Goal: Information Seeking & Learning: Learn about a topic

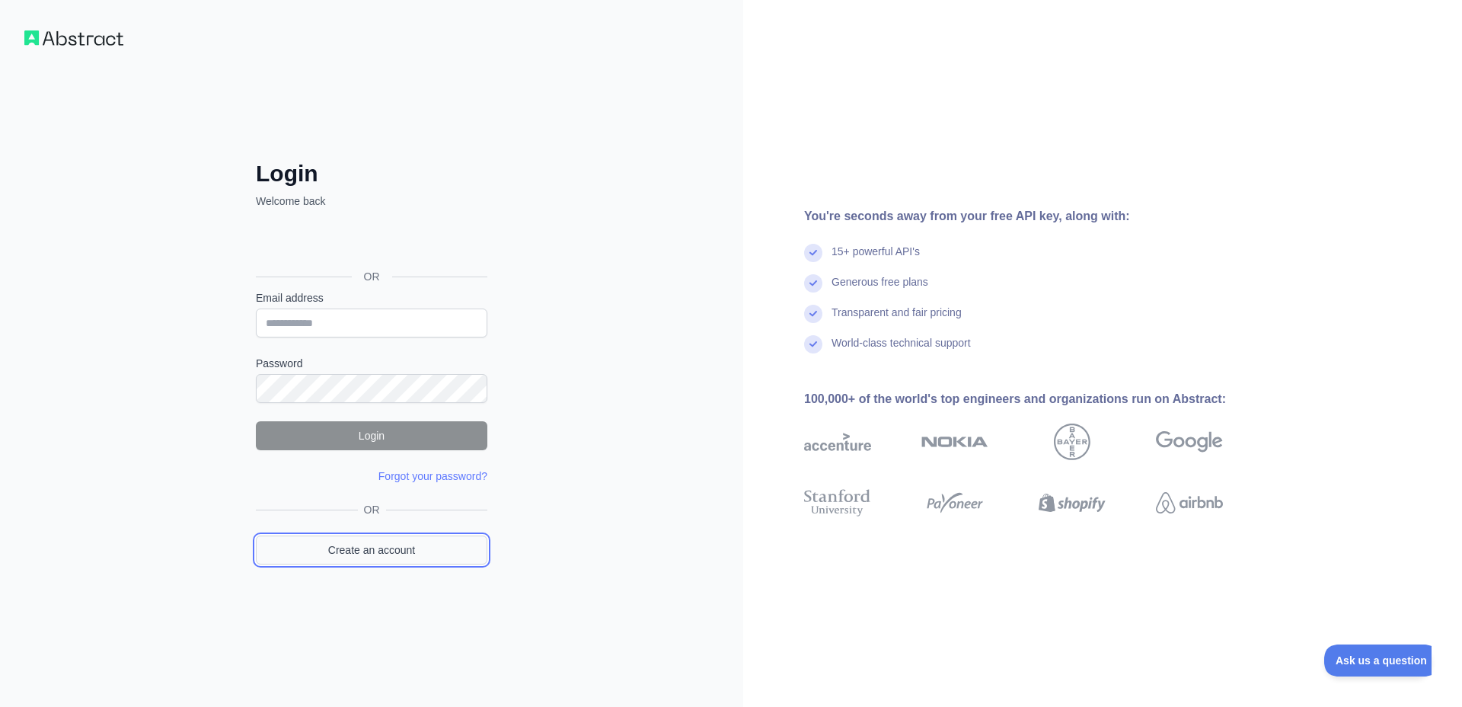
click at [361, 549] on link "Create an account" at bounding box center [372, 549] width 232 height 29
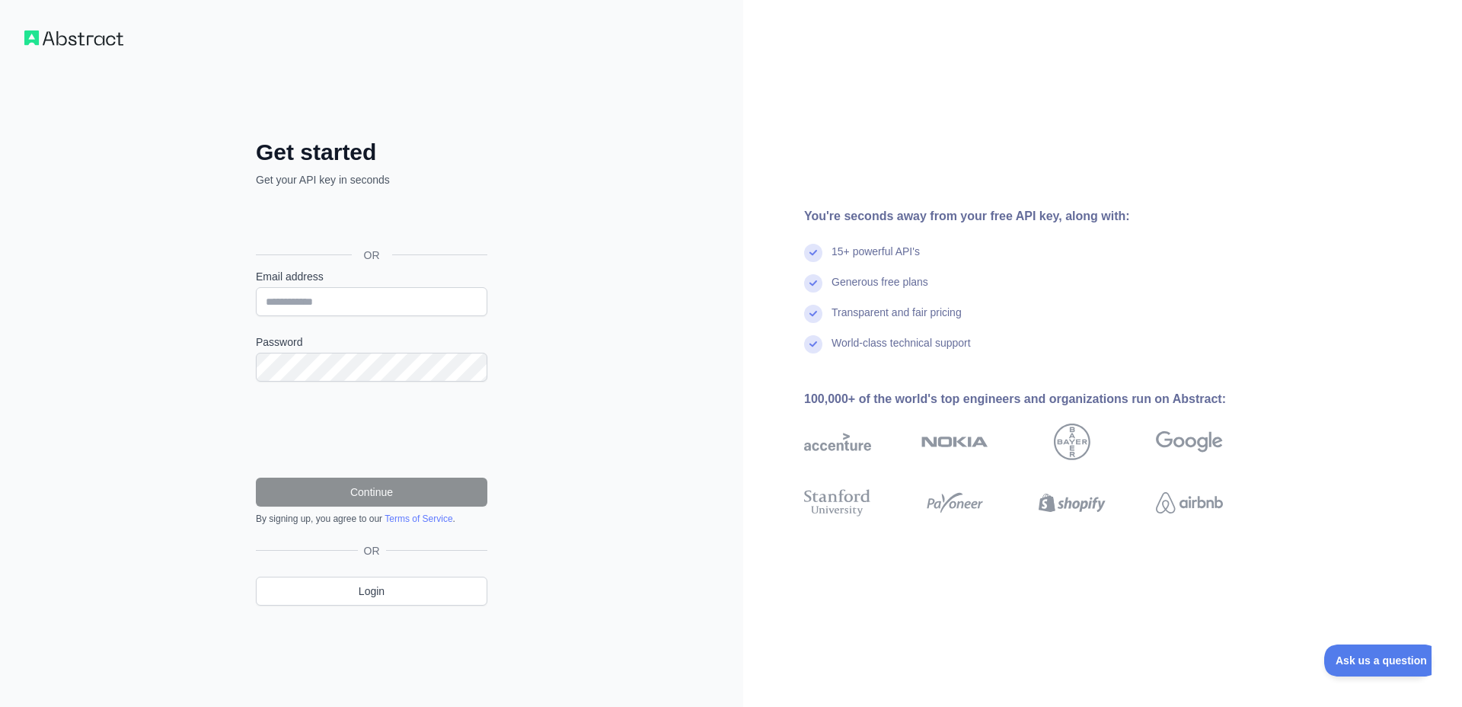
click at [347, 226] on div "Sign in with Google. Opens in new tab" at bounding box center [370, 221] width 228 height 34
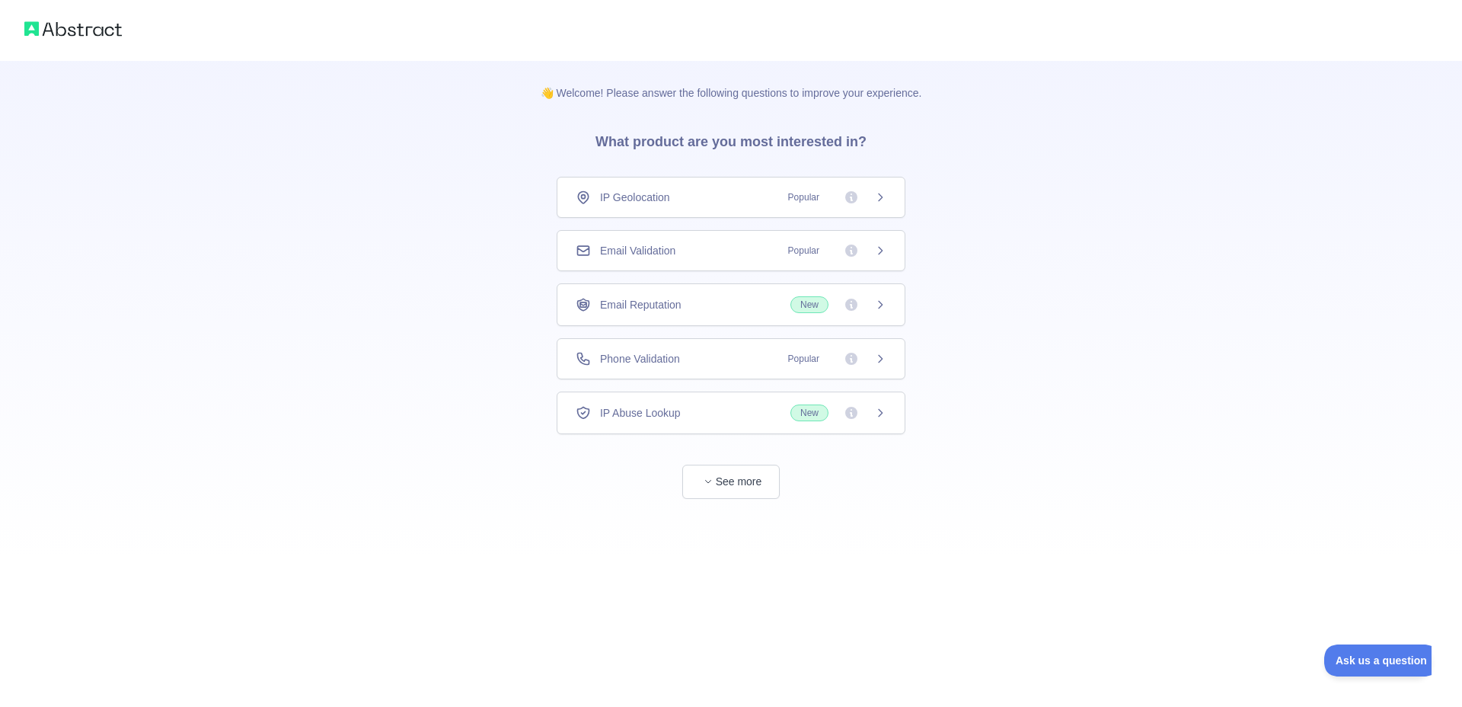
click at [883, 302] on icon at bounding box center [880, 305] width 12 height 12
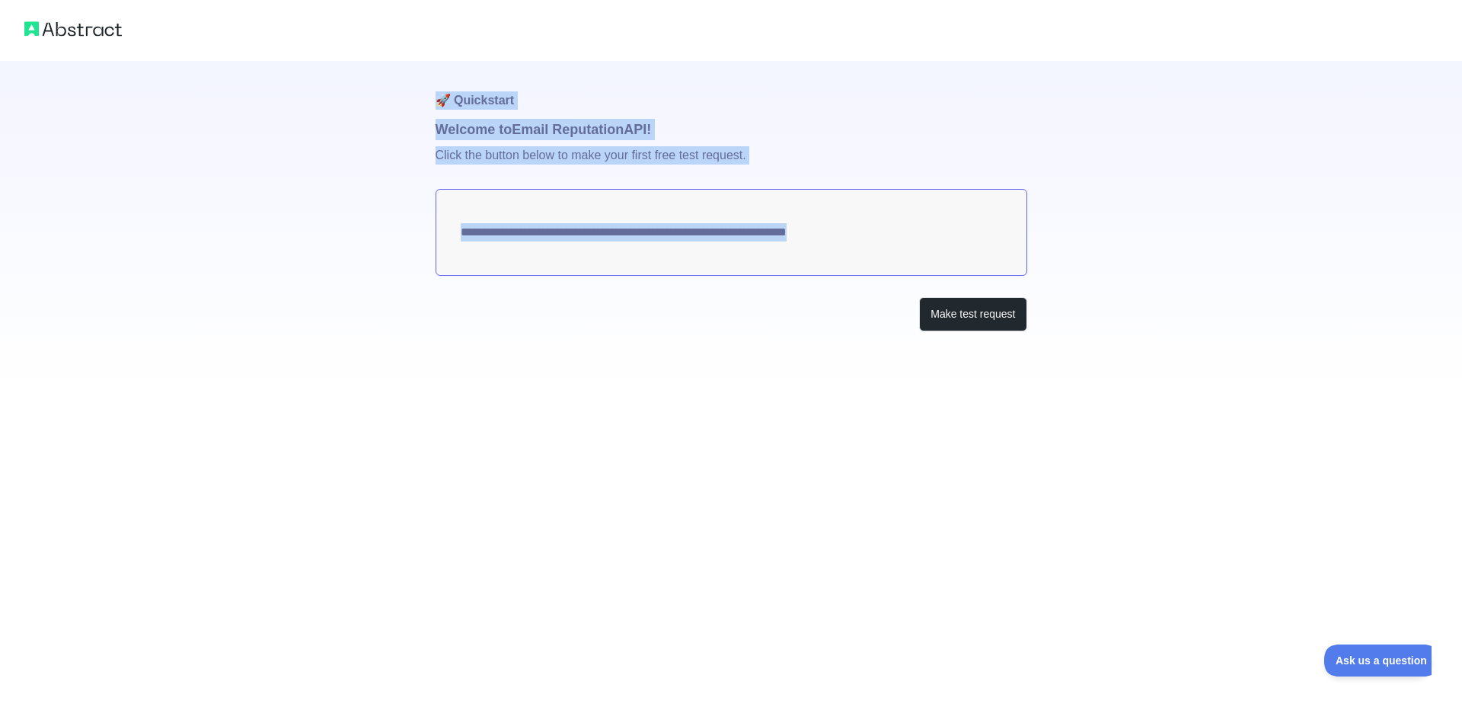
drag, startPoint x: 865, startPoint y: 302, endPoint x: 842, endPoint y: 295, distance: 24.4
click at [842, 295] on div "**********" at bounding box center [731, 353] width 1462 height 707
click at [927, 308] on button "Make test request" at bounding box center [972, 314] width 107 height 34
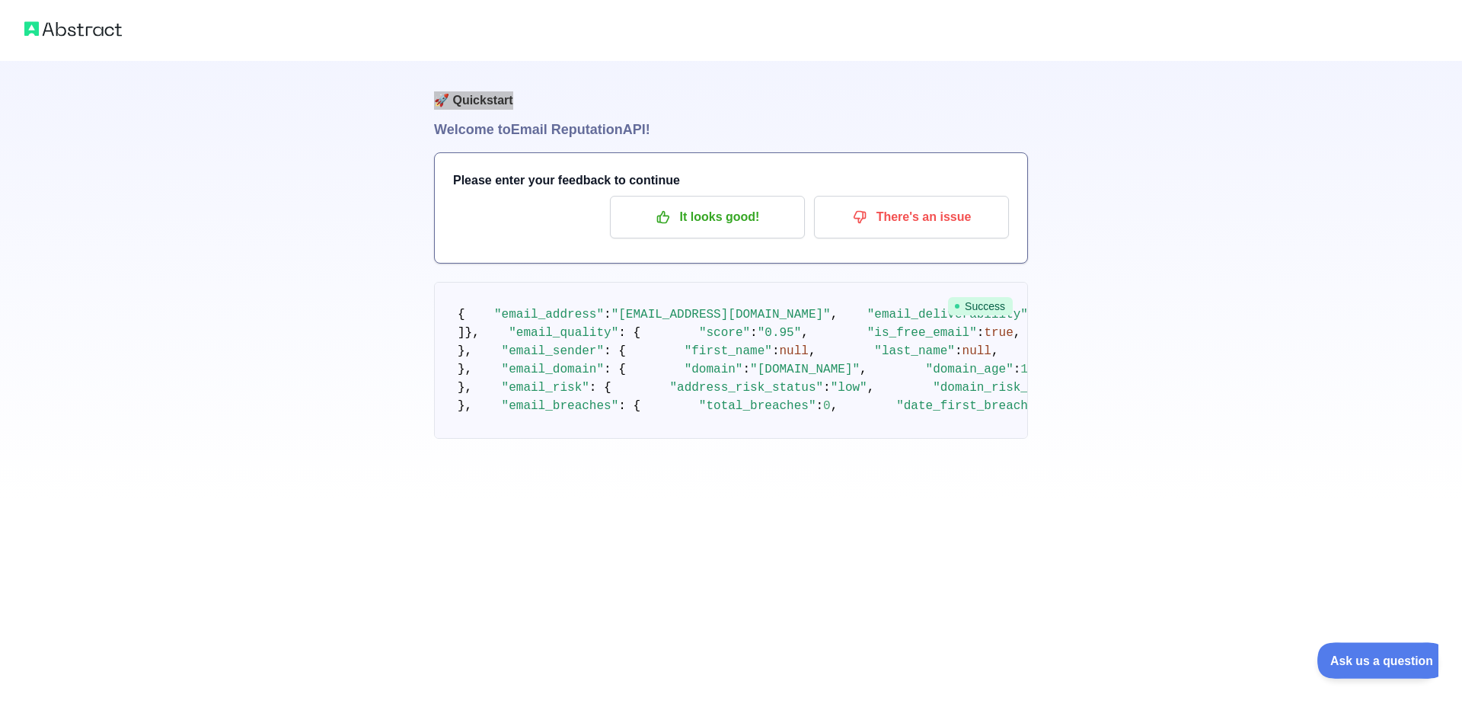
click at [1350, 655] on span "Ask us a question" at bounding box center [1374, 658] width 114 height 11
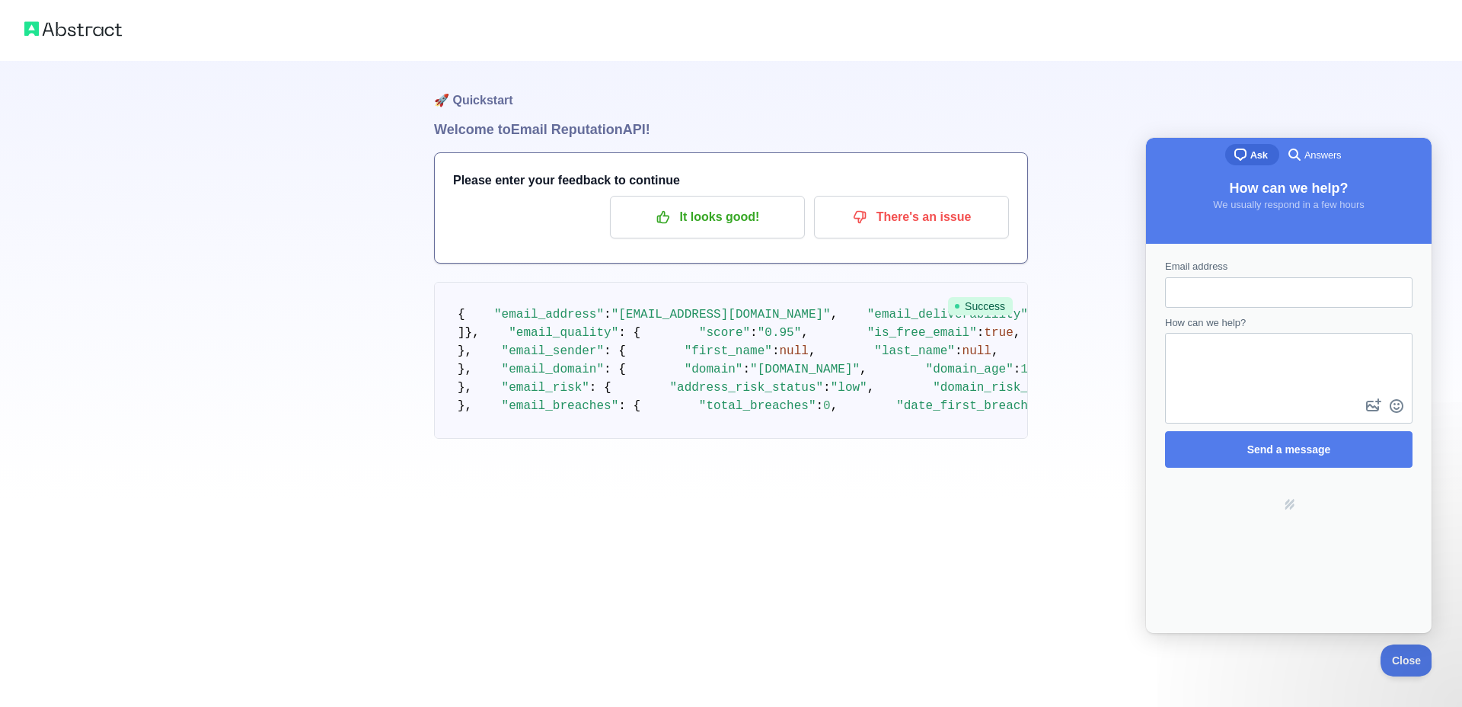
click at [1006, 26] on div at bounding box center [731, 30] width 1462 height 61
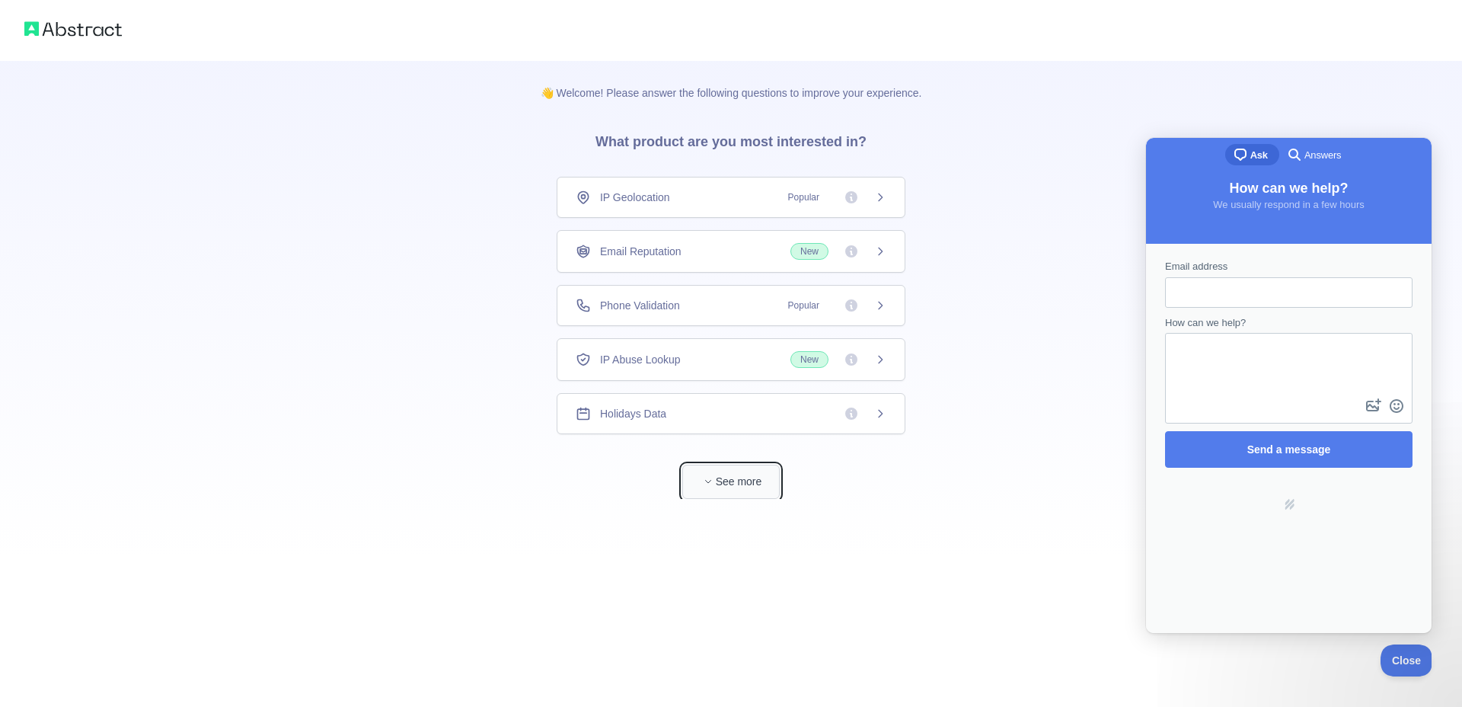
click at [726, 490] on button "See more" at bounding box center [730, 482] width 97 height 34
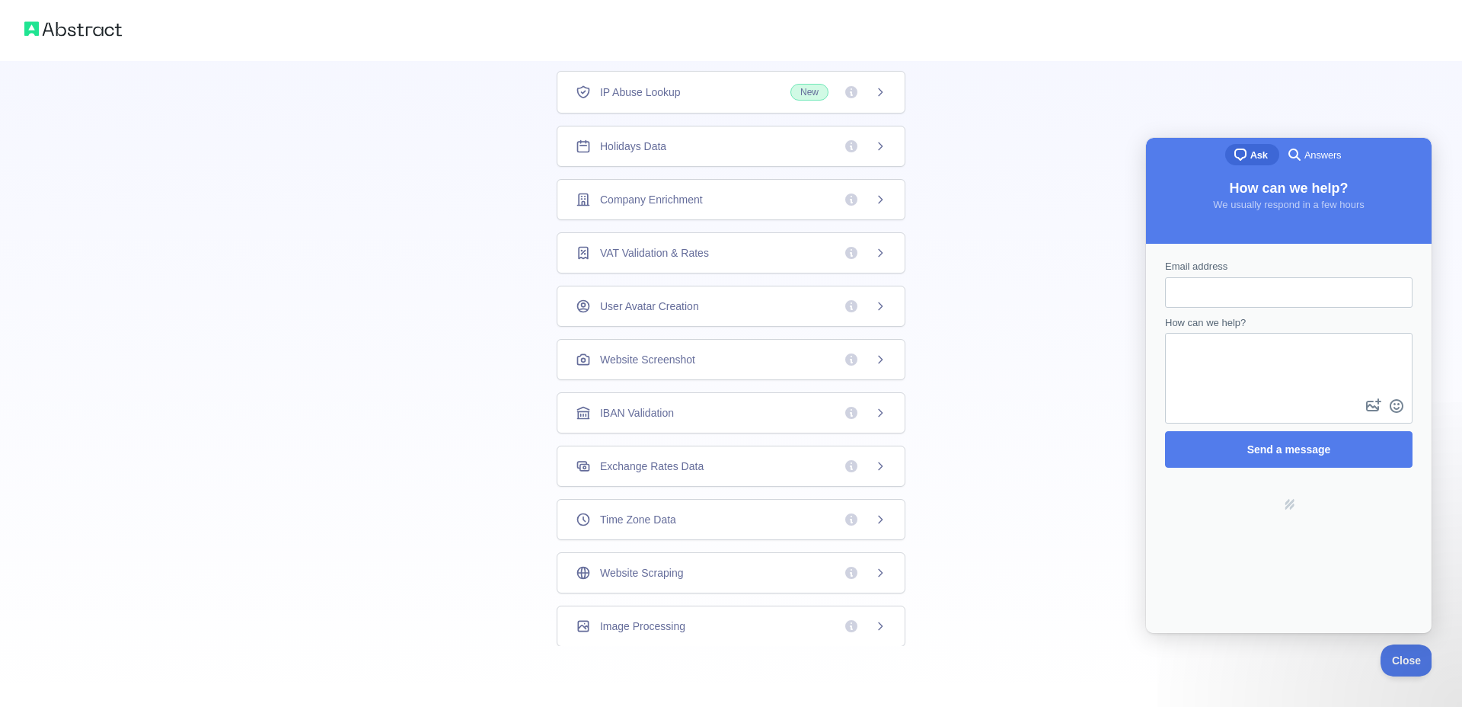
scroll to position [6, 0]
click at [891, 618] on div "Image Processing" at bounding box center [731, 625] width 349 height 41
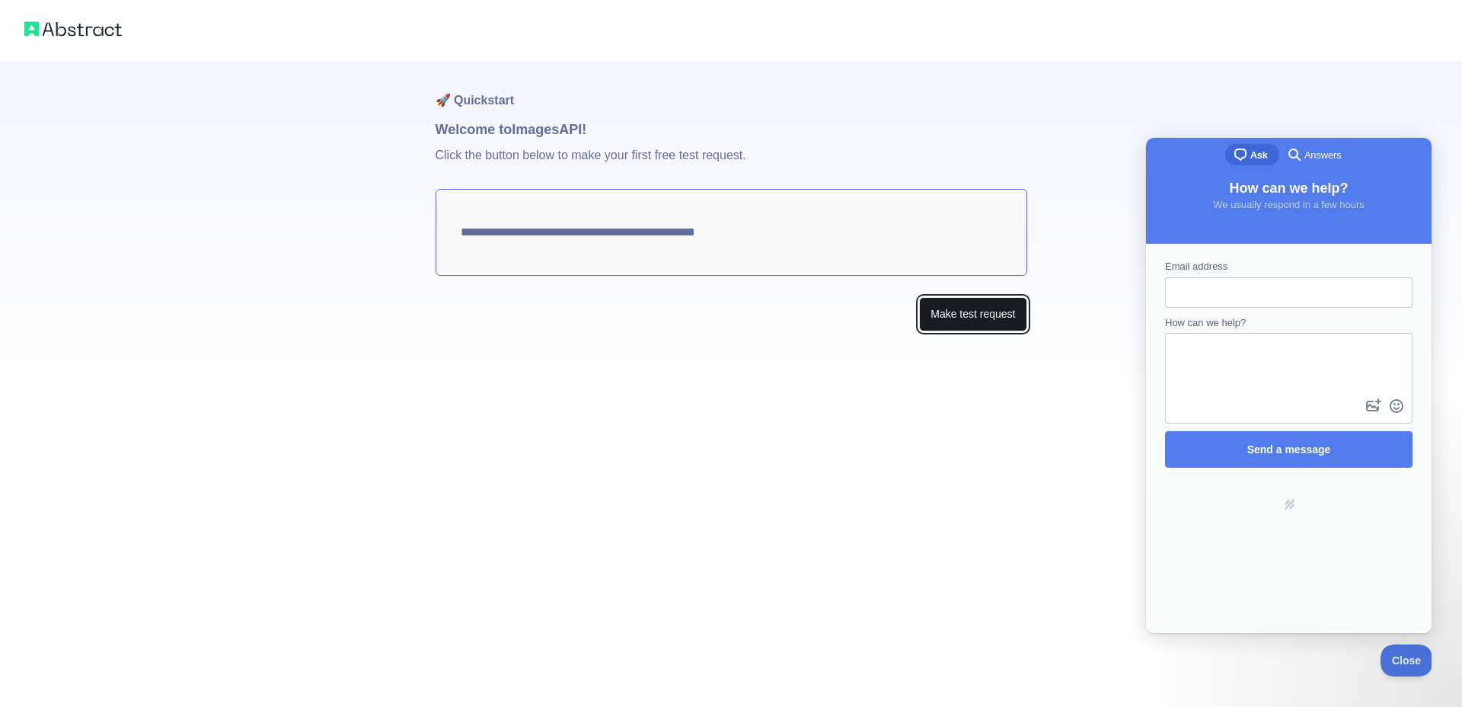
click at [988, 310] on button "Make test request" at bounding box center [972, 314] width 107 height 34
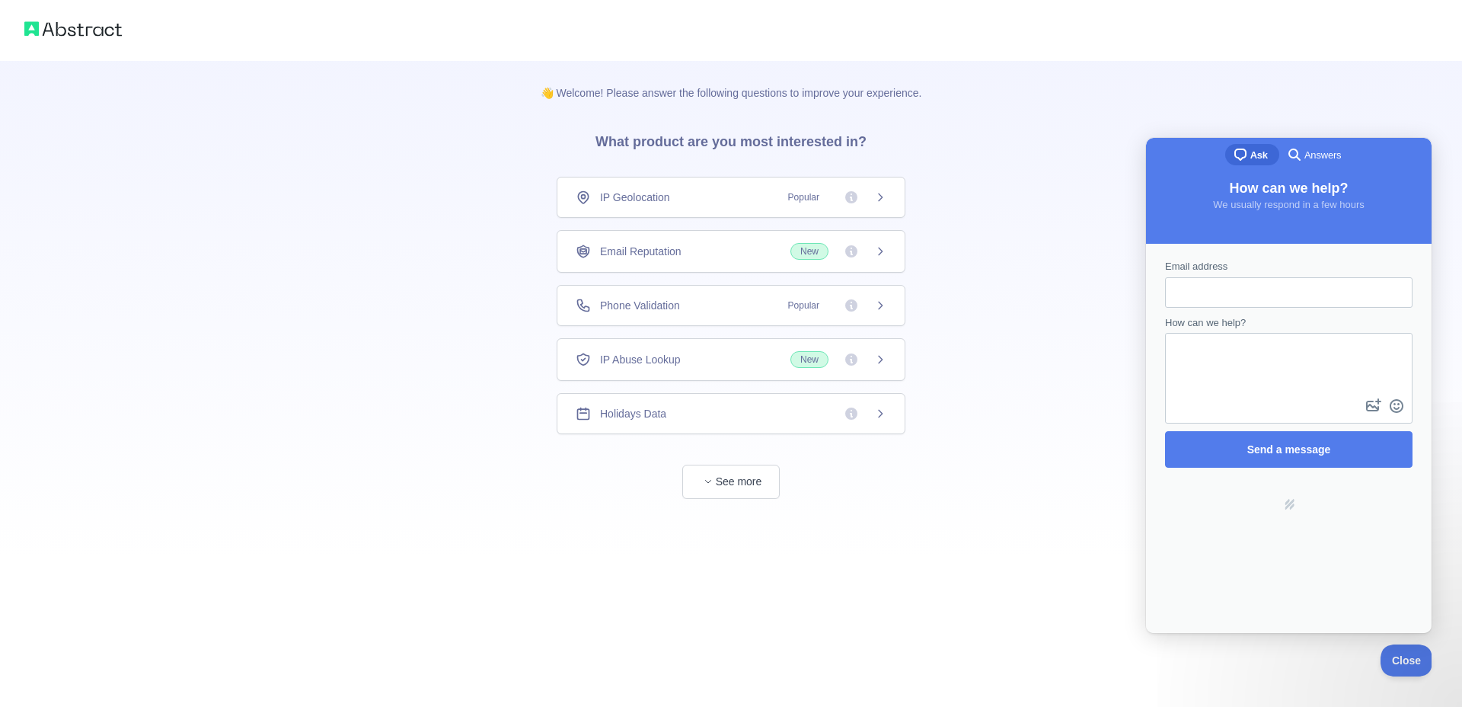
click at [1260, 75] on div "👋 Welcome! Please answer the following questions to improve your experience. Wh…" at bounding box center [731, 280] width 1462 height 560
click at [704, 477] on span "button" at bounding box center [708, 481] width 15 height 15
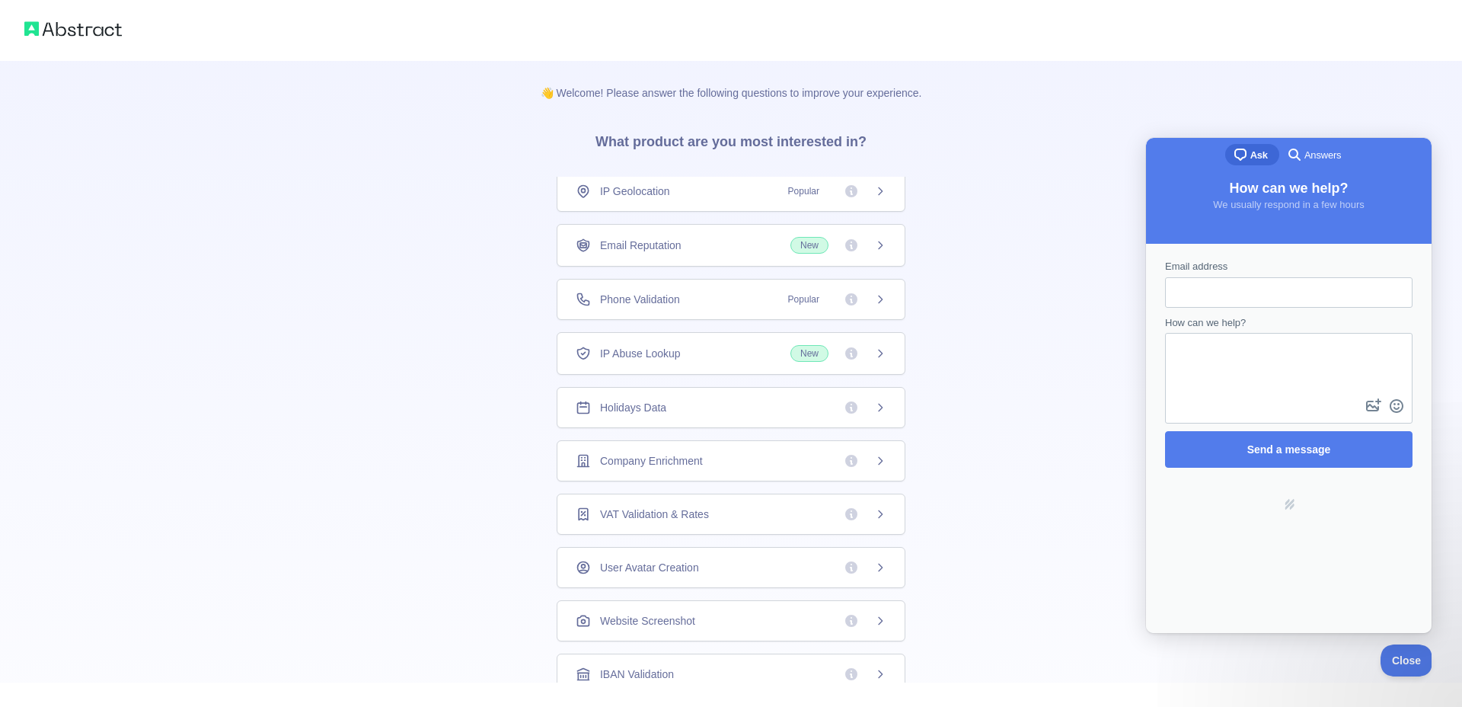
scroll to position [262, 0]
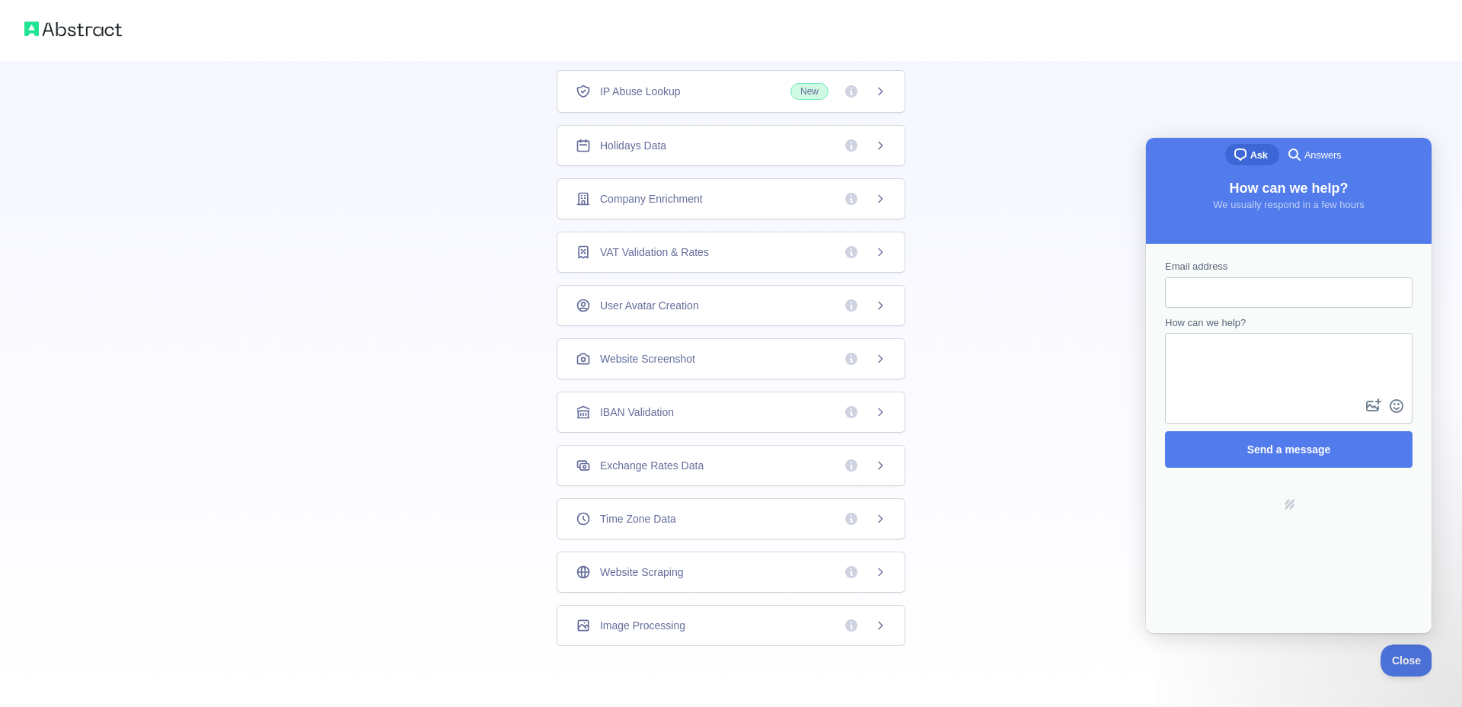
click at [877, 567] on icon at bounding box center [880, 572] width 12 height 12
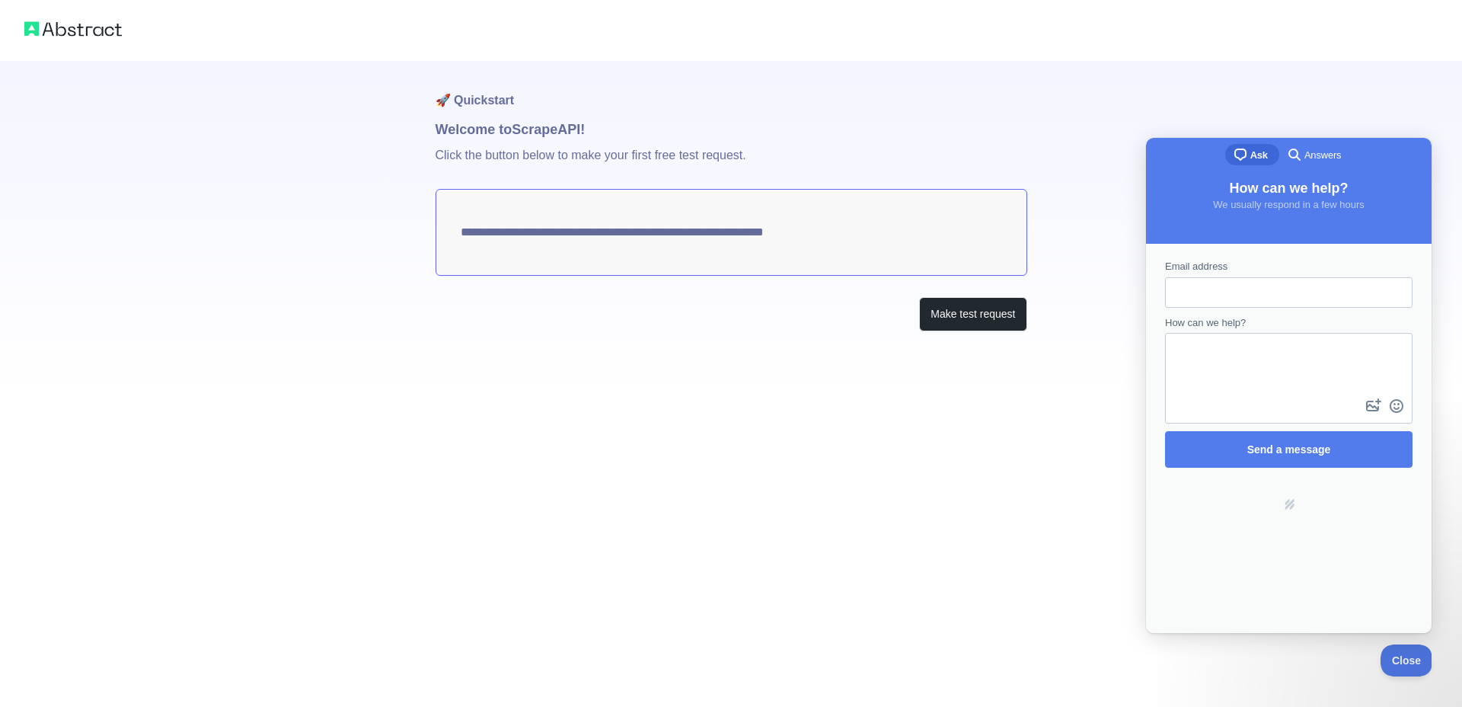
drag, startPoint x: 844, startPoint y: 237, endPoint x: 766, endPoint y: 246, distance: 78.2
click at [766, 246] on textarea "**********" at bounding box center [732, 232] width 592 height 87
drag, startPoint x: 727, startPoint y: 235, endPoint x: 356, endPoint y: 184, distance: 375.2
click at [356, 184] on div "**********" at bounding box center [731, 196] width 1462 height 392
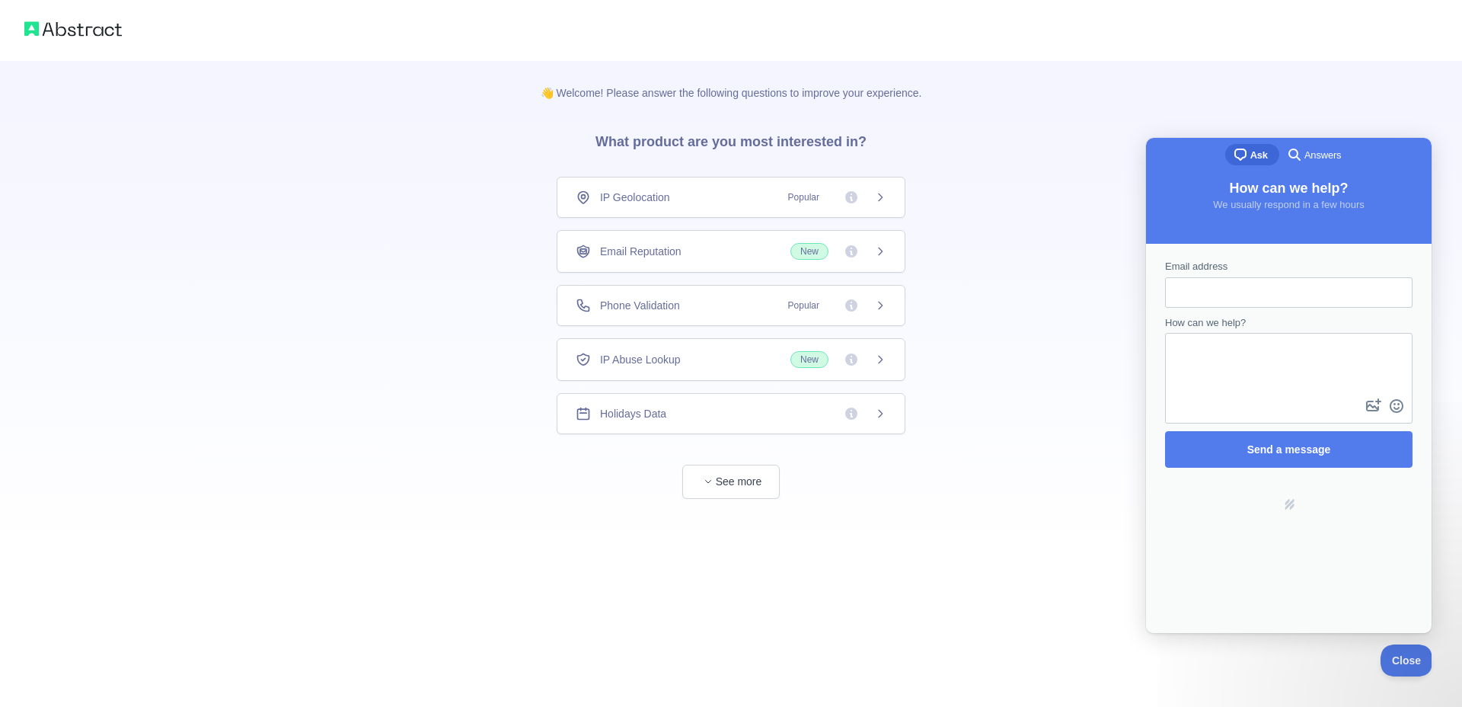
drag, startPoint x: 892, startPoint y: 257, endPoint x: 851, endPoint y: 249, distance: 41.2
click at [886, 254] on div "Email Reputation New" at bounding box center [731, 251] width 349 height 43
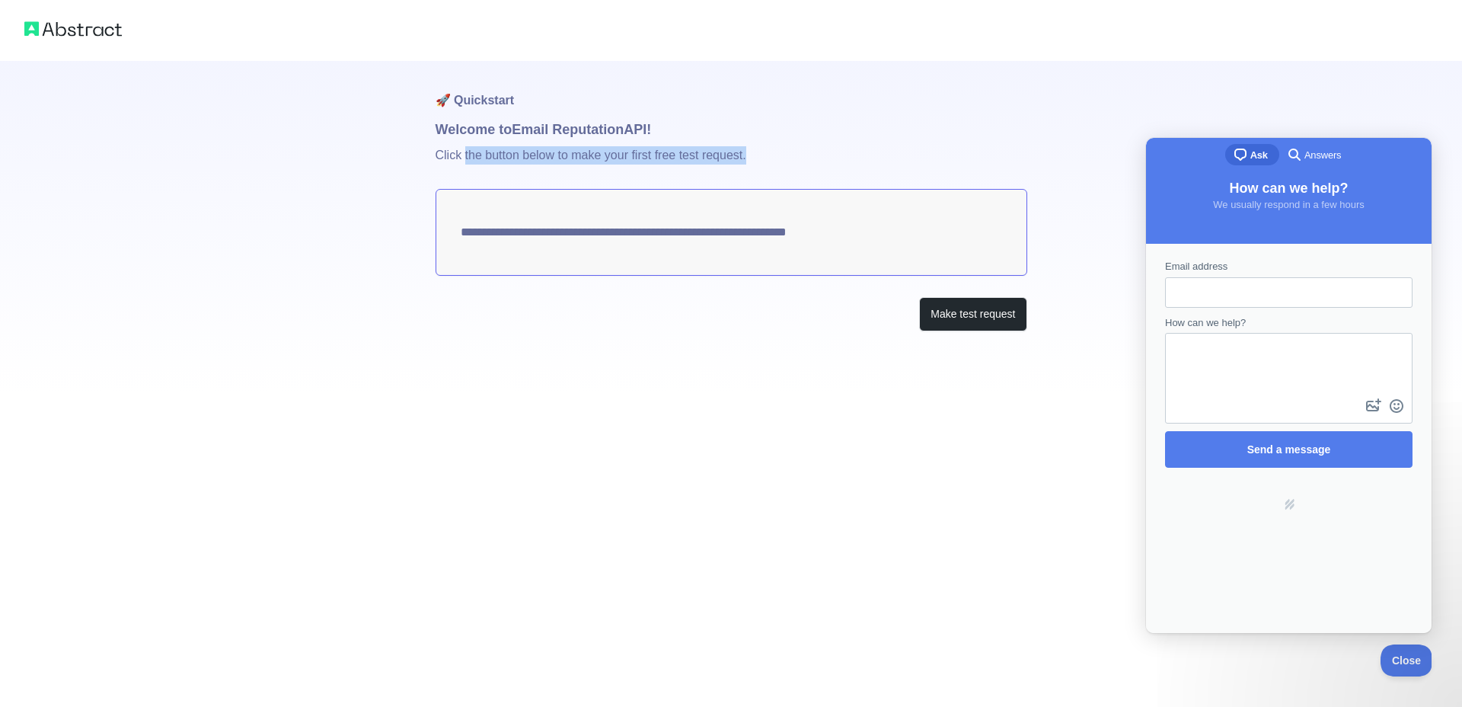
drag, startPoint x: 551, startPoint y: 158, endPoint x: 789, endPoint y: 162, distance: 237.6
click at [775, 162] on p "Click the button below to make your first free test request." at bounding box center [732, 164] width 592 height 49
click at [1295, 150] on span "search-medium" at bounding box center [1295, 154] width 18 height 18
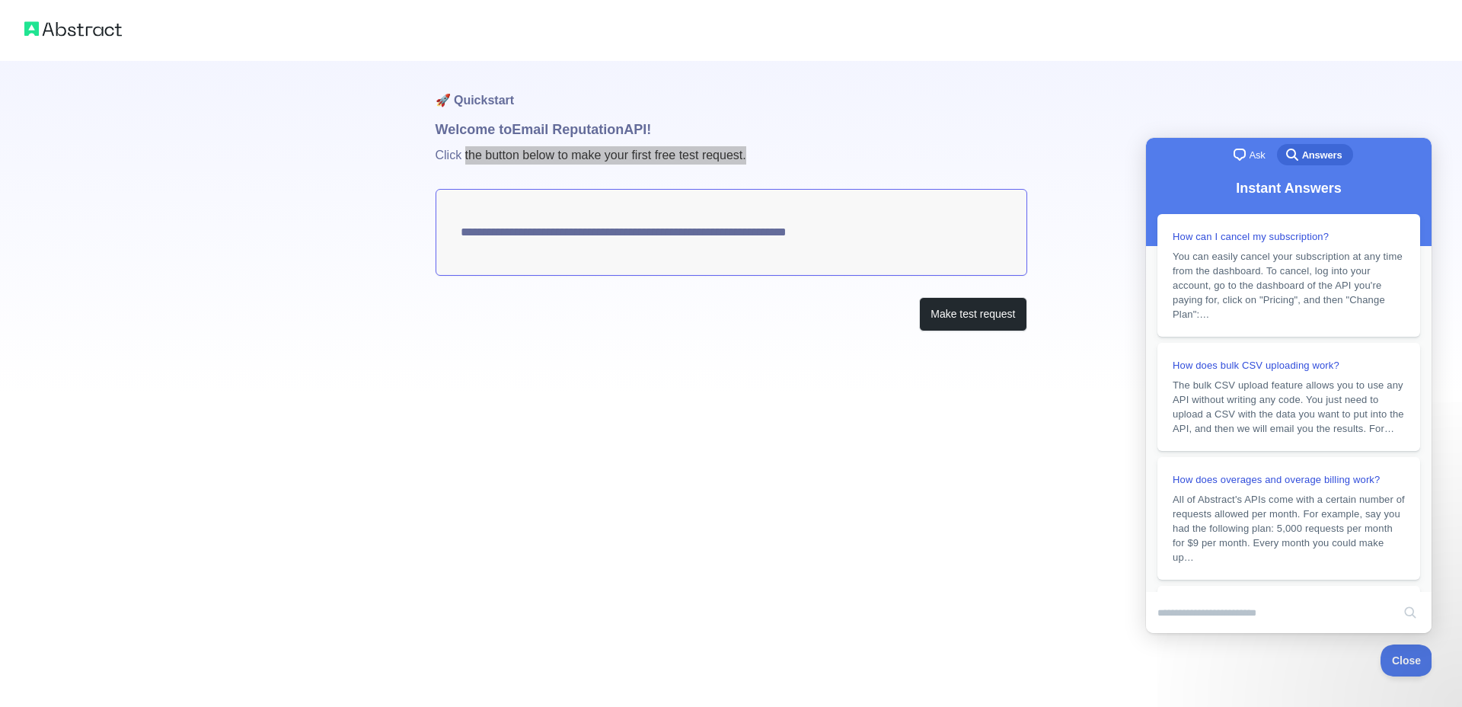
click at [1219, 161] on div "chat-square Ask search-medium Answers" at bounding box center [1289, 156] width 286 height 37
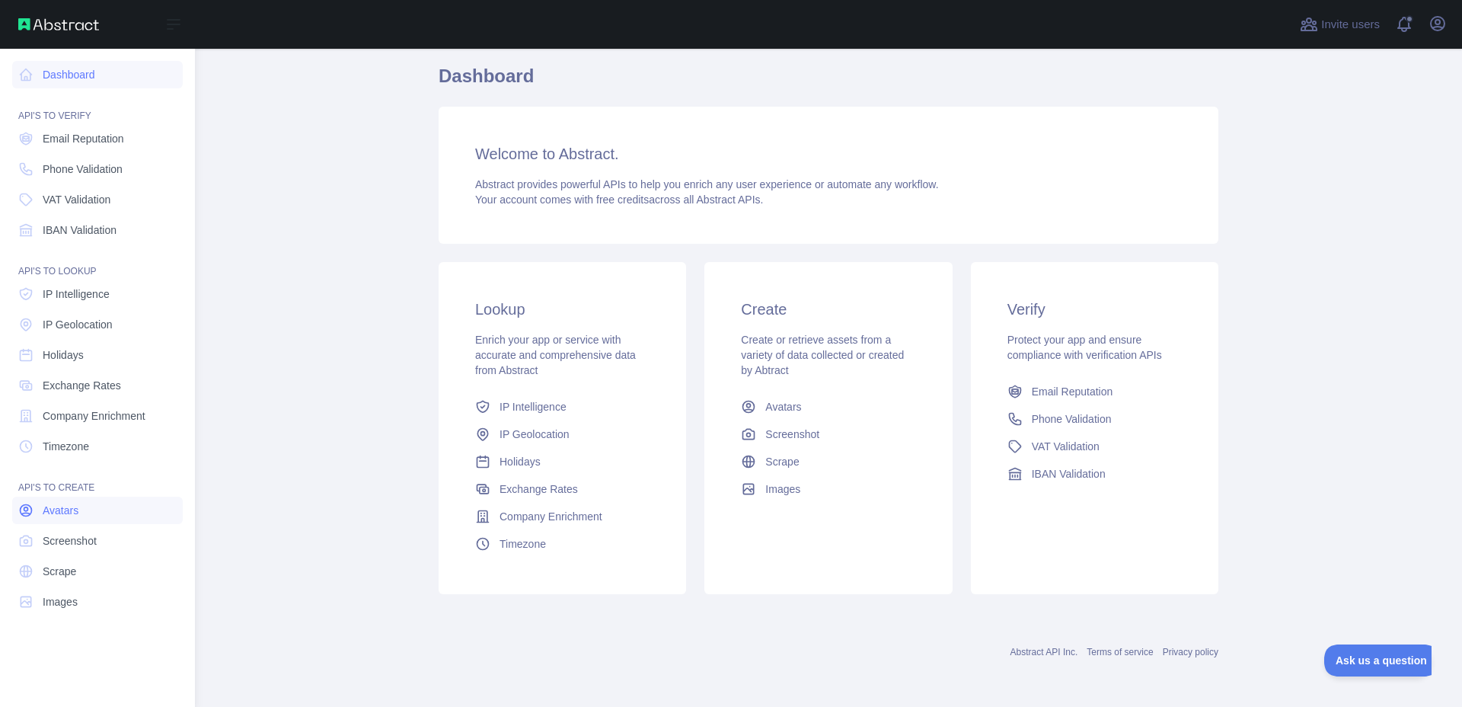
click at [68, 515] on span "Avatars" at bounding box center [61, 510] width 36 height 15
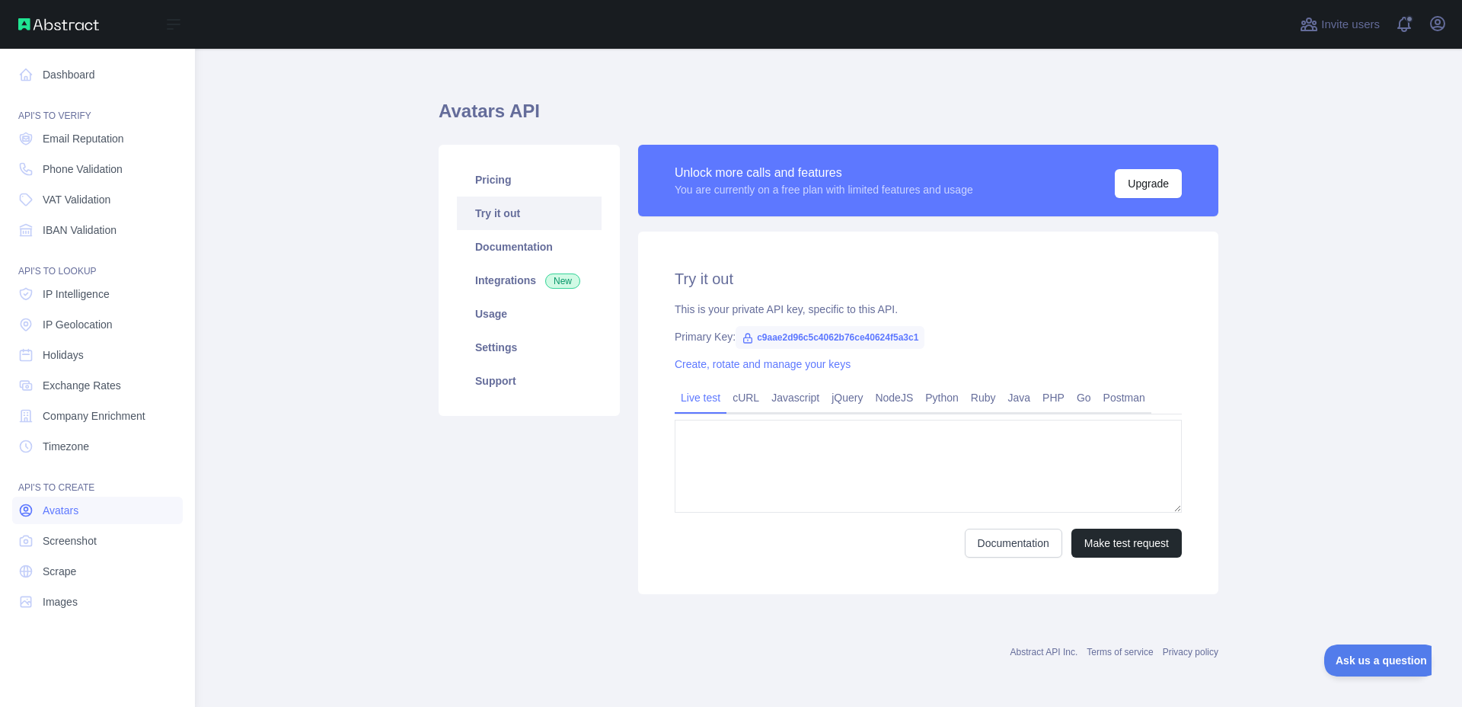
type textarea "**********"
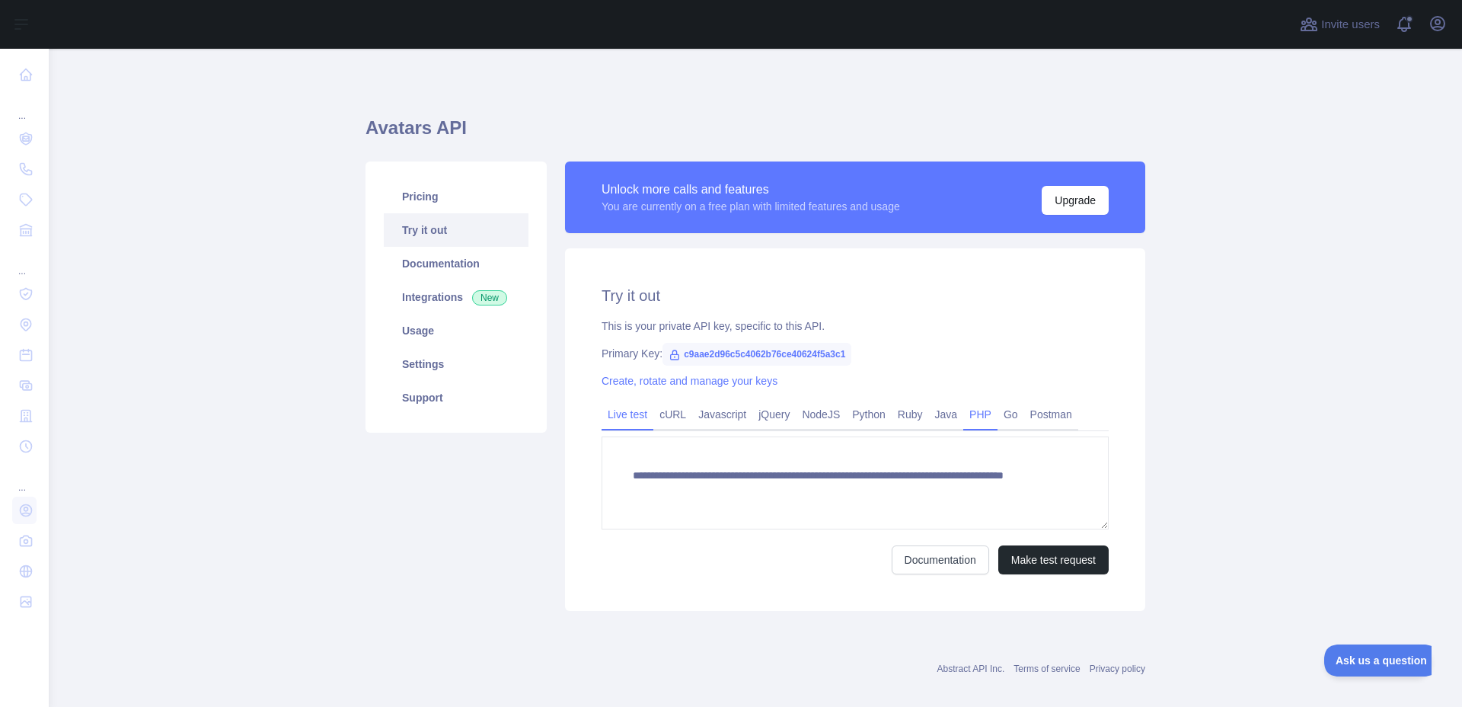
click at [983, 418] on link "PHP" at bounding box center [980, 414] width 34 height 24
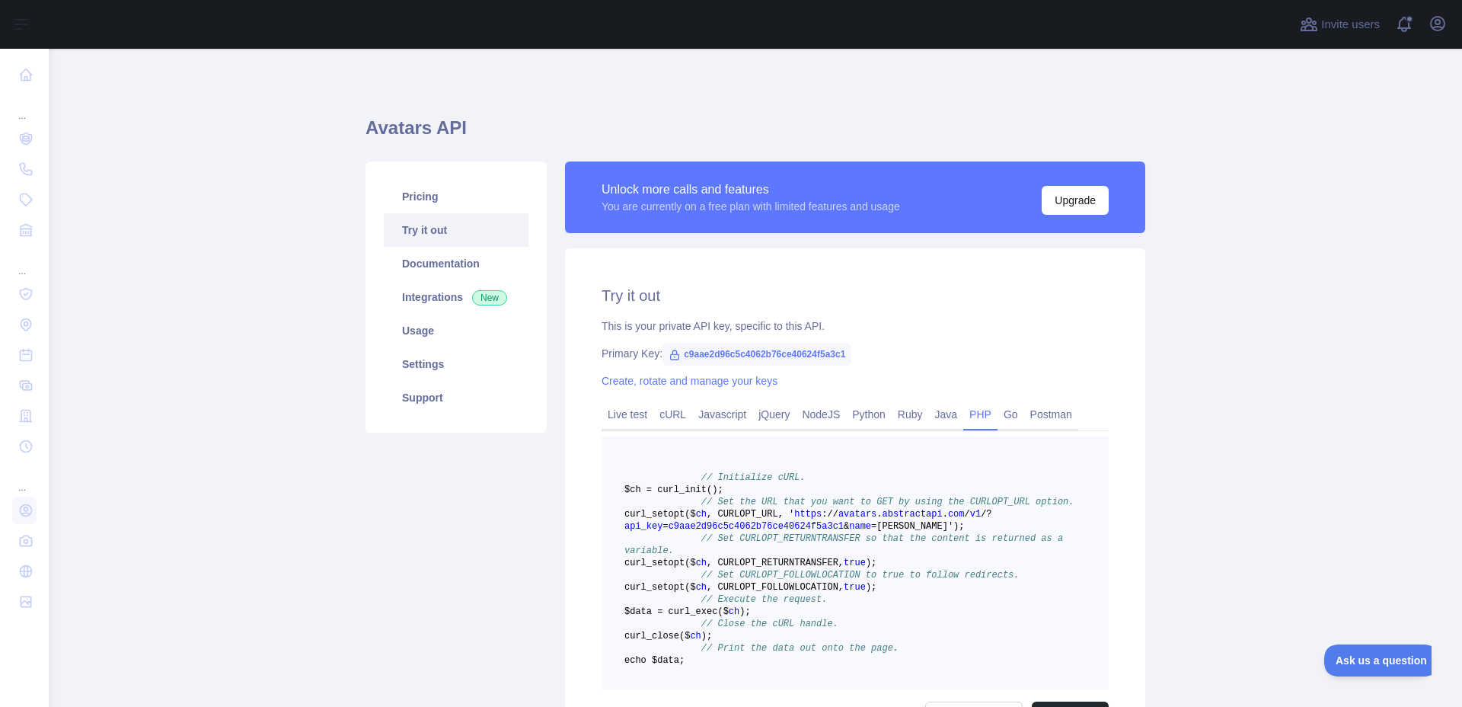
click at [820, 350] on span "c9aae2d96c5c4062b76ce40624f5a3c1" at bounding box center [757, 354] width 189 height 23
click at [697, 349] on span "c9aae2d96c5c4062b76ce40624f5a3c1" at bounding box center [757, 354] width 189 height 23
drag, startPoint x: 686, startPoint y: 353, endPoint x: 817, endPoint y: 353, distance: 131.0
click at [842, 356] on span "c9aae2d96c5c4062b76ce40624f5a3c1" at bounding box center [757, 354] width 189 height 23
copy span "9aae2d96c5c4062b76ce40624f5a3c1"
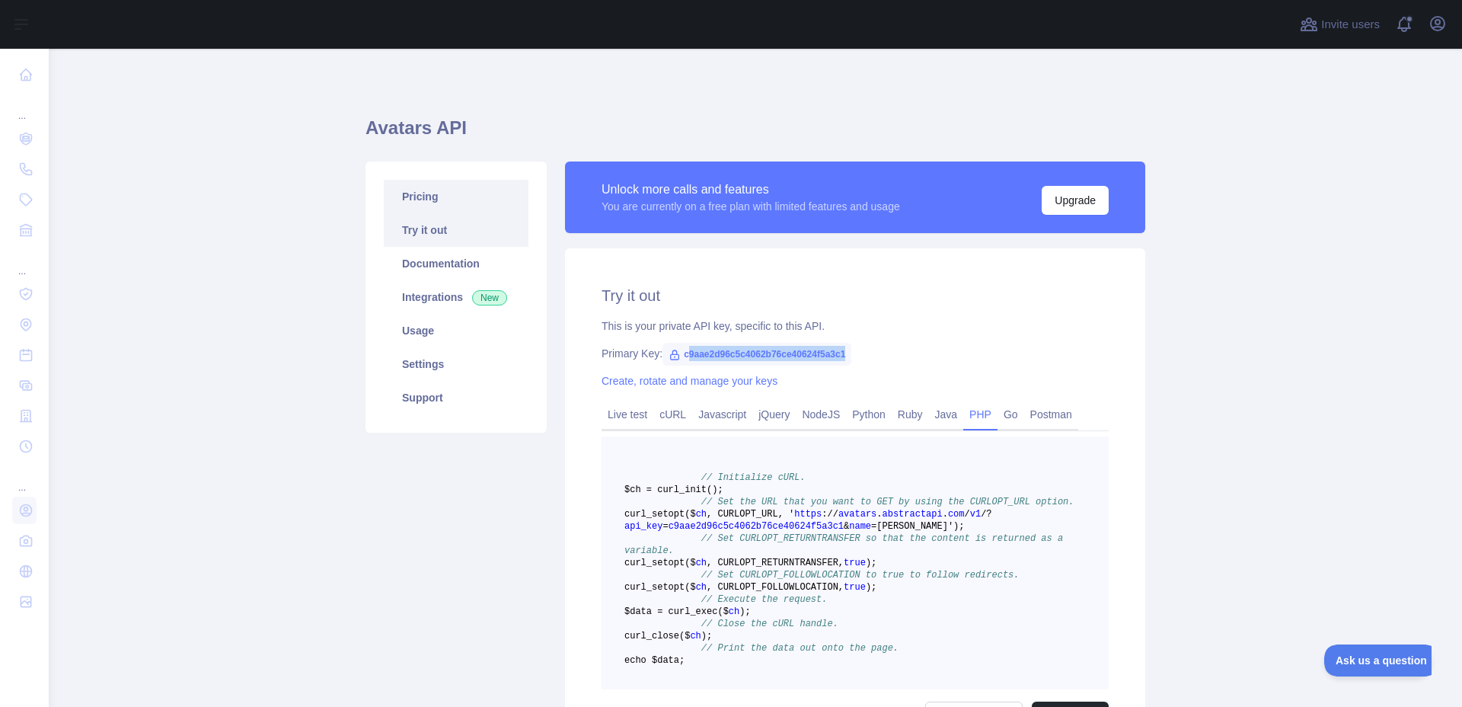
click at [434, 186] on link "Pricing" at bounding box center [456, 197] width 145 height 34
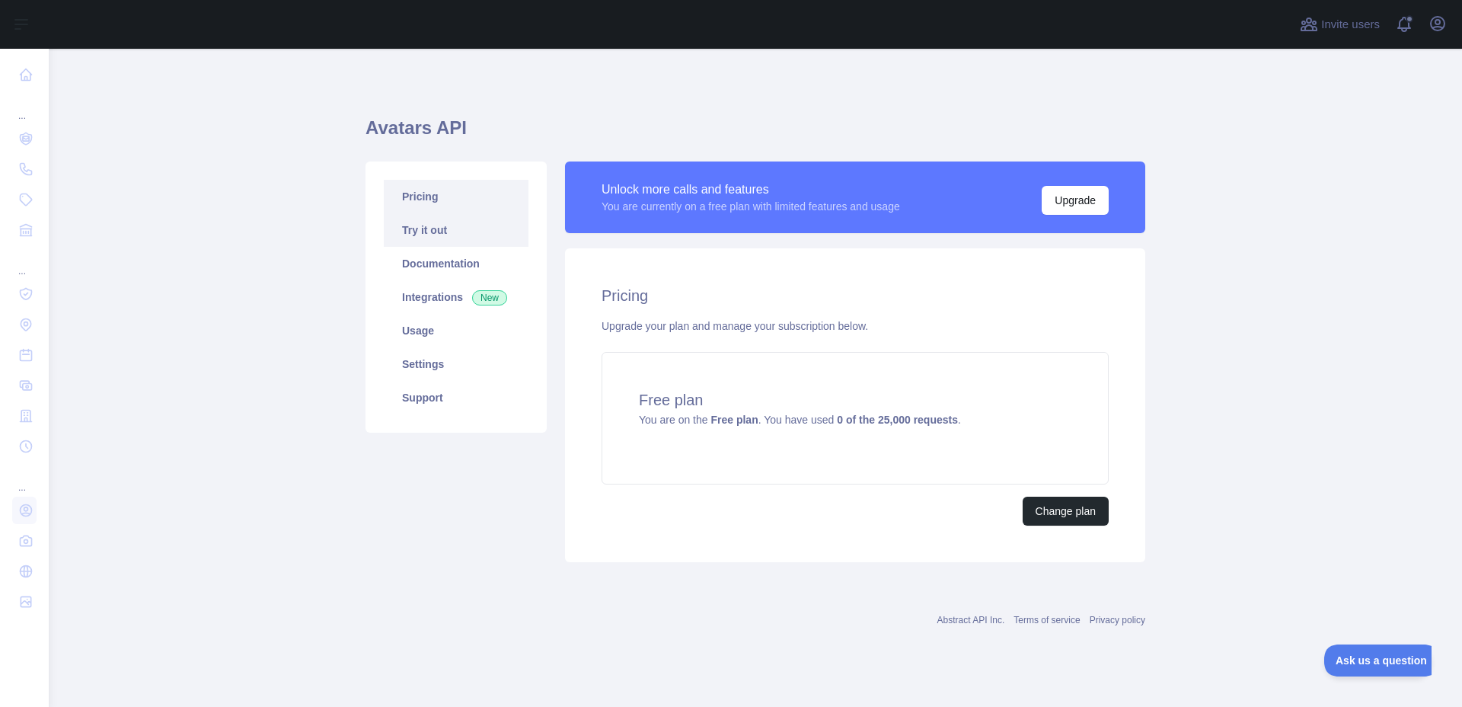
click at [452, 238] on link "Try it out" at bounding box center [456, 230] width 145 height 34
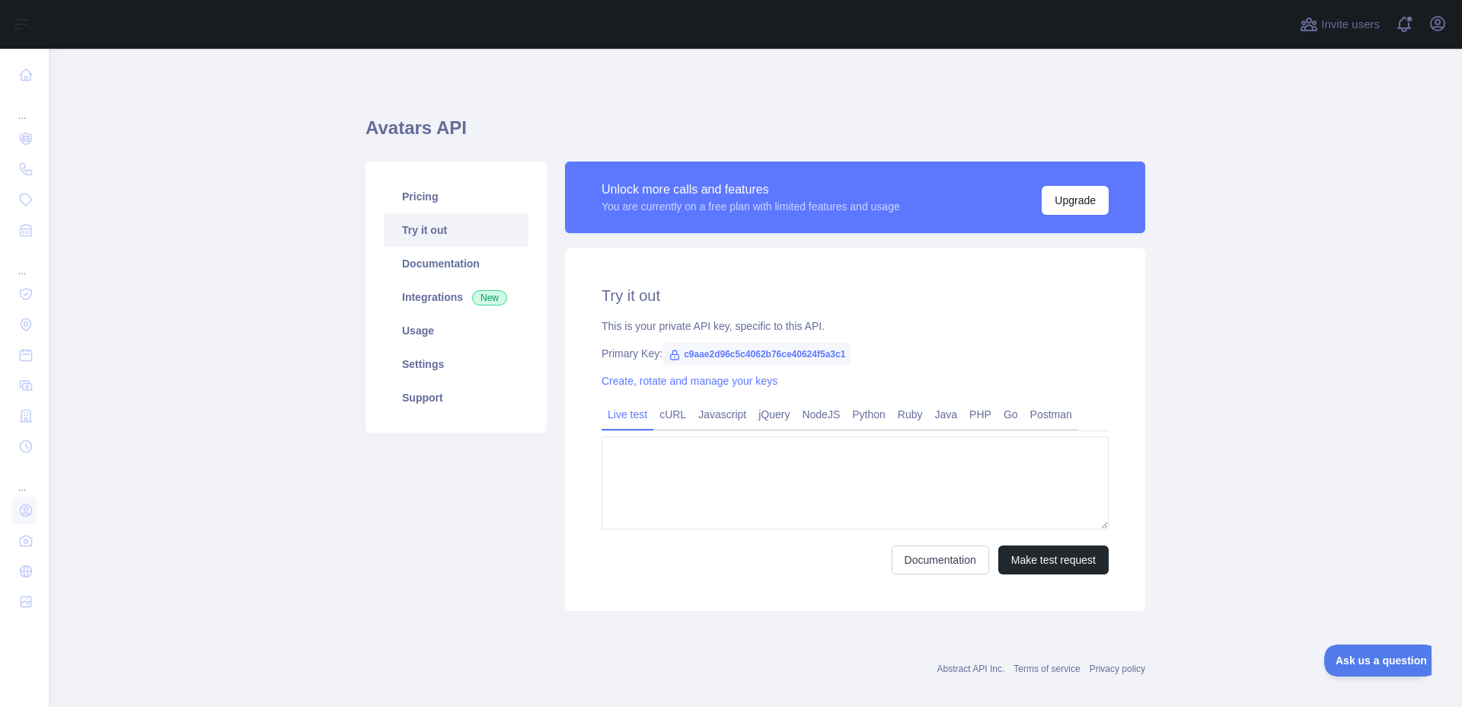
type textarea "**********"
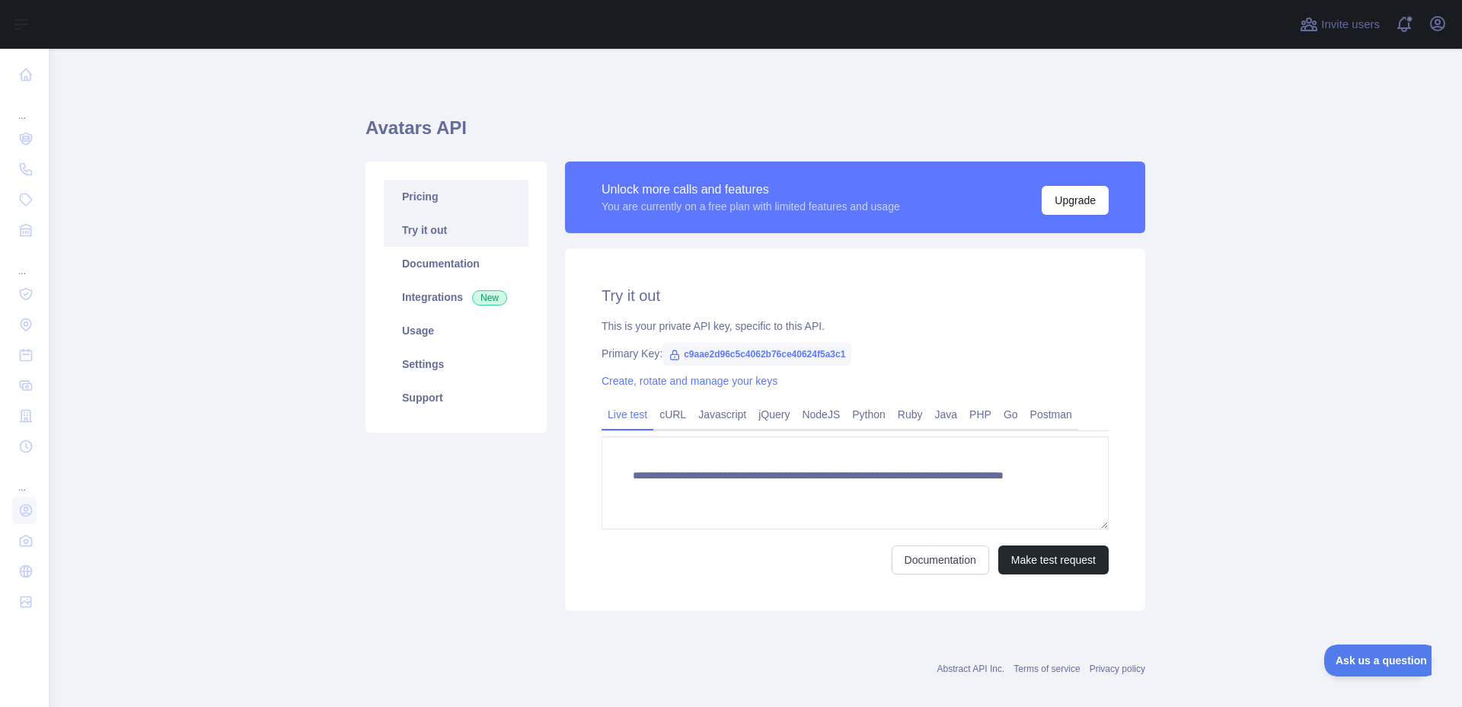
click at [446, 197] on link "Pricing" at bounding box center [456, 197] width 145 height 34
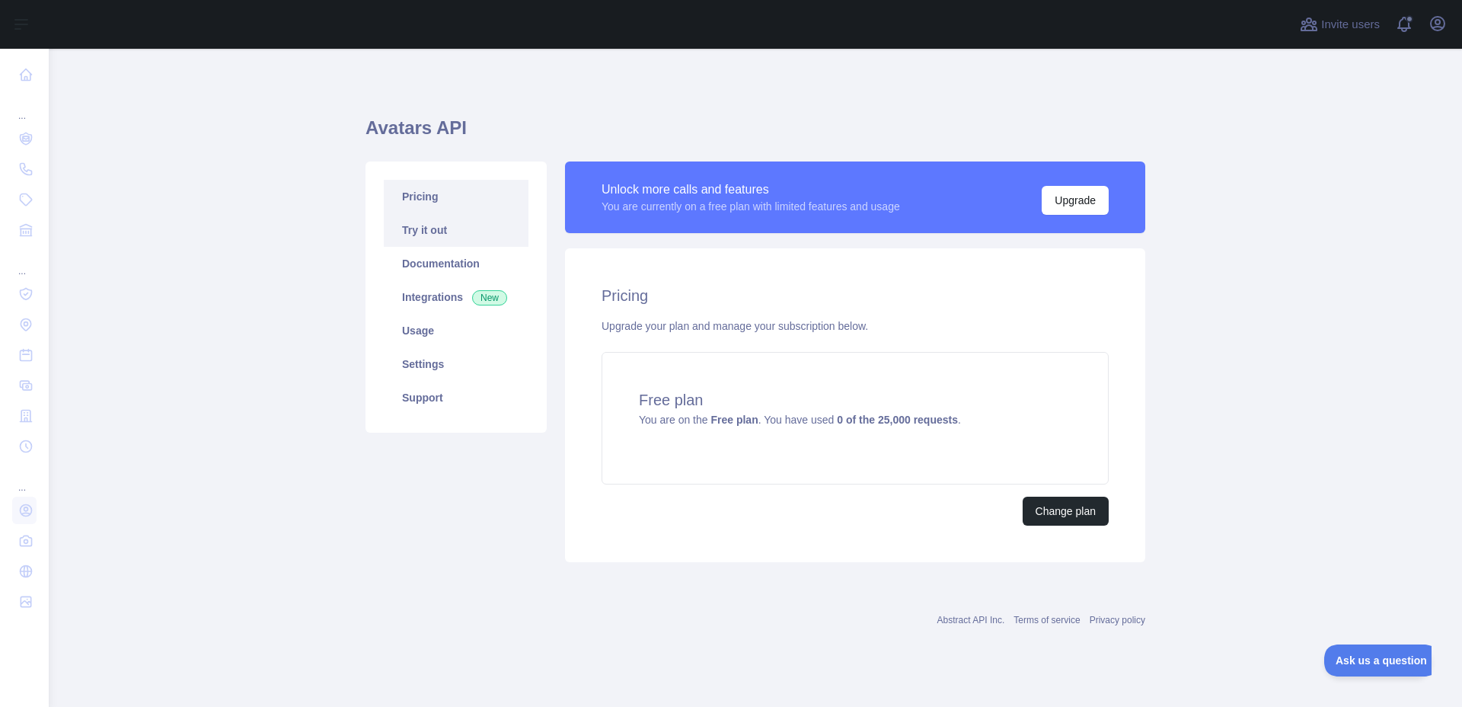
click at [462, 240] on link "Try it out" at bounding box center [456, 230] width 145 height 34
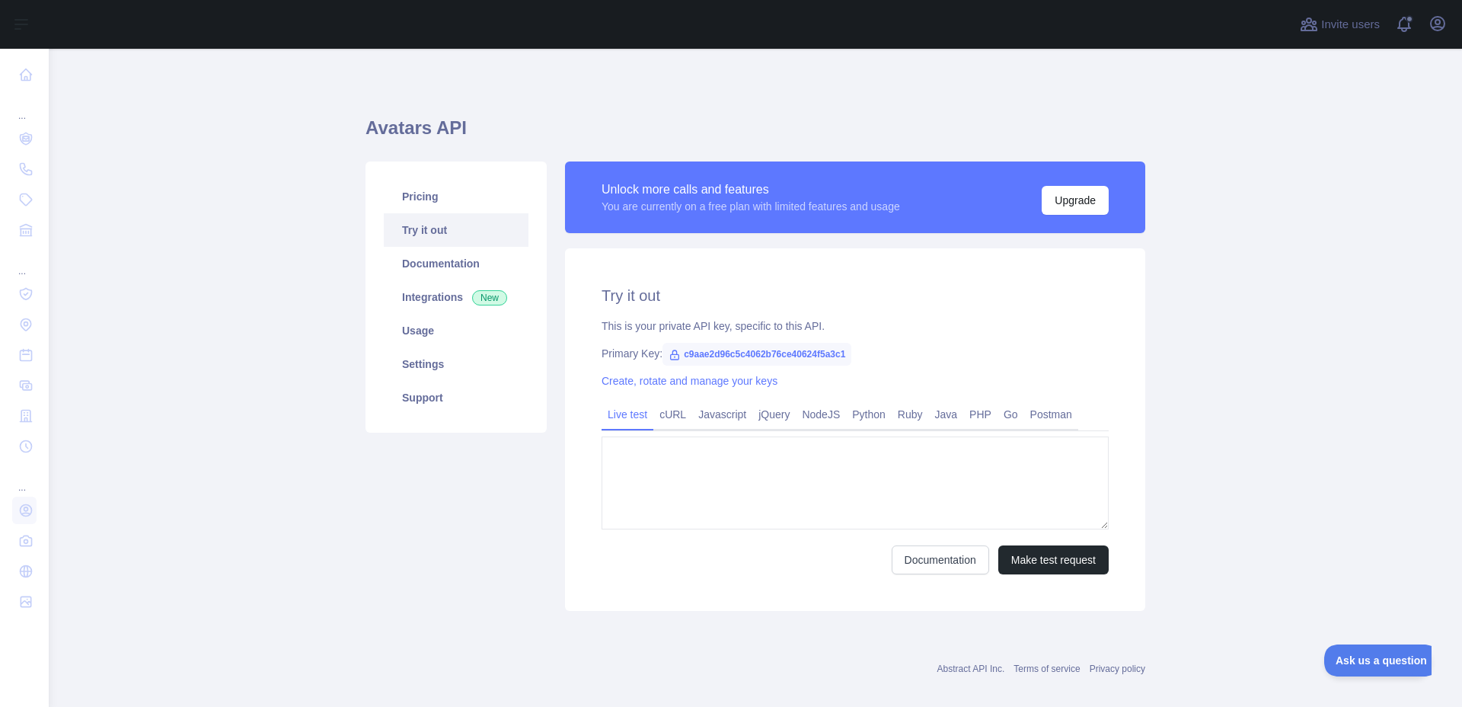
type textarea "**********"
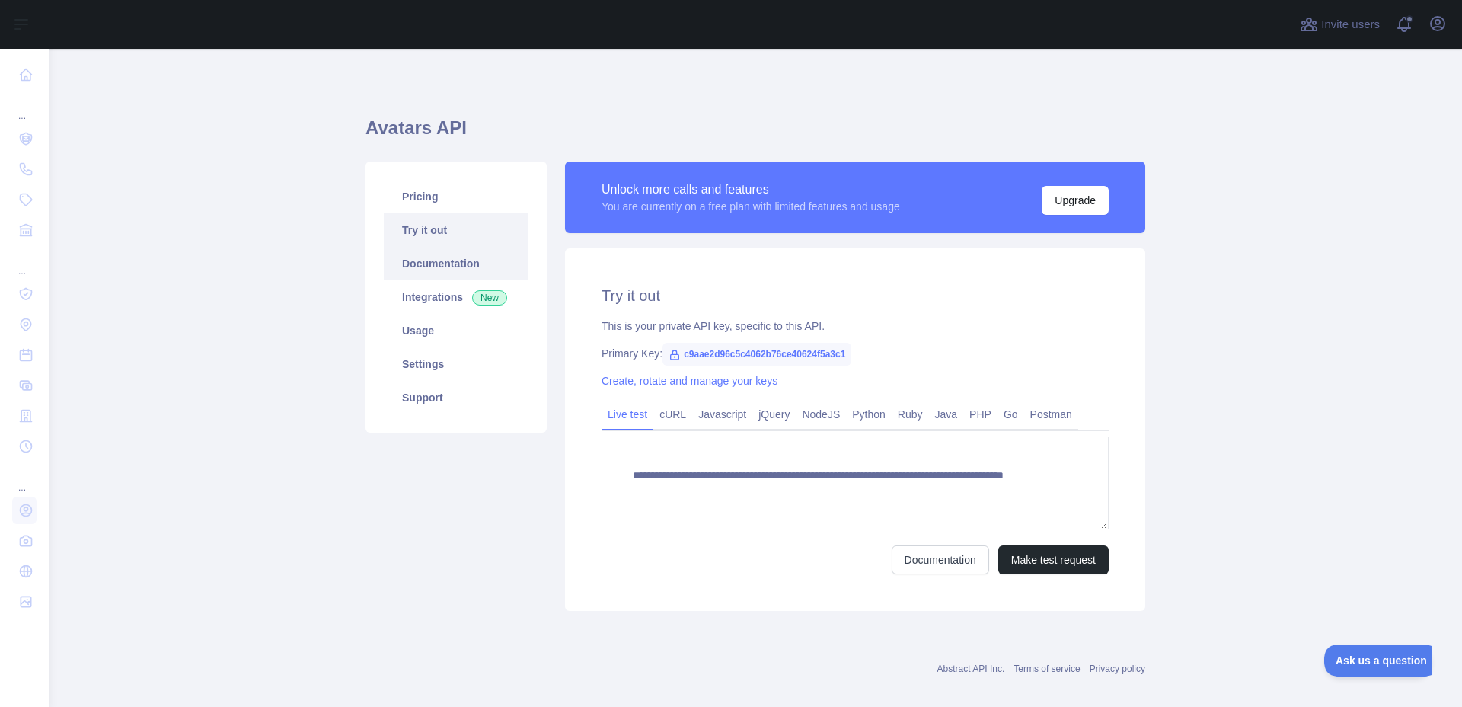
click at [450, 274] on link "Documentation" at bounding box center [456, 264] width 145 height 34
click at [436, 271] on link "Documentation" at bounding box center [456, 264] width 145 height 34
click at [680, 417] on link "cURL" at bounding box center [672, 414] width 39 height 24
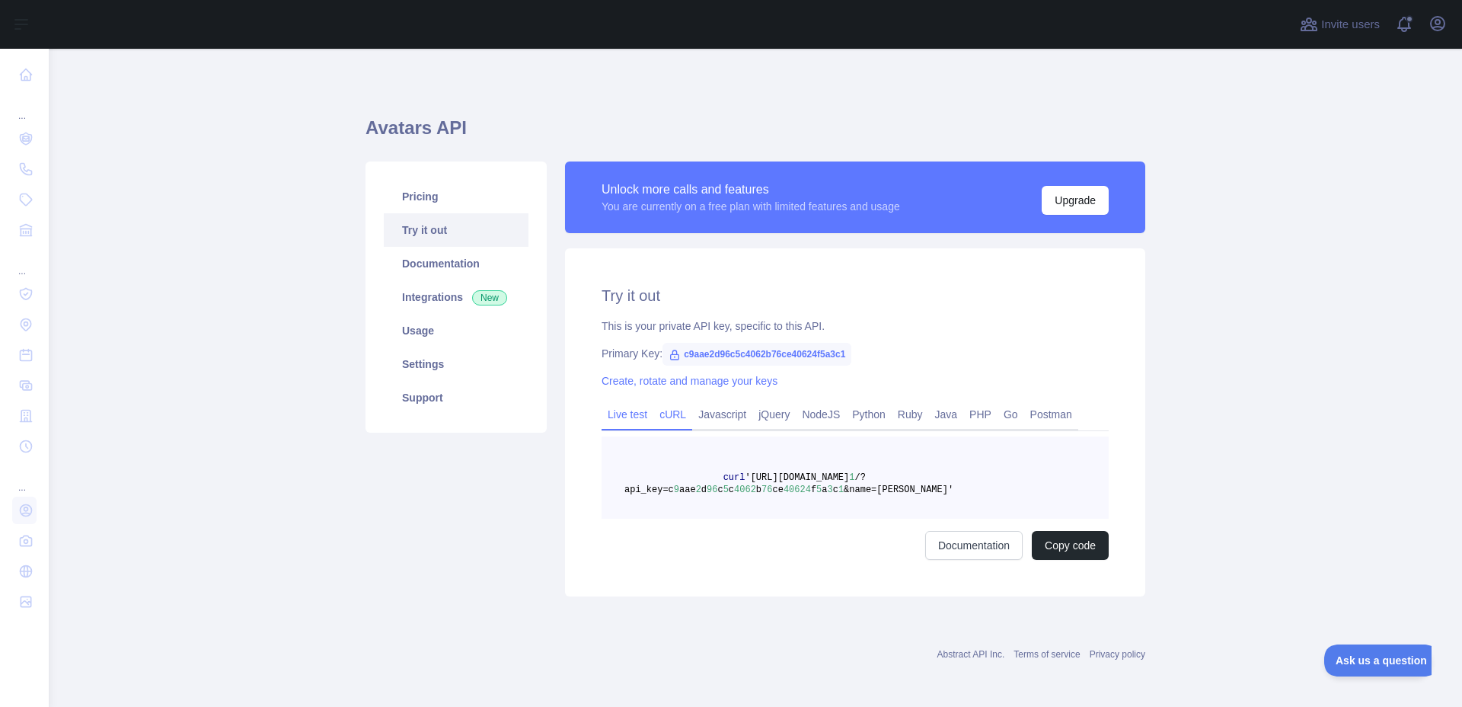
click at [641, 416] on link "Live test" at bounding box center [628, 414] width 52 height 24
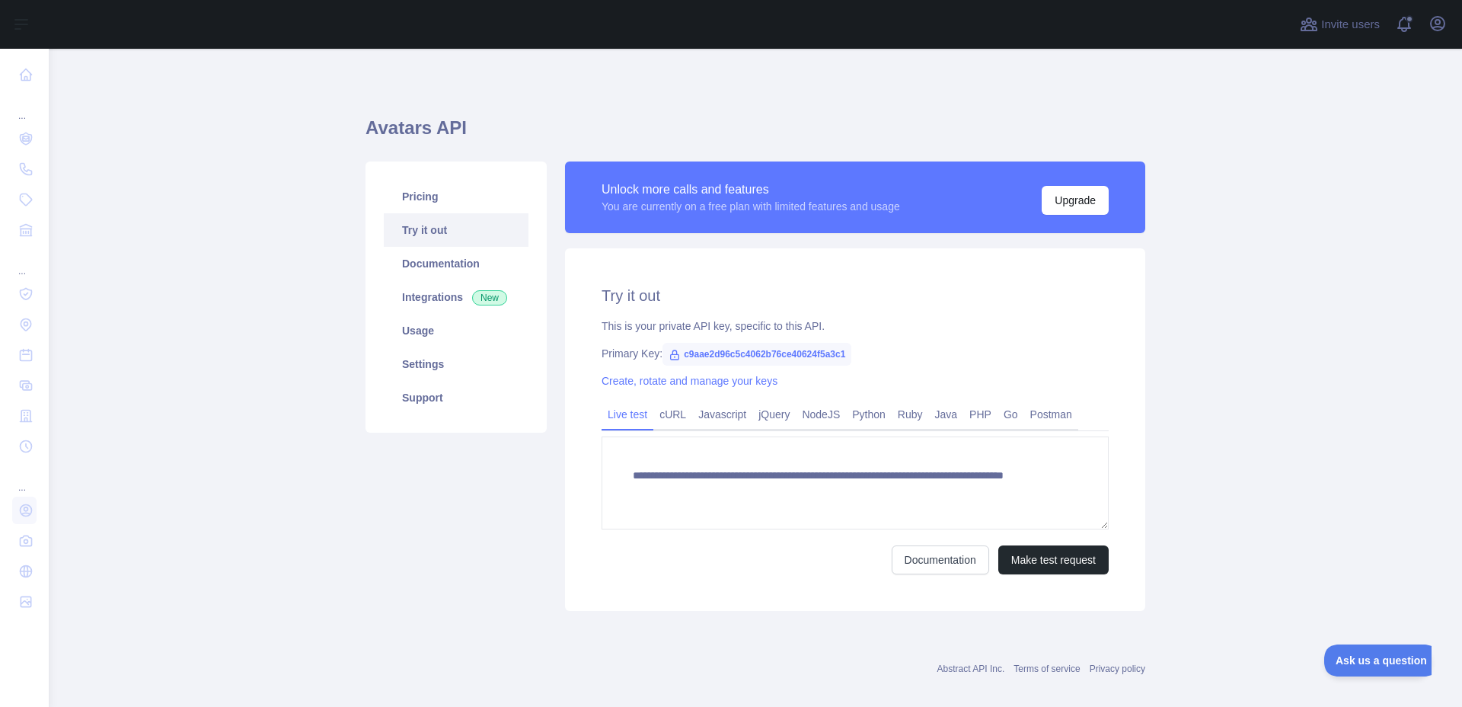
click at [783, 349] on span "c9aae2d96c5c4062b76ce40624f5a3c1" at bounding box center [757, 354] width 189 height 23
click at [782, 350] on span "c9aae2d96c5c4062b76ce40624f5a3c1" at bounding box center [757, 354] width 189 height 23
drag, startPoint x: 841, startPoint y: 353, endPoint x: 682, endPoint y: 358, distance: 158.5
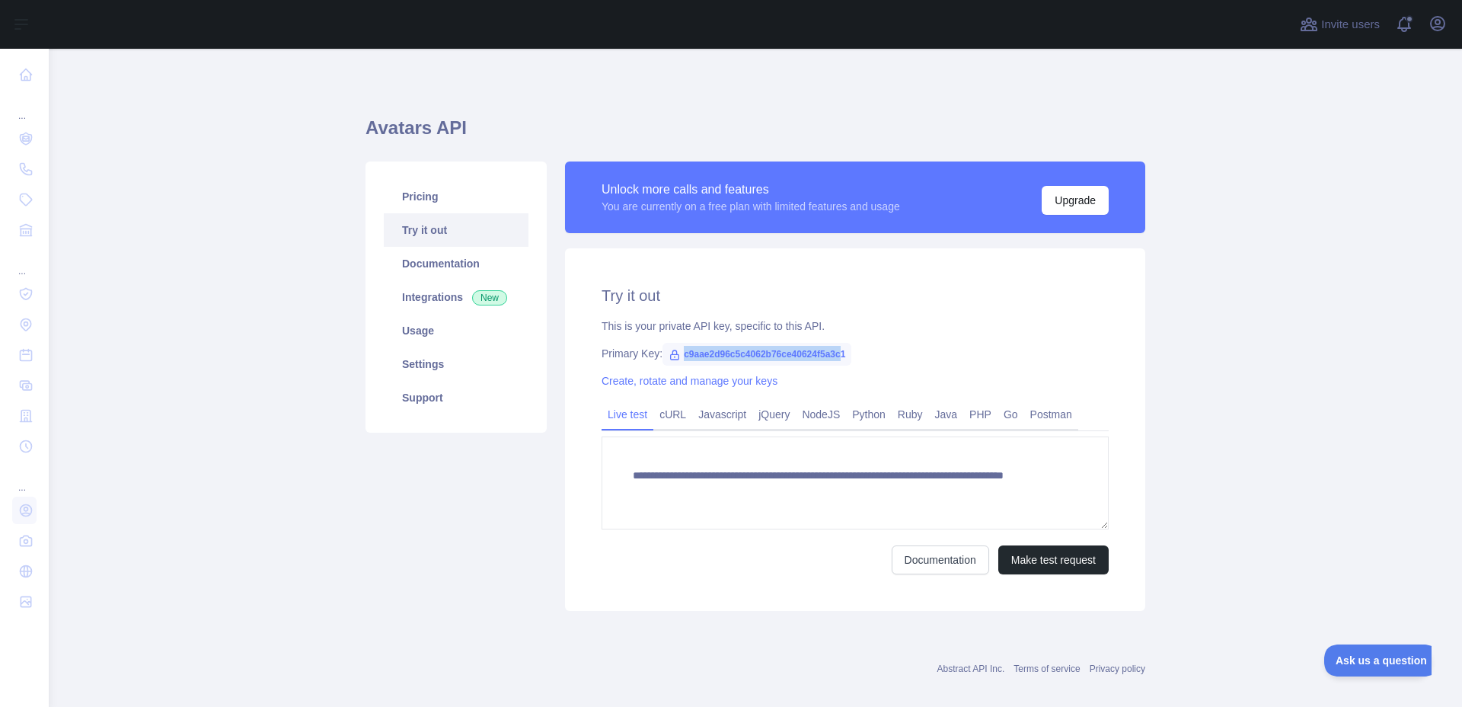
click at [682, 358] on span "c9aae2d96c5c4062b76ce40624f5a3c1" at bounding box center [757, 354] width 189 height 23
copy span "c9aae2d96c5c4062b76ce40624f5a3c"
click at [446, 372] on link "Settings" at bounding box center [456, 364] width 145 height 34
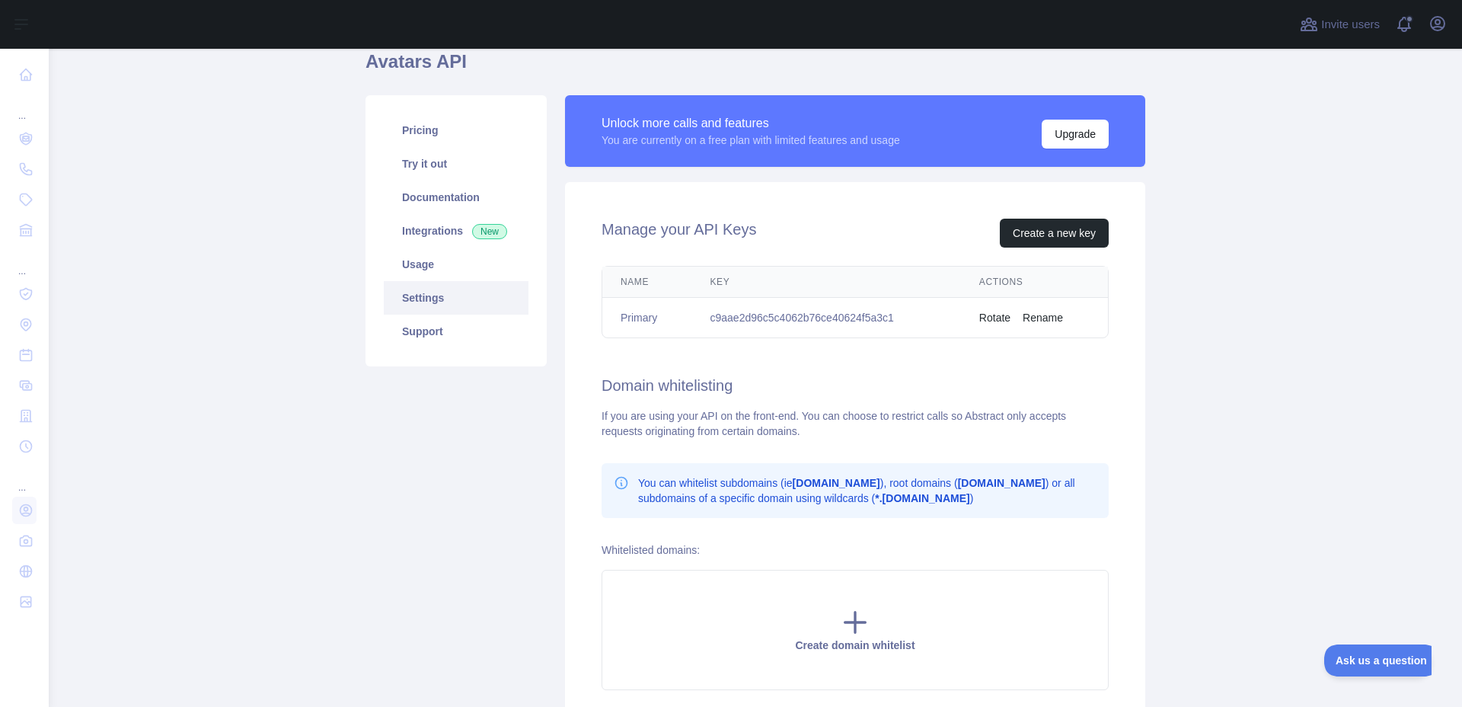
scroll to position [91, 0]
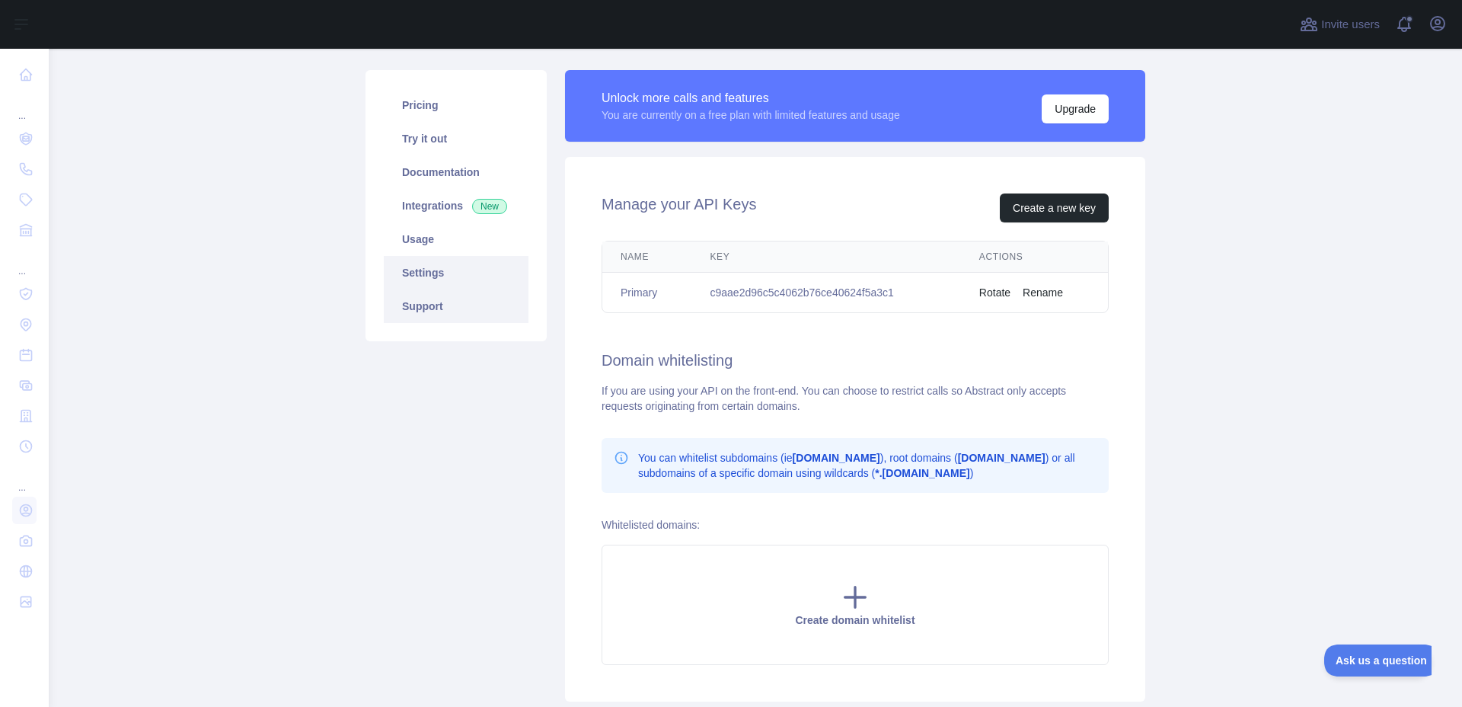
click at [445, 317] on link "Support" at bounding box center [456, 306] width 145 height 34
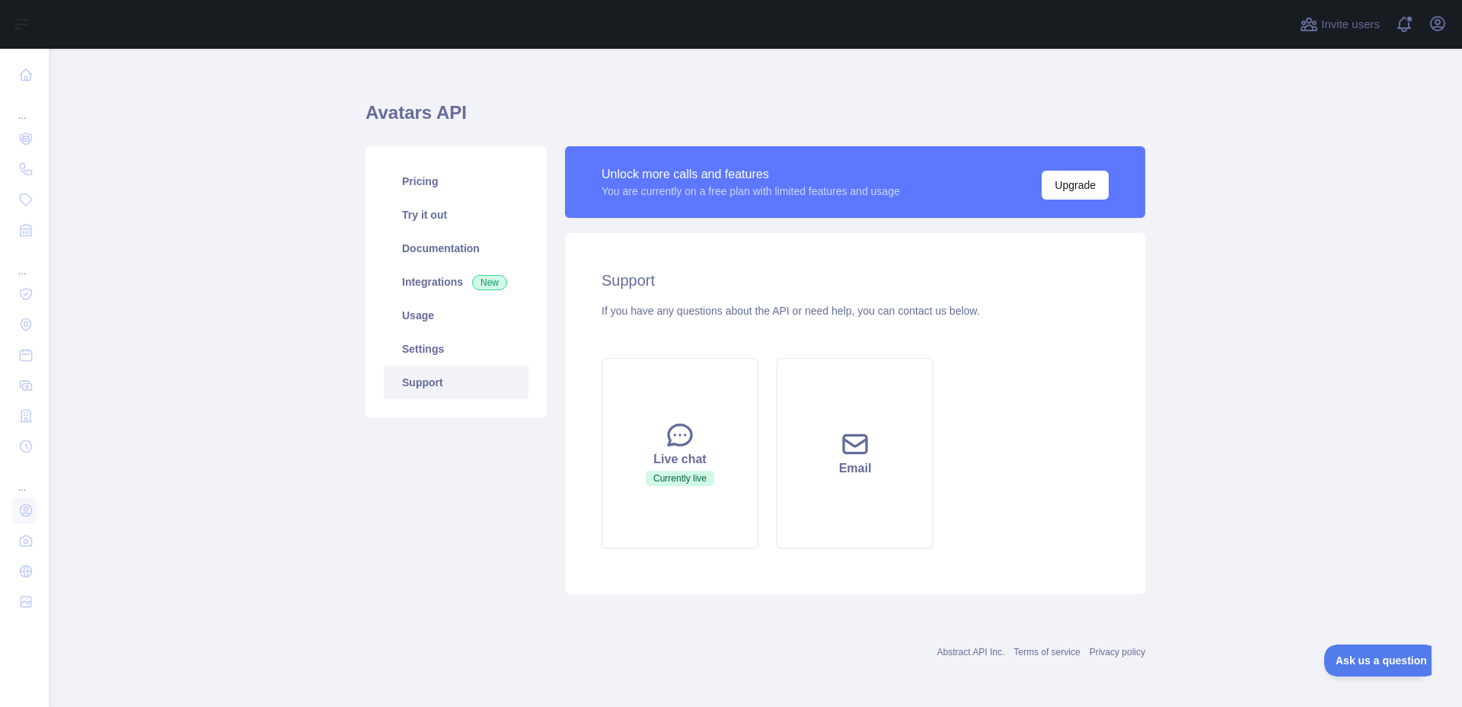
scroll to position [15, 0]
click at [453, 349] on link "Settings" at bounding box center [456, 349] width 145 height 34
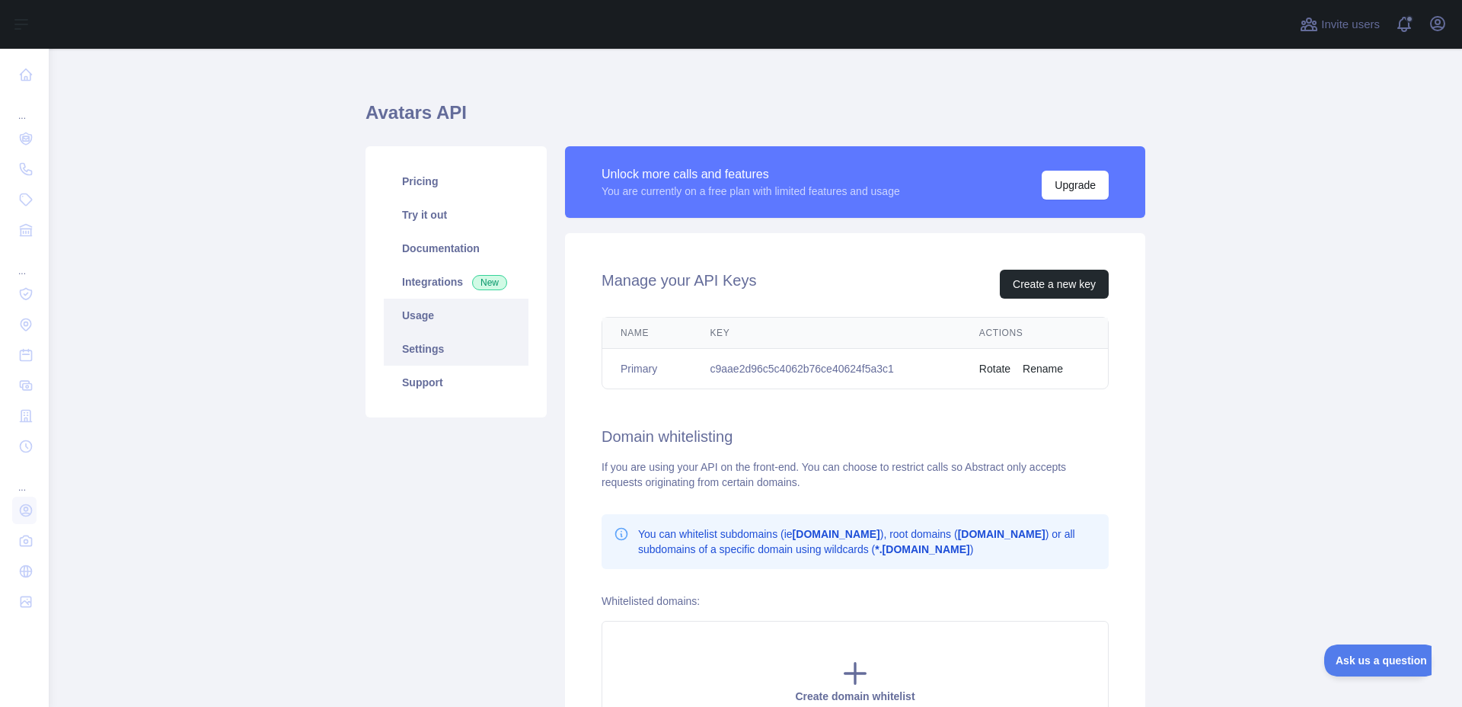
click at [430, 316] on link "Usage" at bounding box center [456, 316] width 145 height 34
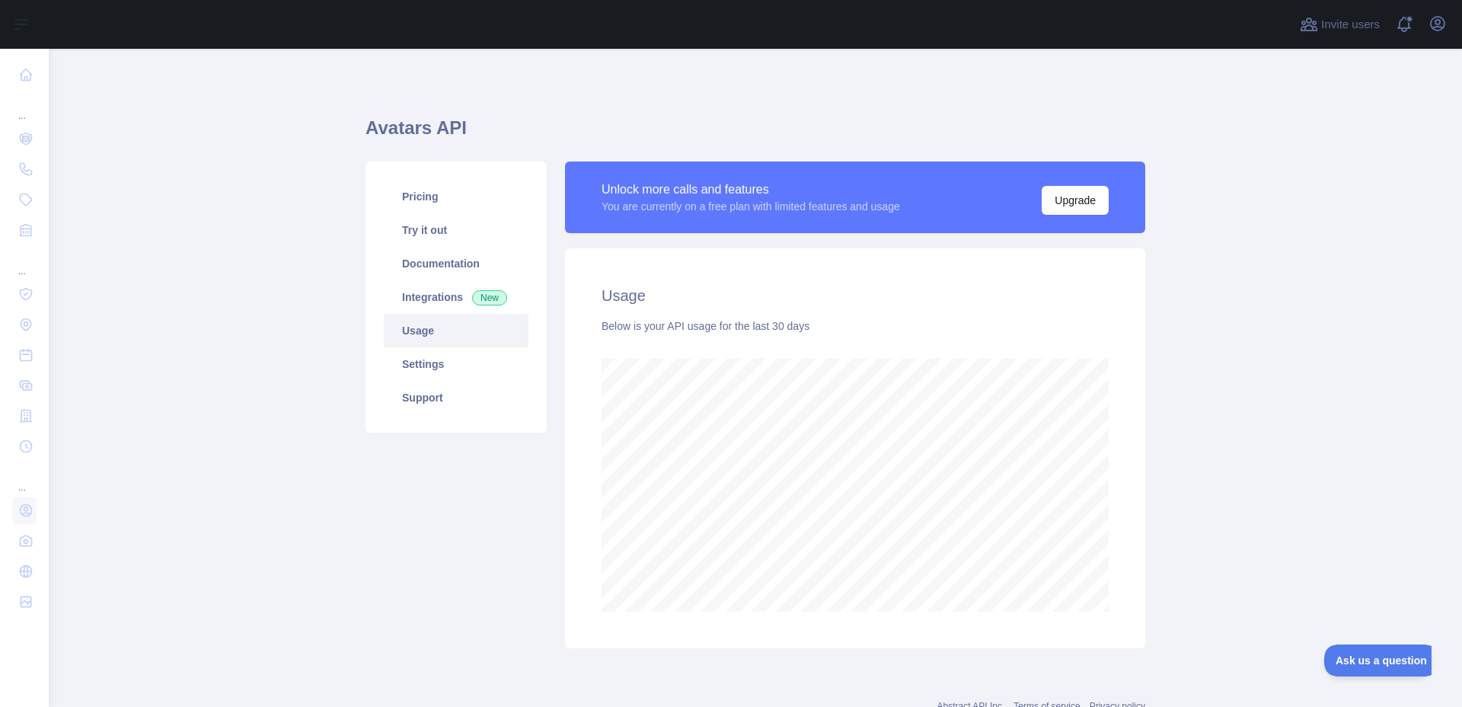
scroll to position [658, 1413]
click at [445, 292] on link "Integrations New" at bounding box center [456, 297] width 145 height 34
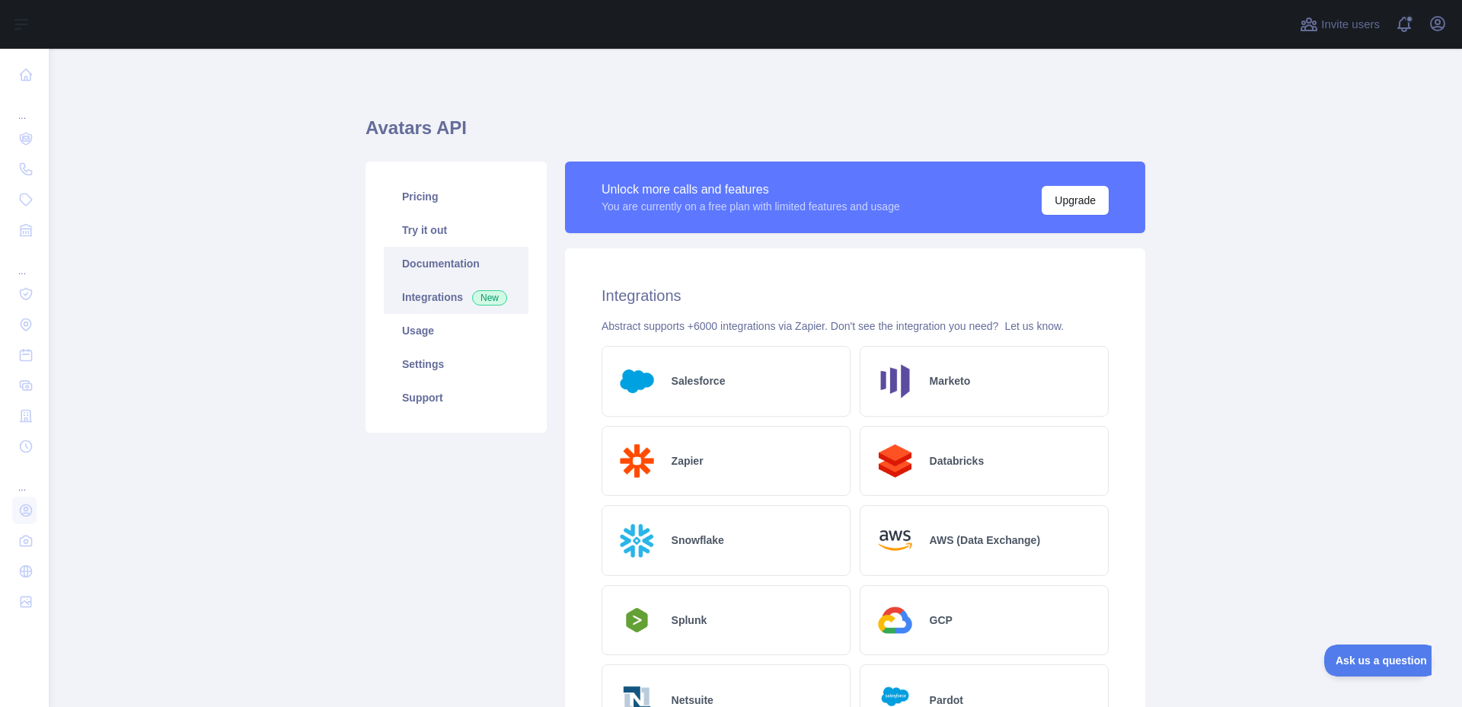
click at [439, 266] on link "Documentation" at bounding box center [456, 264] width 145 height 34
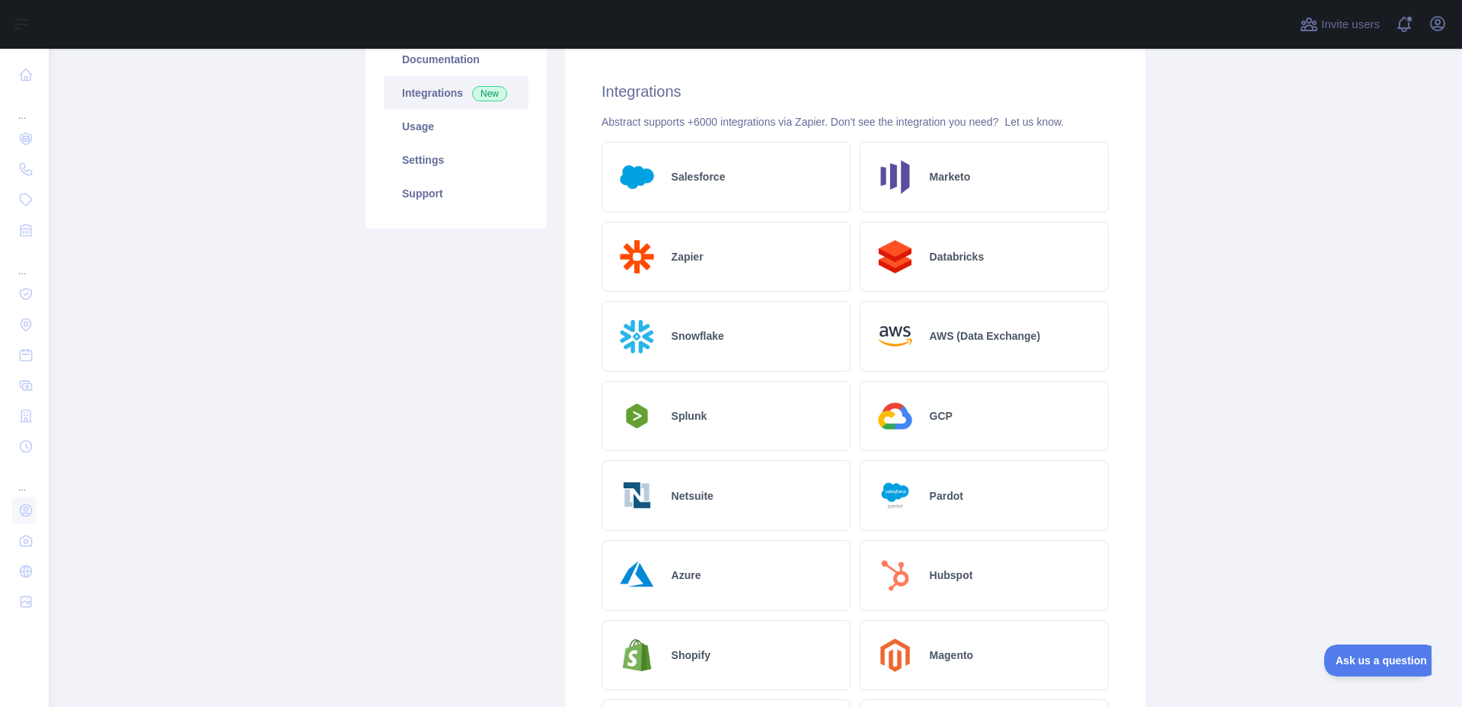
scroll to position [279, 0]
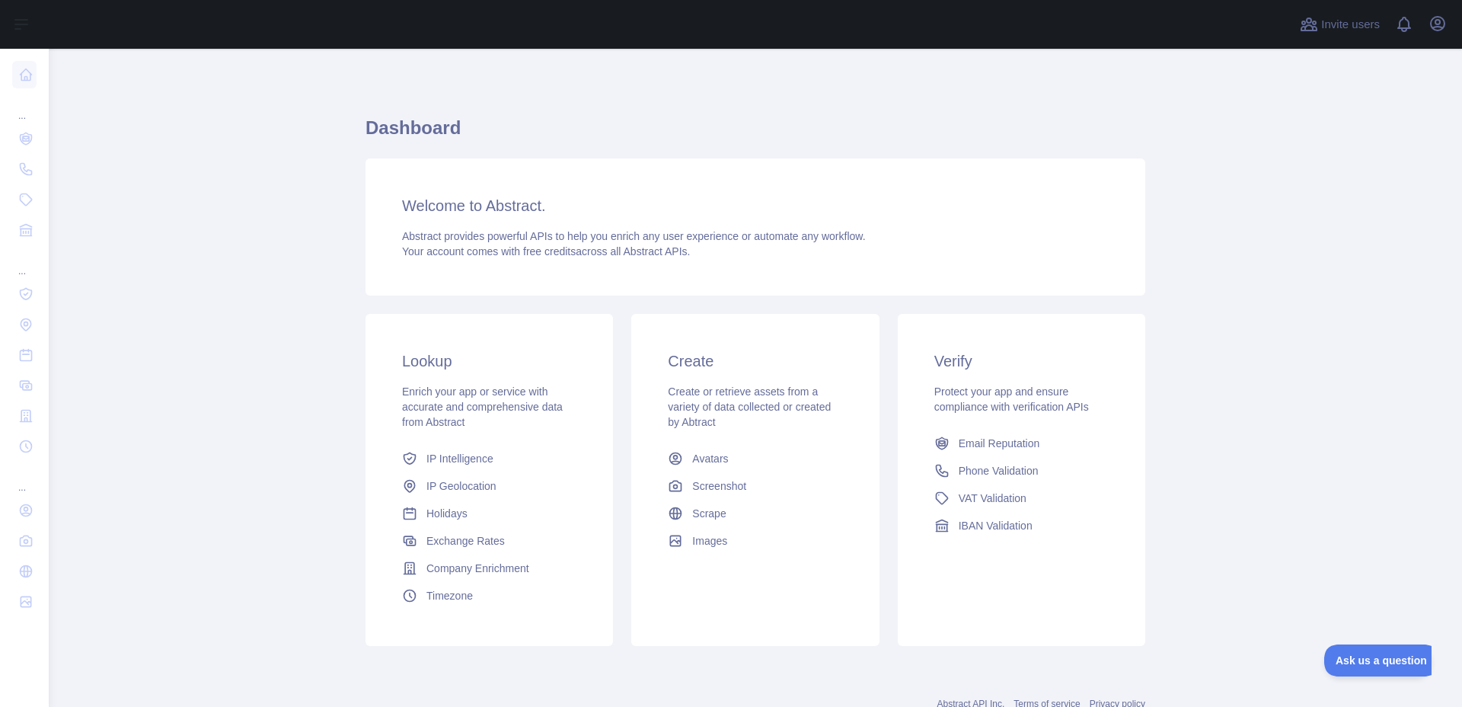
click at [458, 430] on div "Lookup Enrich your app or service with accurate and comprehensive data from Abs…" at bounding box center [490, 480] width 248 height 332
click at [567, 398] on div "Enrich your app or service with accurate and comprehensive data from Abstract" at bounding box center [489, 407] width 174 height 46
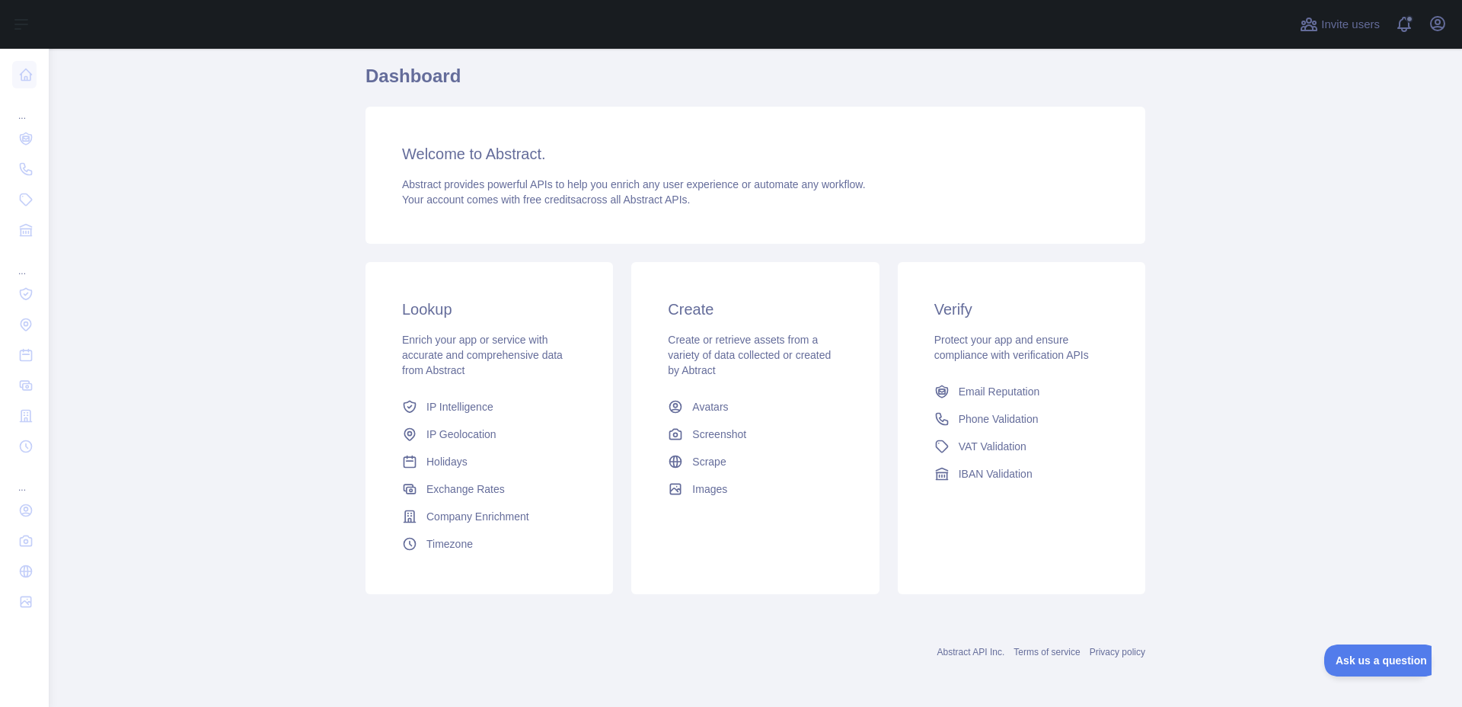
click at [504, 374] on div "Enrich your app or service with accurate and comprehensive data from Abstract" at bounding box center [489, 355] width 174 height 46
click at [505, 373] on div "Enrich your app or service with accurate and comprehensive data from Abstract" at bounding box center [489, 355] width 174 height 46
click at [460, 406] on span "IP Intelligence" at bounding box center [459, 406] width 67 height 15
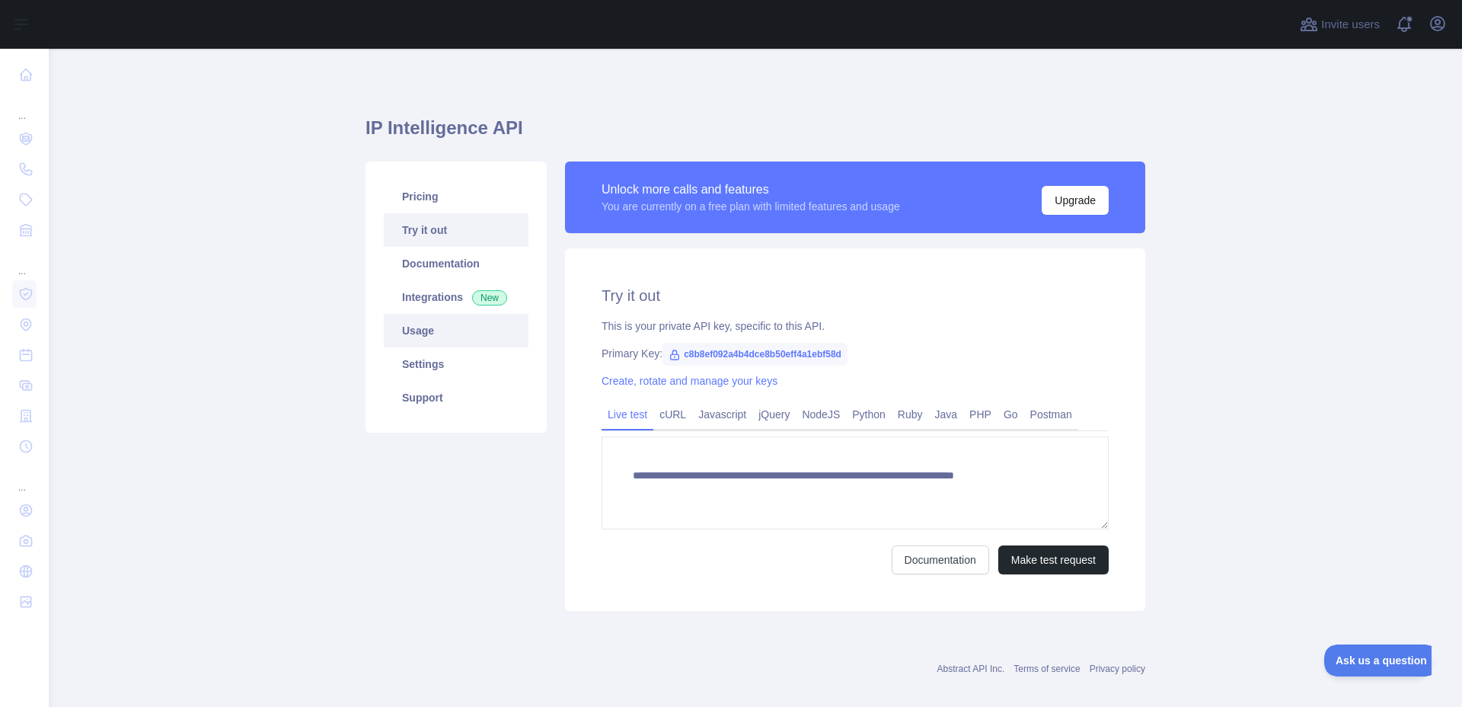
type textarea "**********"
click at [458, 231] on link "Try it out" at bounding box center [456, 230] width 145 height 34
drag, startPoint x: 685, startPoint y: 353, endPoint x: 831, endPoint y: 358, distance: 145.6
click at [831, 358] on span "c8b8ef092a4b4dce8b50eff4a1ebf58d" at bounding box center [755, 354] width 185 height 23
click at [838, 359] on span "c8b8ef092a4b4dce8b50eff4a1ebf58d" at bounding box center [755, 354] width 185 height 23
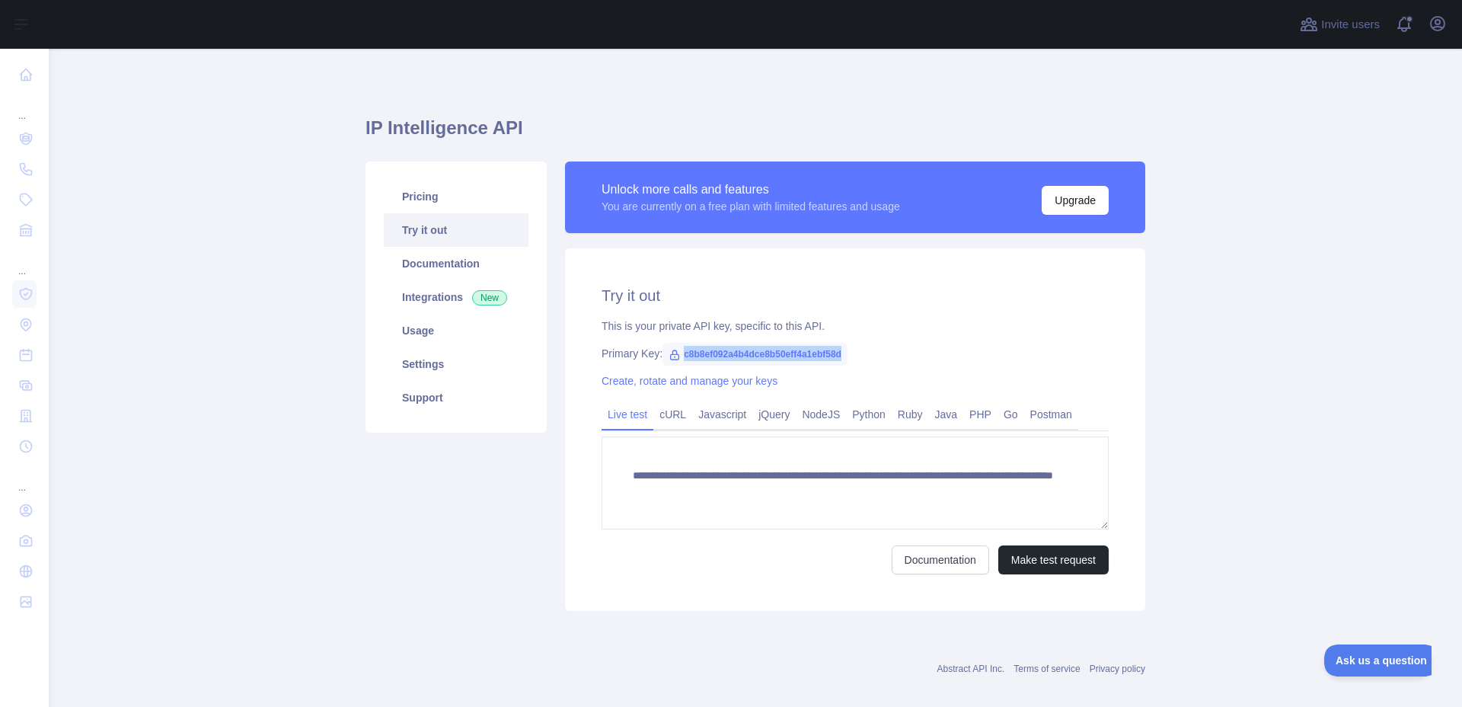
click at [838, 359] on span "c8b8ef092a4b4dce8b50eff4a1ebf58d" at bounding box center [755, 354] width 185 height 23
drag, startPoint x: 842, startPoint y: 356, endPoint x: 680, endPoint y: 356, distance: 162.2
click at [680, 356] on span "c8b8ef092a4b4dce8b50eff4a1ebf58d" at bounding box center [755, 354] width 185 height 23
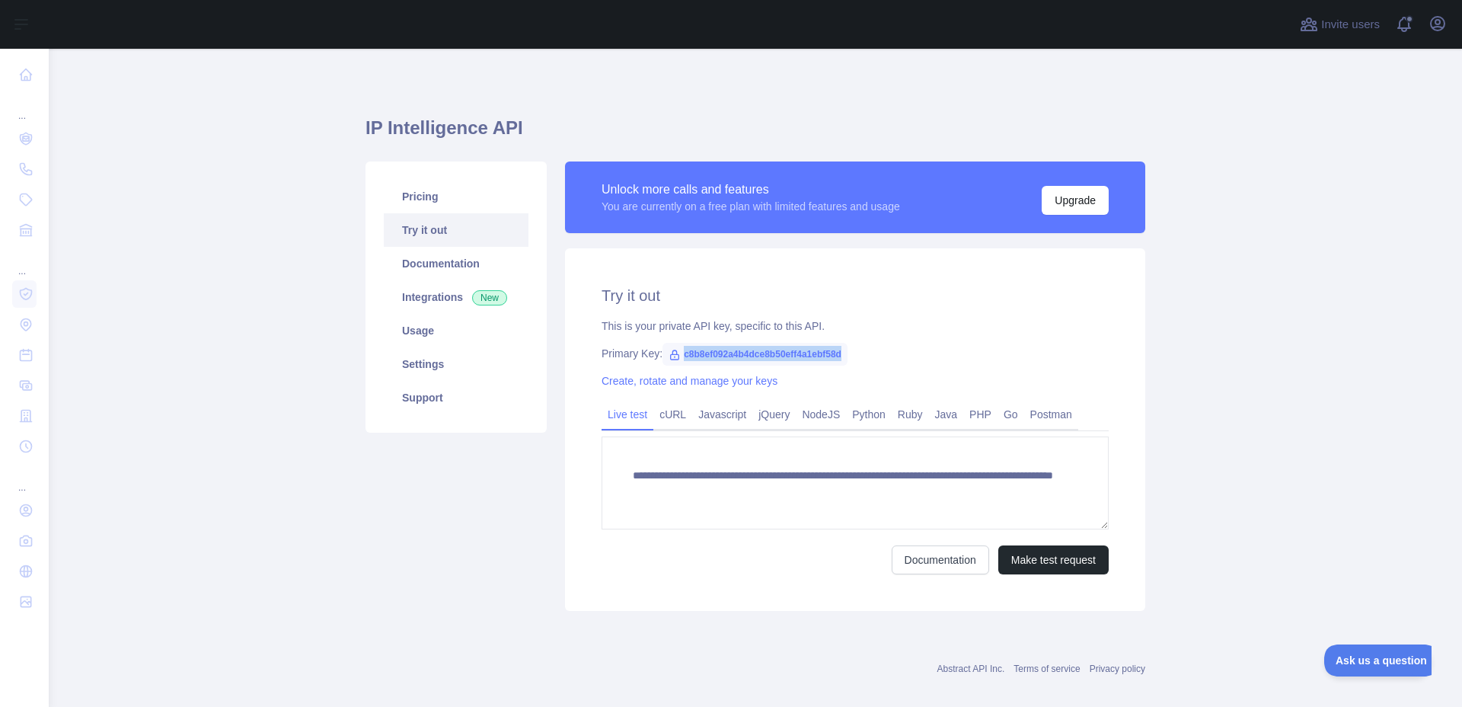
copy span "c8b8ef092a4b4dce8b50eff4a1ebf58d"
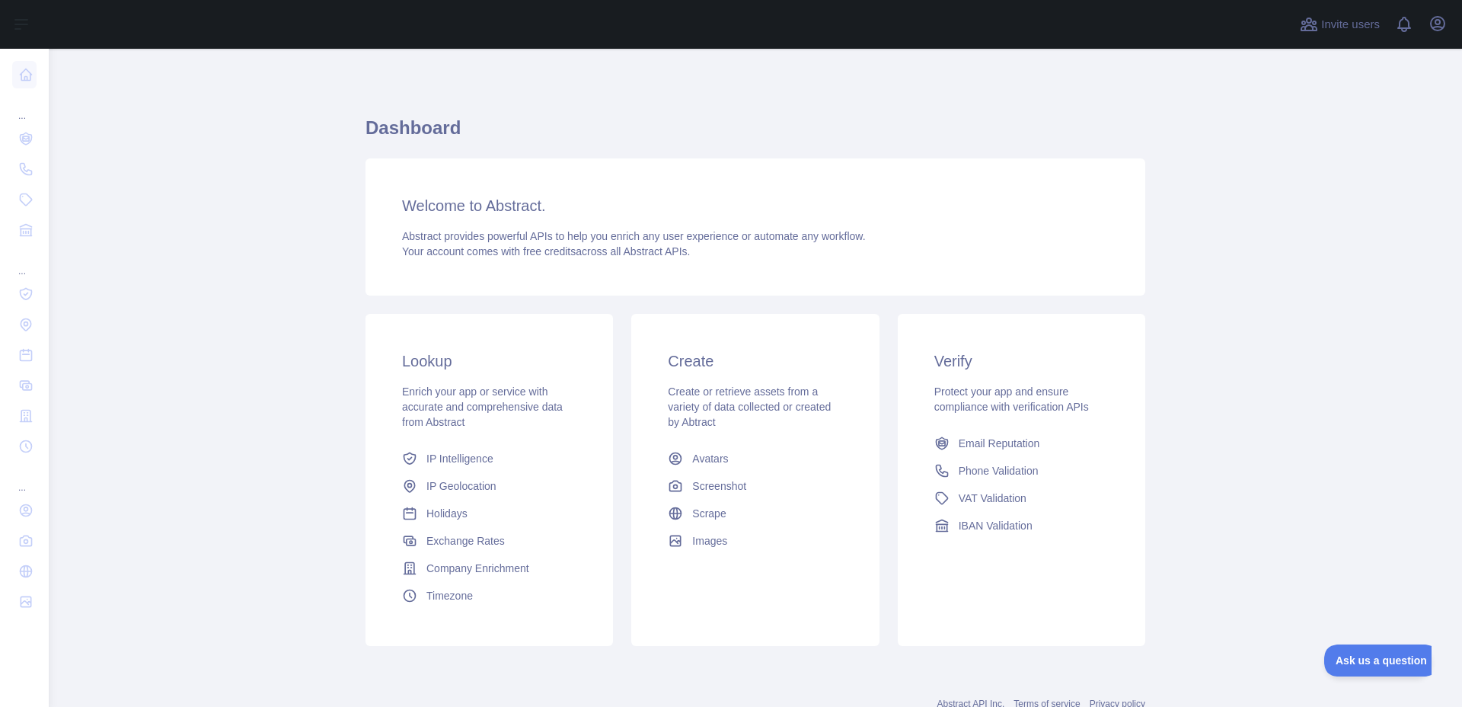
scroll to position [52, 0]
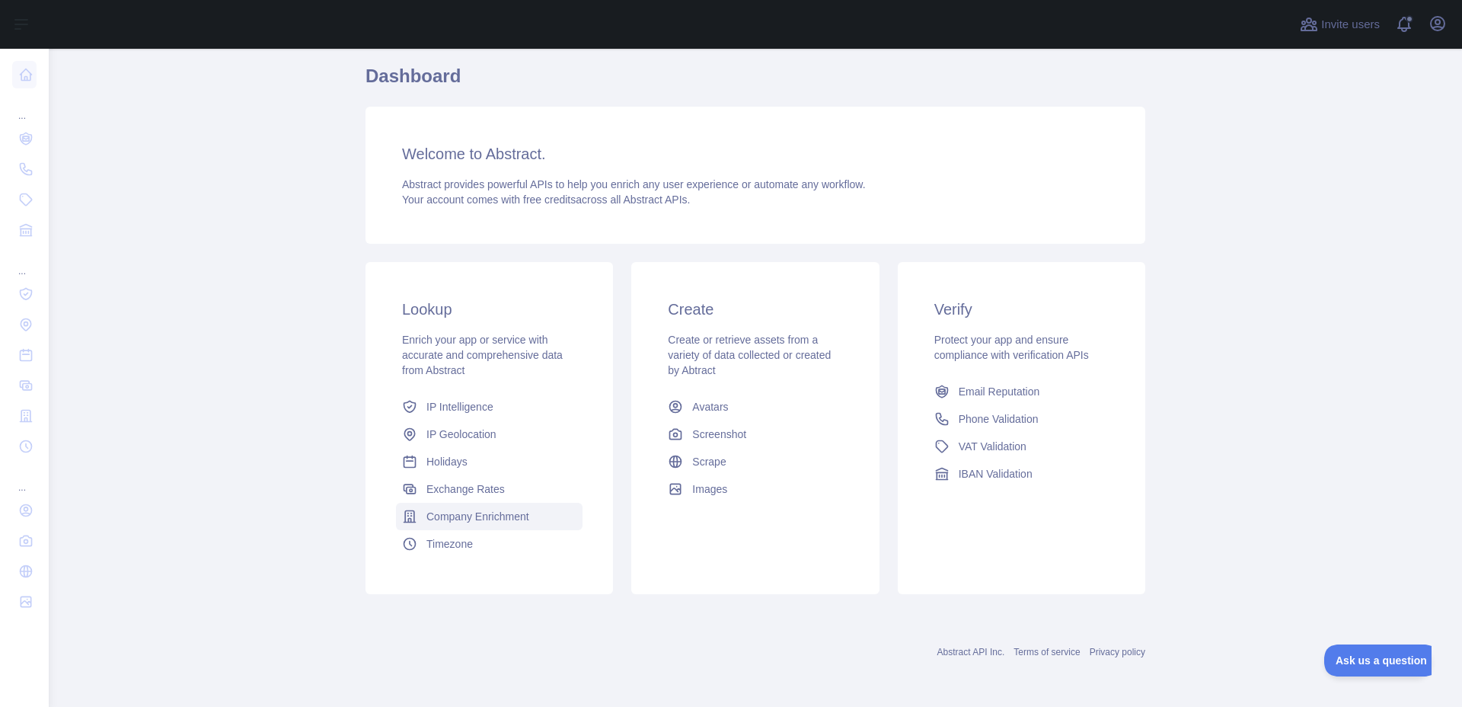
click at [486, 522] on span "Company Enrichment" at bounding box center [477, 516] width 103 height 15
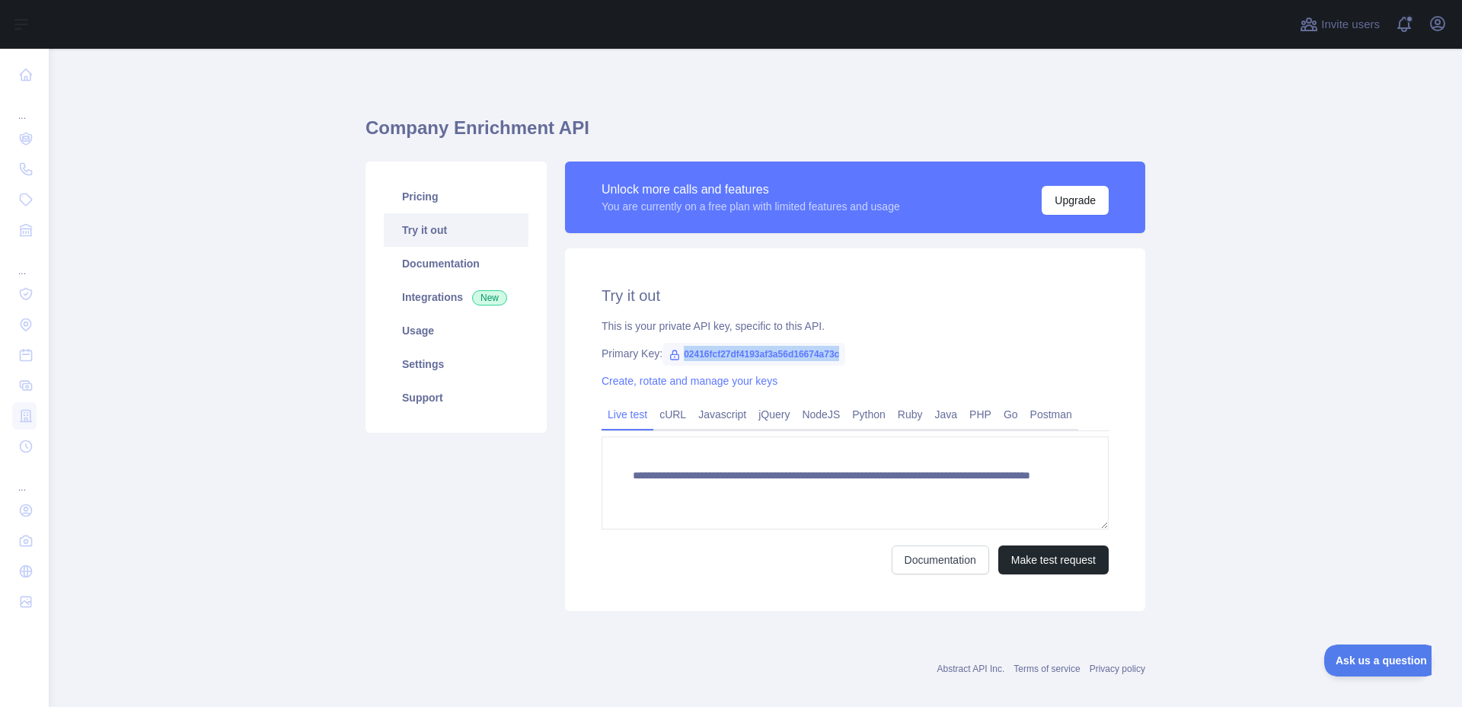
drag, startPoint x: 836, startPoint y: 349, endPoint x: 681, endPoint y: 356, distance: 155.5
click at [681, 356] on span "02416fcf27df4193af3a56d16674a73c" at bounding box center [754, 354] width 183 height 23
copy span "02416fcf27df4193af3a56d16674a73c"
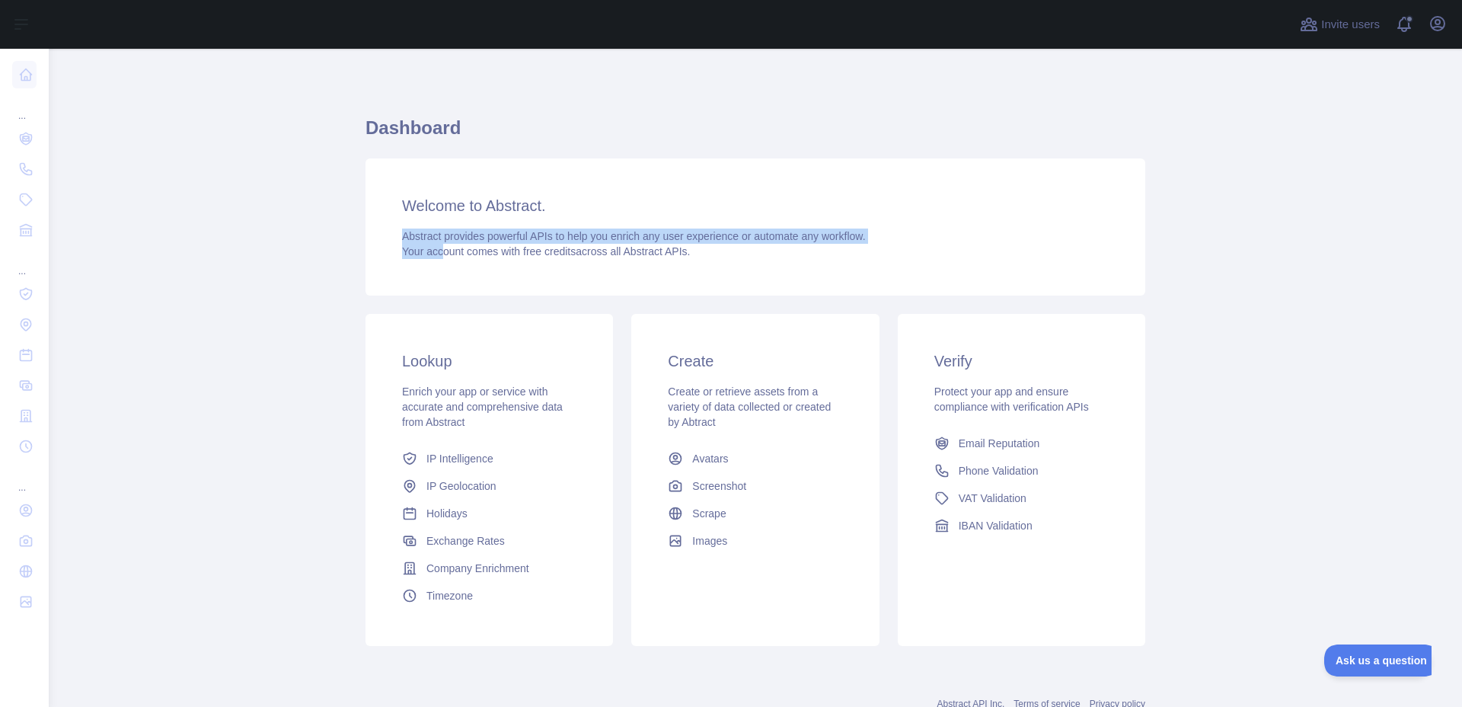
drag, startPoint x: 385, startPoint y: 241, endPoint x: 441, endPoint y: 255, distance: 58.0
click at [441, 255] on div "Welcome to Abstract. Abstract provides powerful APIs to help you enrich any use…" at bounding box center [756, 226] width 780 height 137
click at [1001, 474] on span "Phone Validation" at bounding box center [999, 470] width 80 height 15
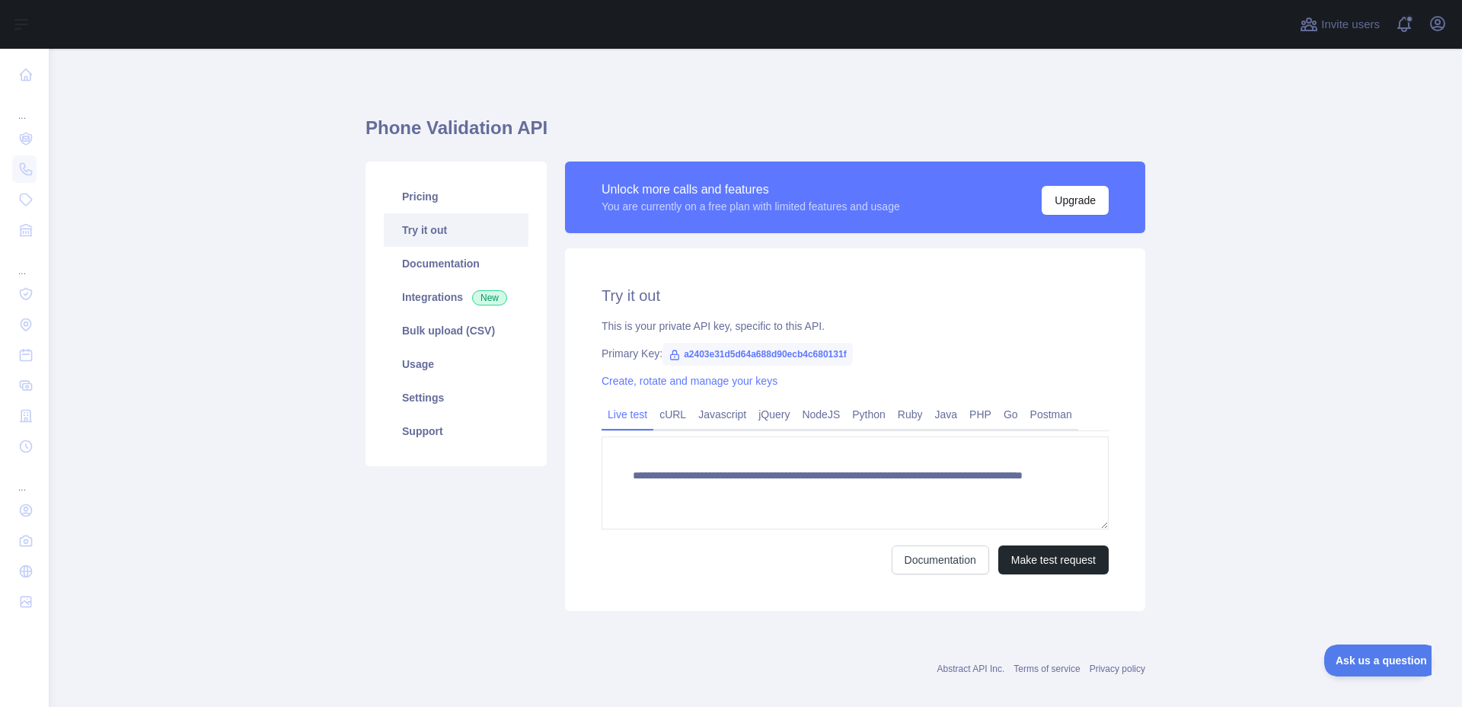
click at [822, 347] on span "a2403e31d5d64a688d90ecb4c680131f" at bounding box center [758, 354] width 190 height 23
copy icon
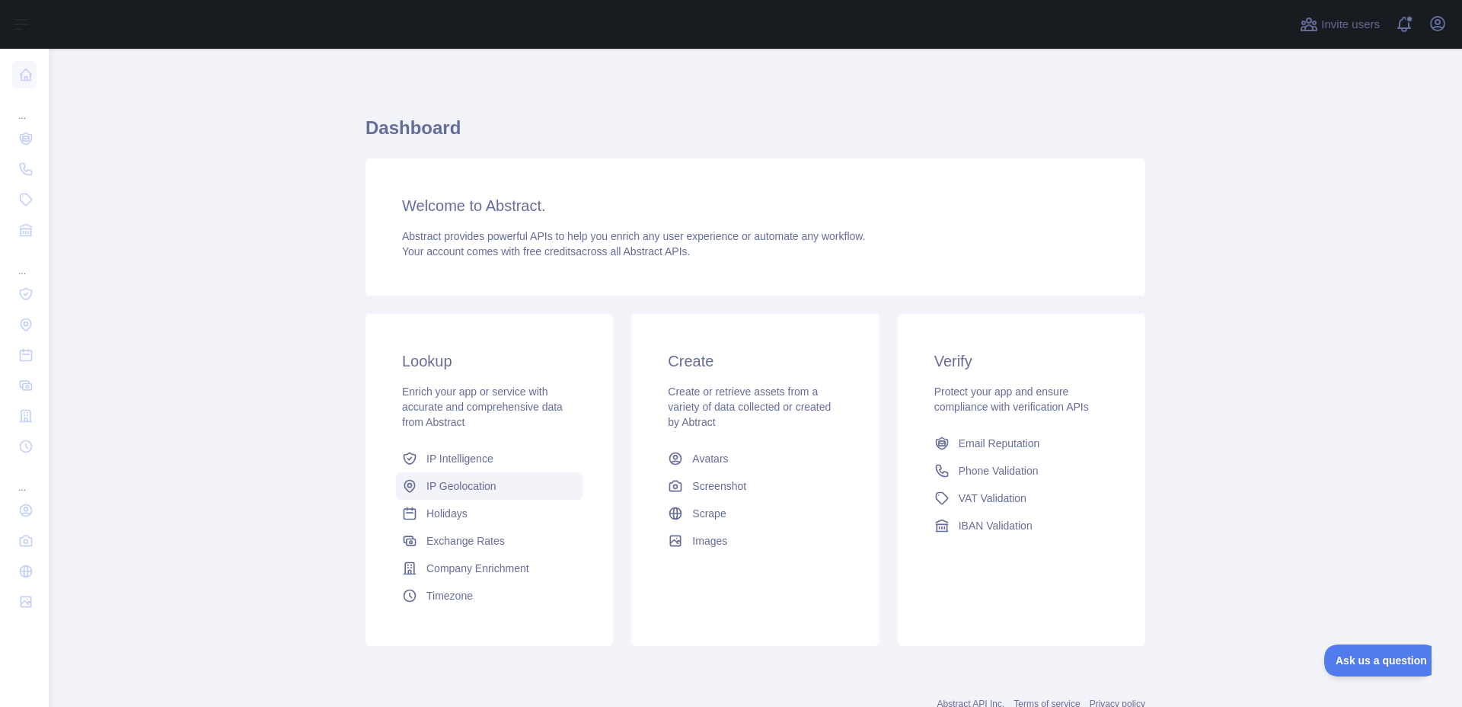
click at [469, 490] on span "IP Geolocation" at bounding box center [461, 485] width 70 height 15
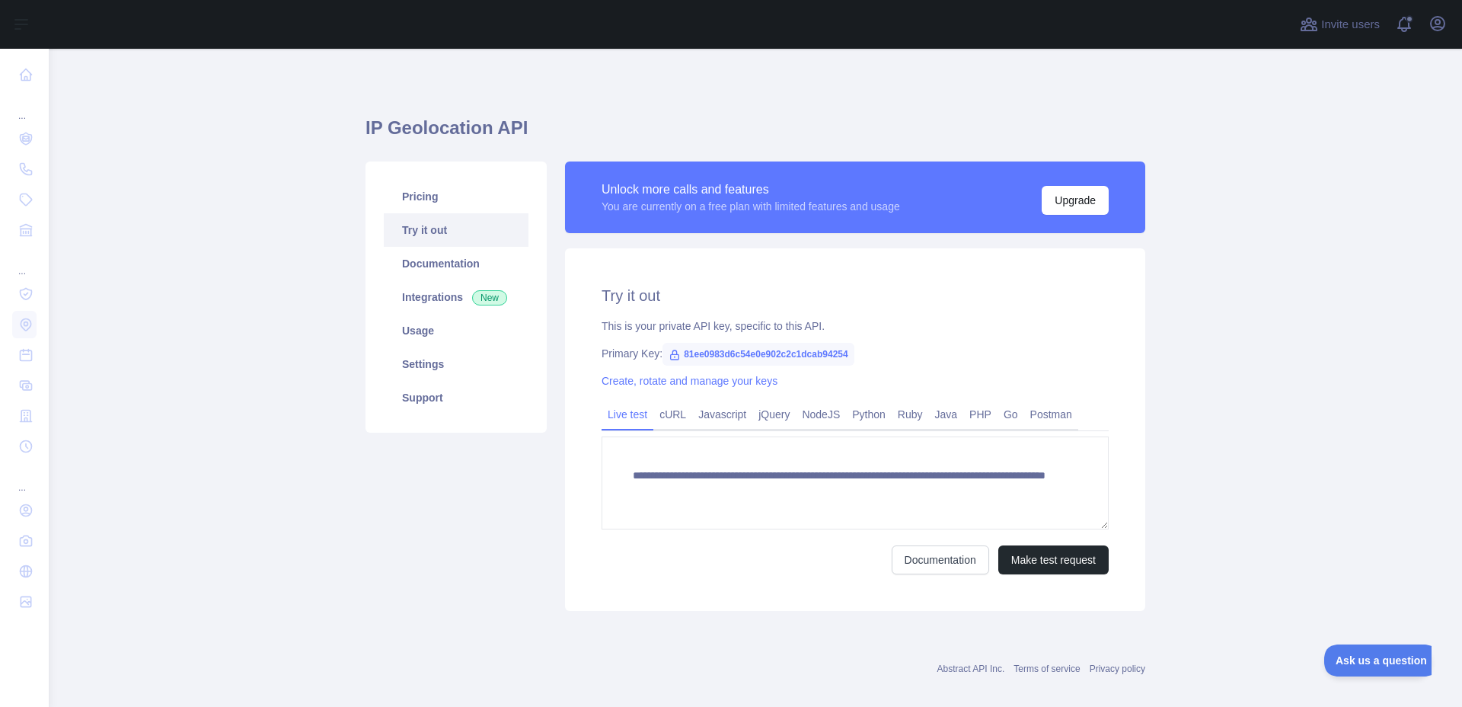
click at [717, 354] on span "81ee0983d6c54e0e902c2c1dcab94254" at bounding box center [759, 354] width 192 height 23
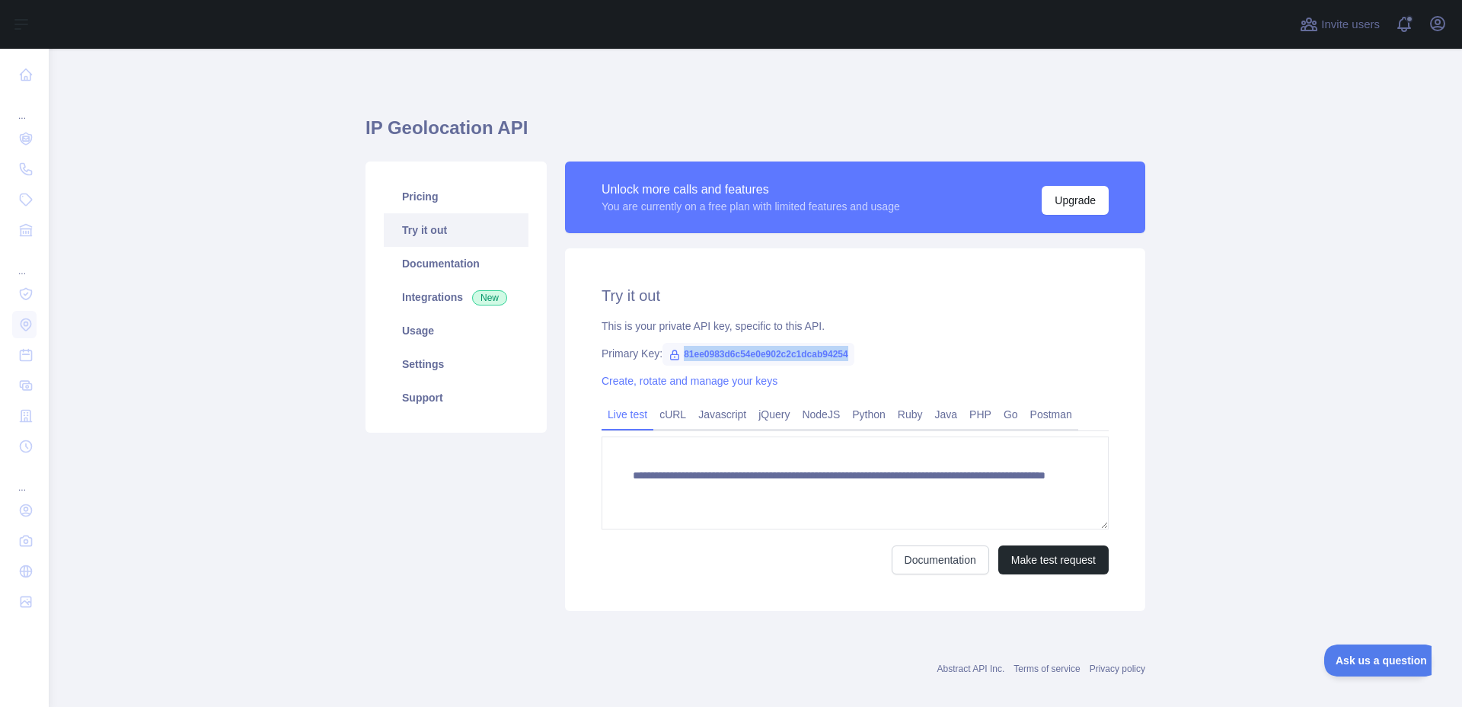
copy span "81ee0983d6c54e0e902c2c1dcab94254"
click at [453, 330] on link "Usage" at bounding box center [456, 331] width 145 height 34
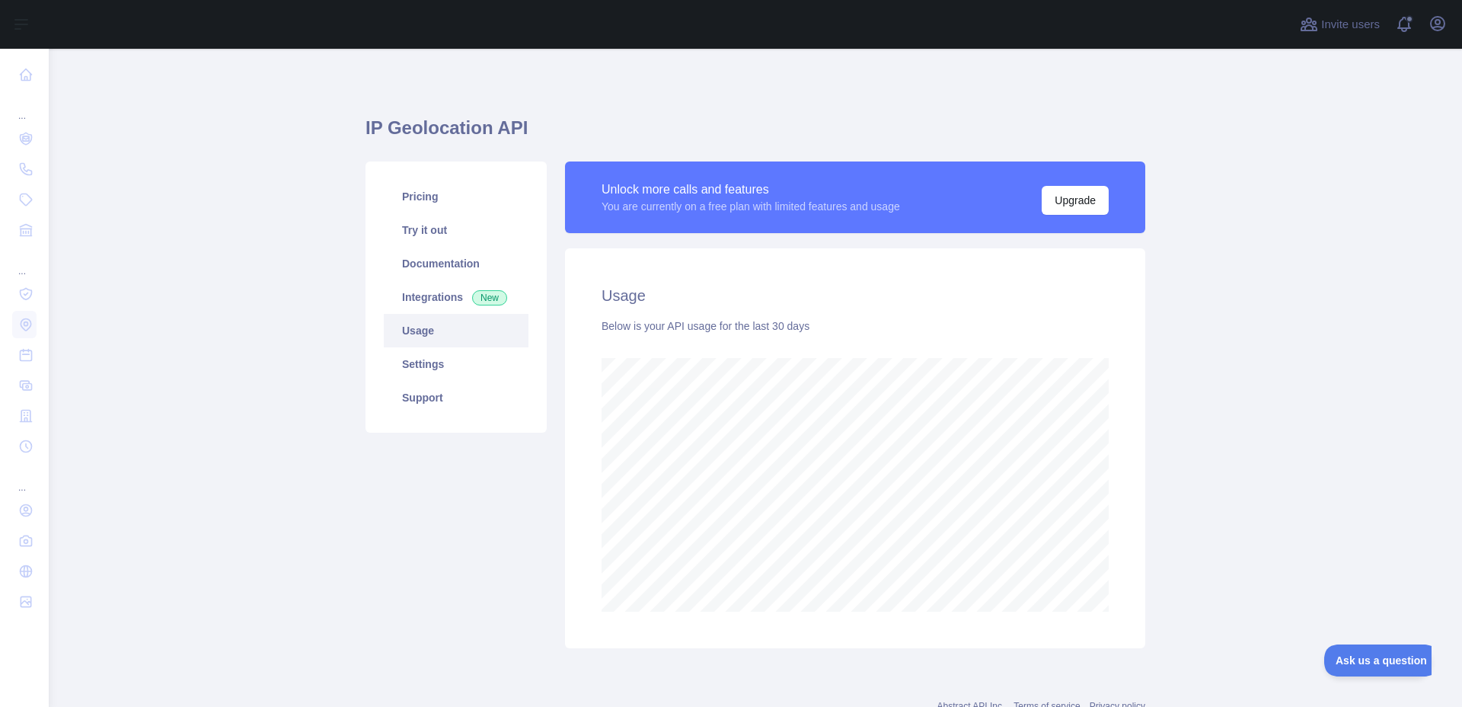
scroll to position [658, 1413]
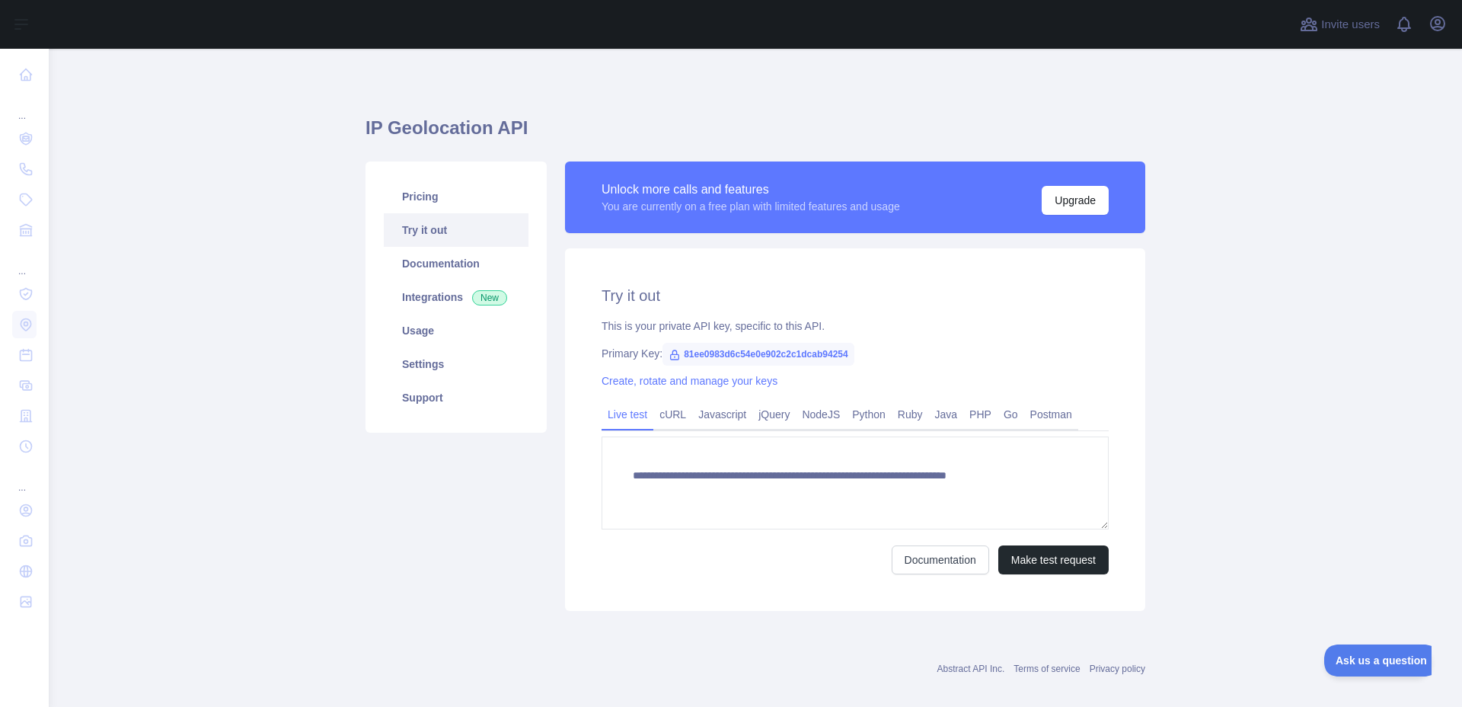
type textarea "**********"
click at [426, 327] on link "Usage" at bounding box center [456, 331] width 145 height 34
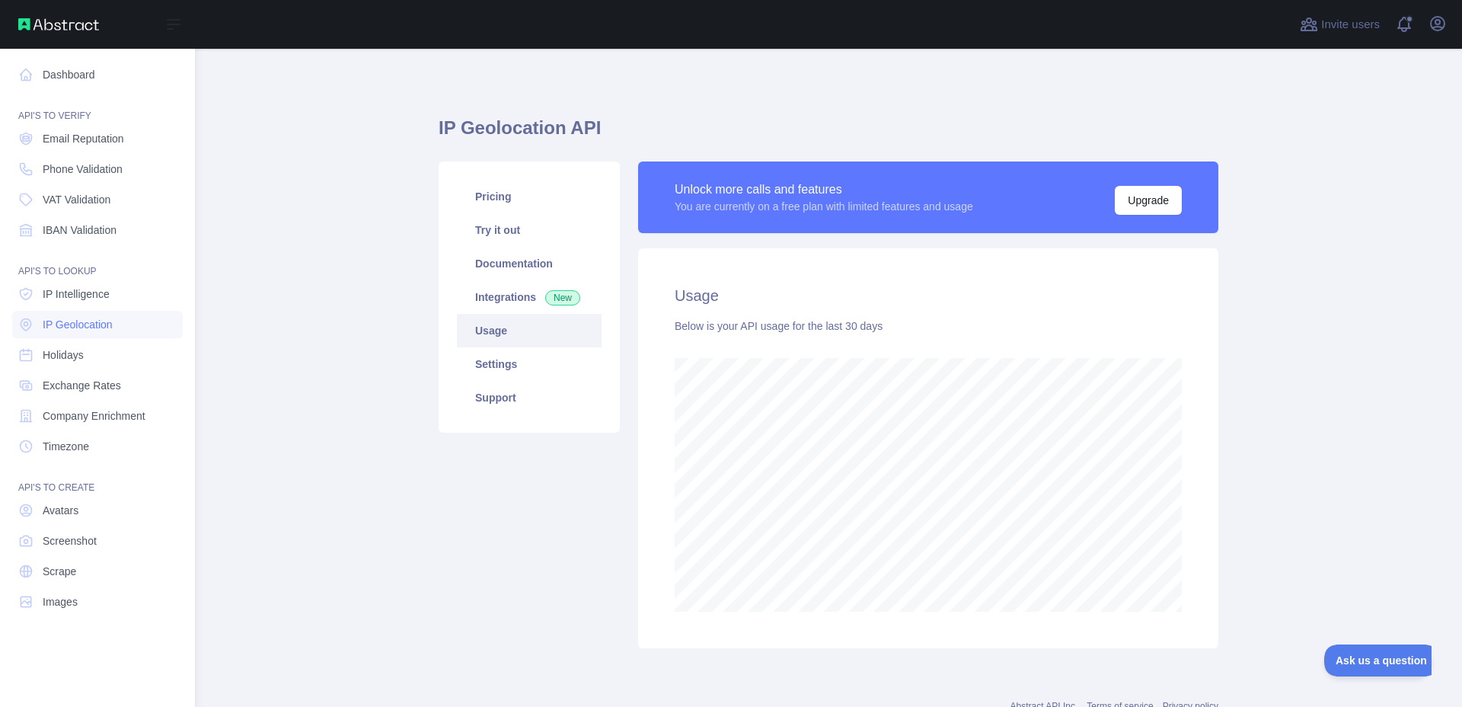
scroll to position [658, 1267]
click at [13, 78] on link "Dashboard" at bounding box center [97, 74] width 171 height 27
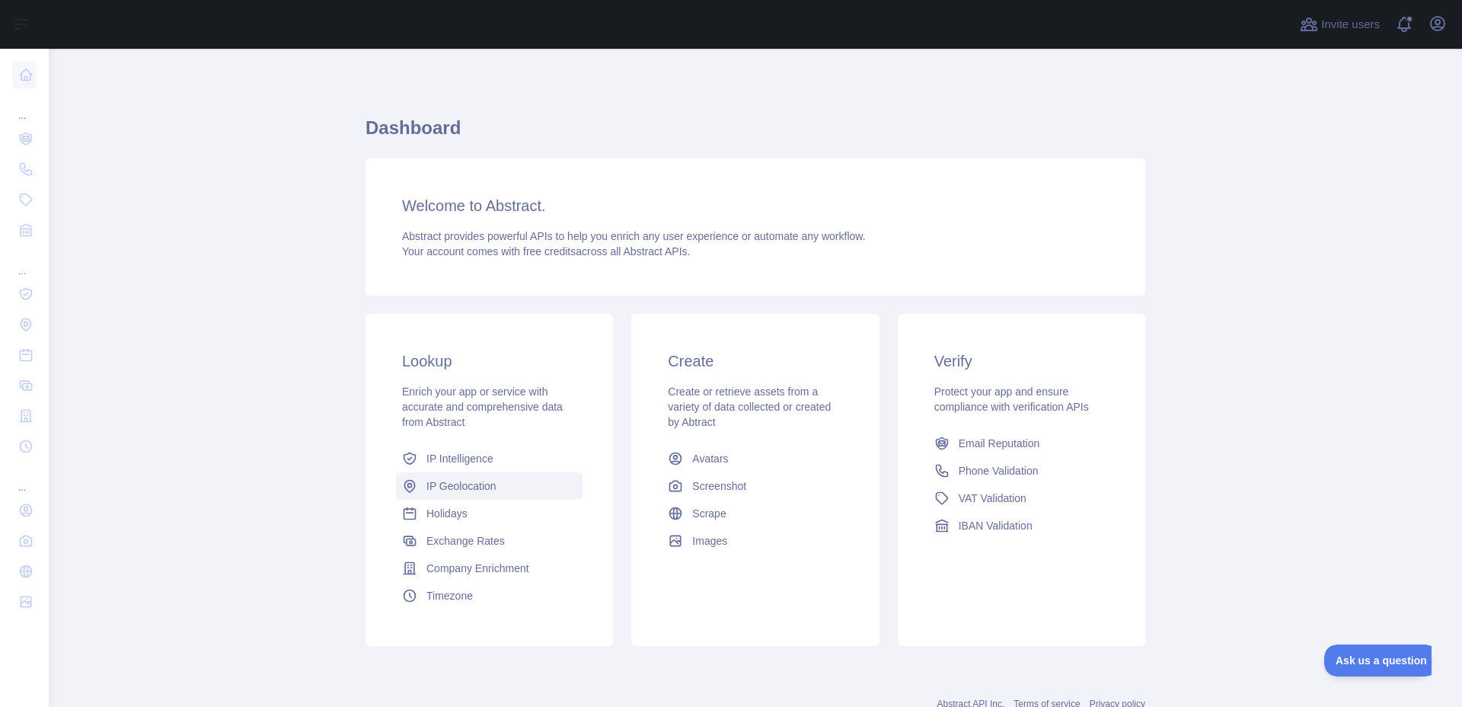
click at [455, 484] on span "IP Geolocation" at bounding box center [461, 485] width 70 height 15
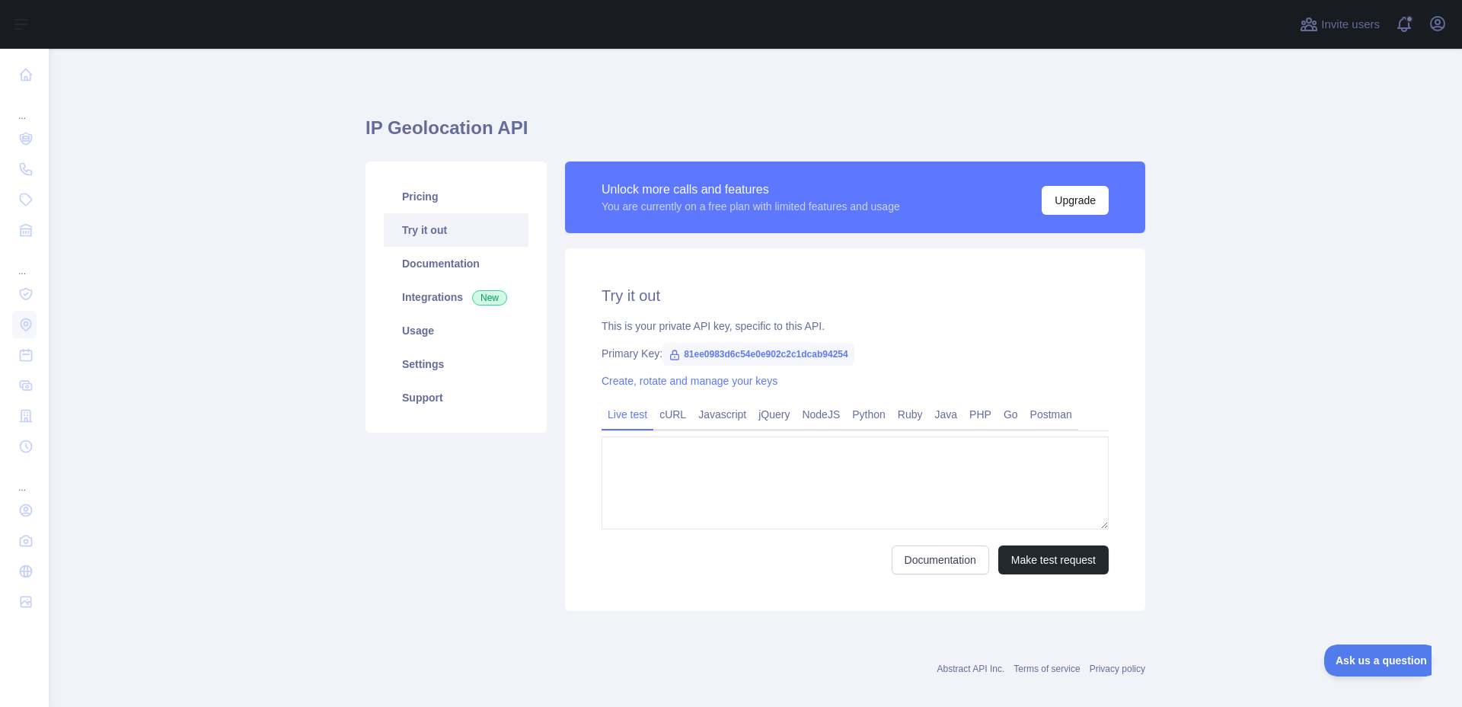
type textarea "**********"
click at [430, 336] on link "Usage" at bounding box center [456, 331] width 145 height 34
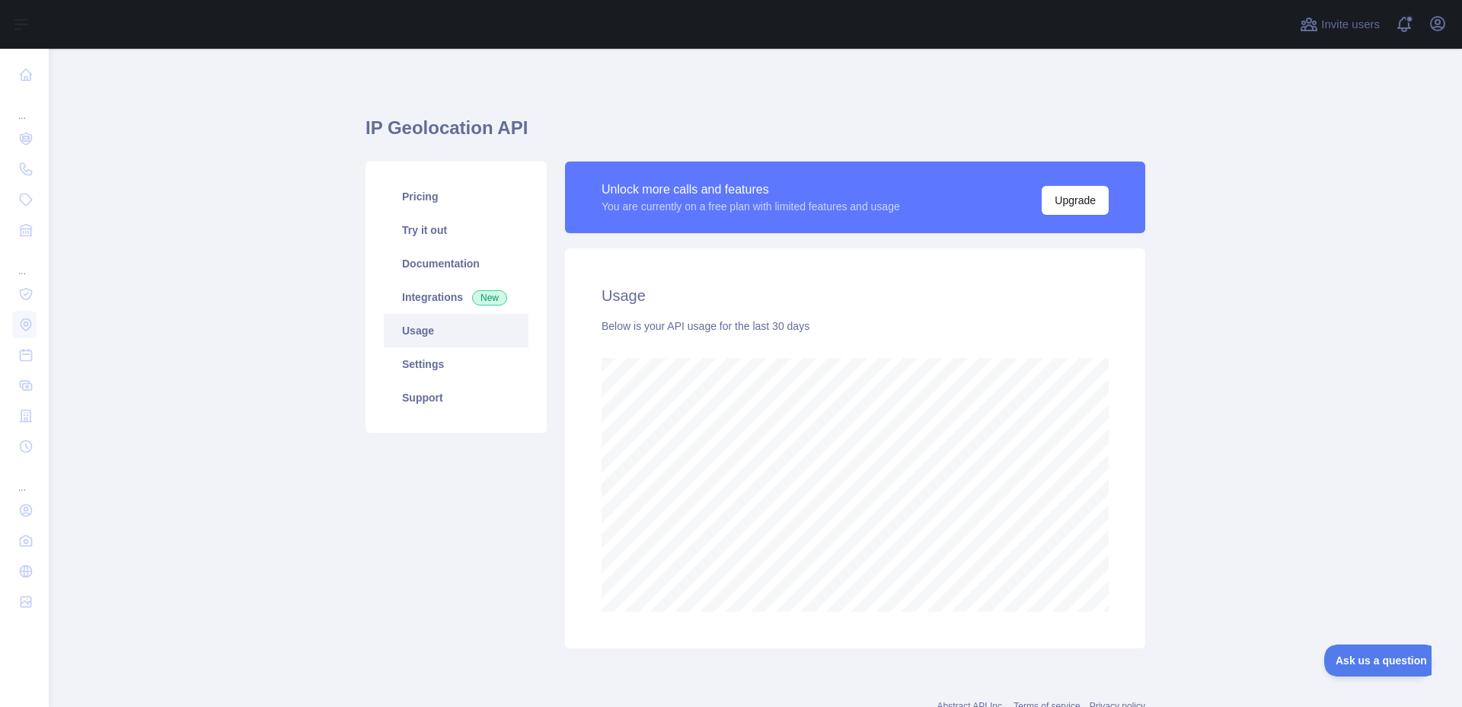
scroll to position [658, 1413]
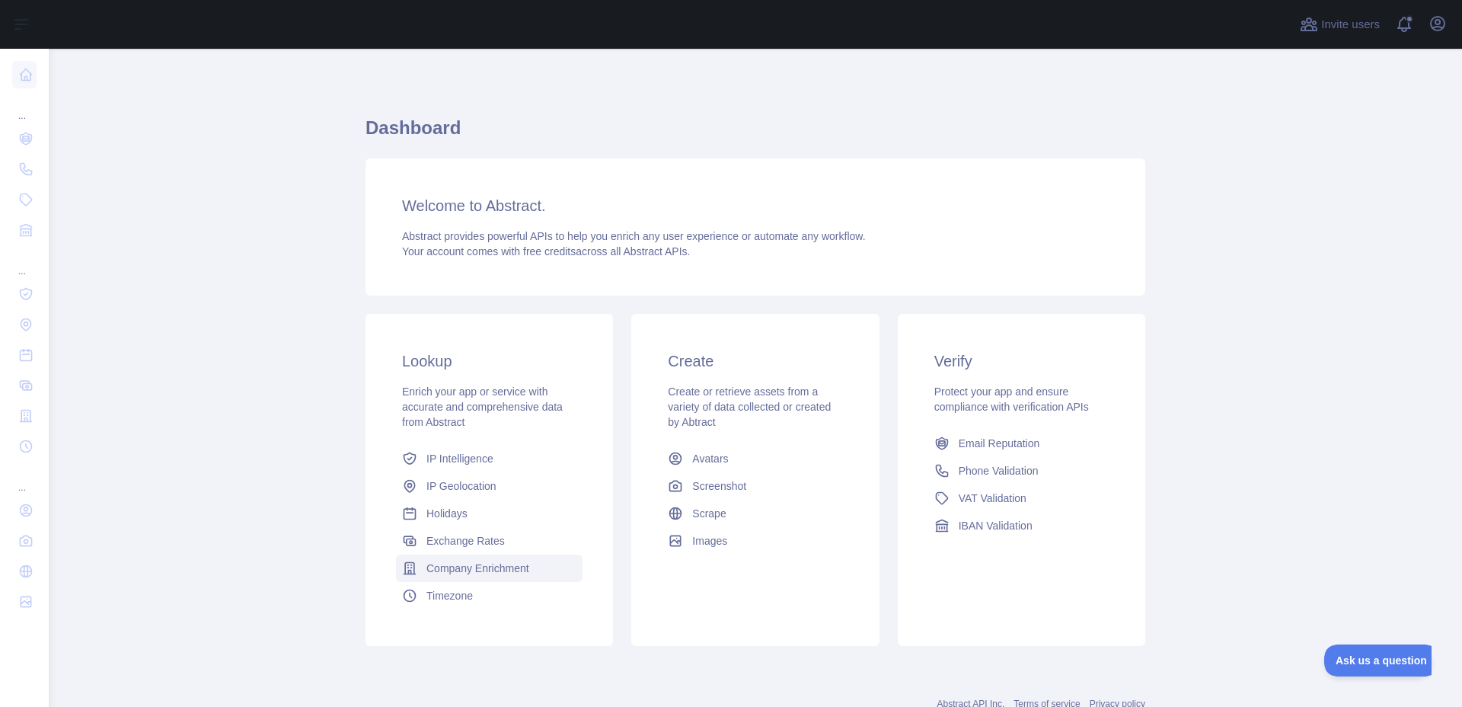
click at [475, 566] on span "Company Enrichment" at bounding box center [477, 568] width 103 height 15
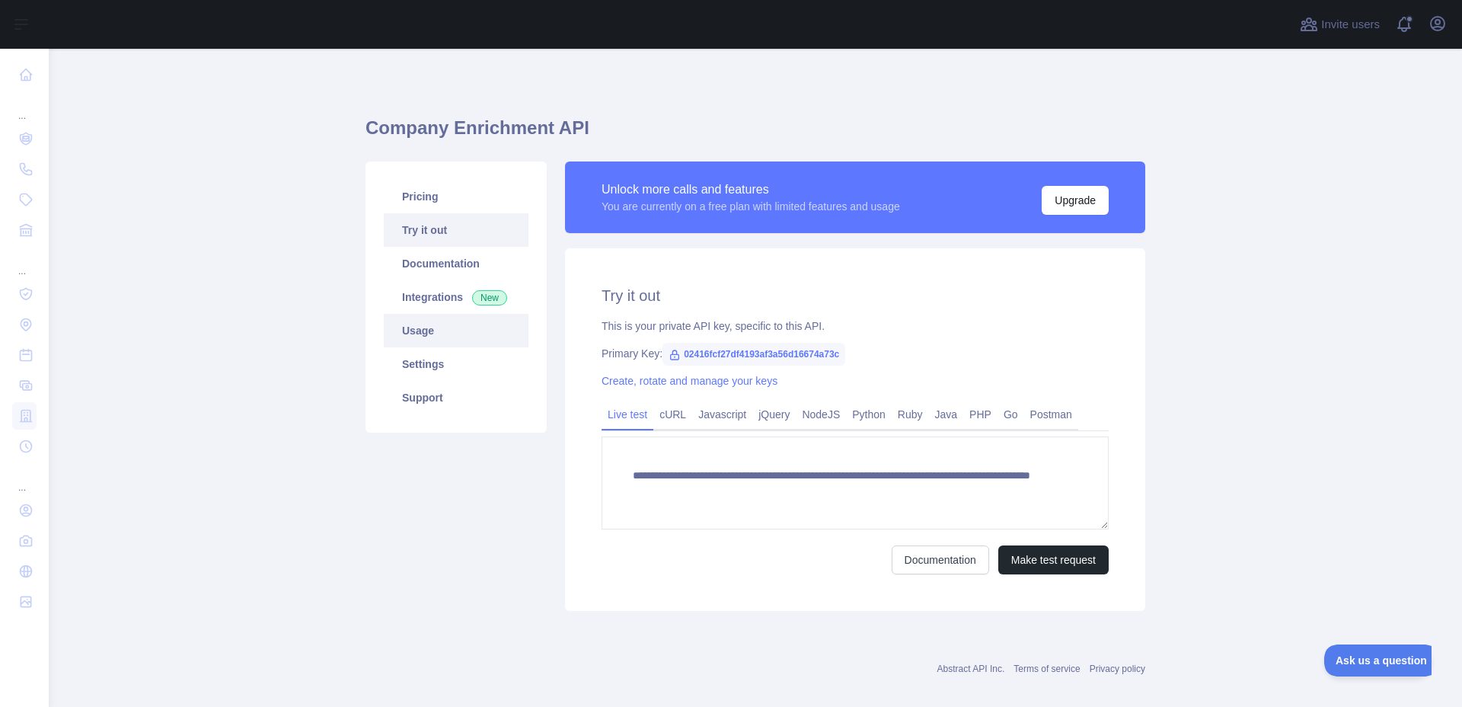
click at [433, 333] on link "Usage" at bounding box center [456, 331] width 145 height 34
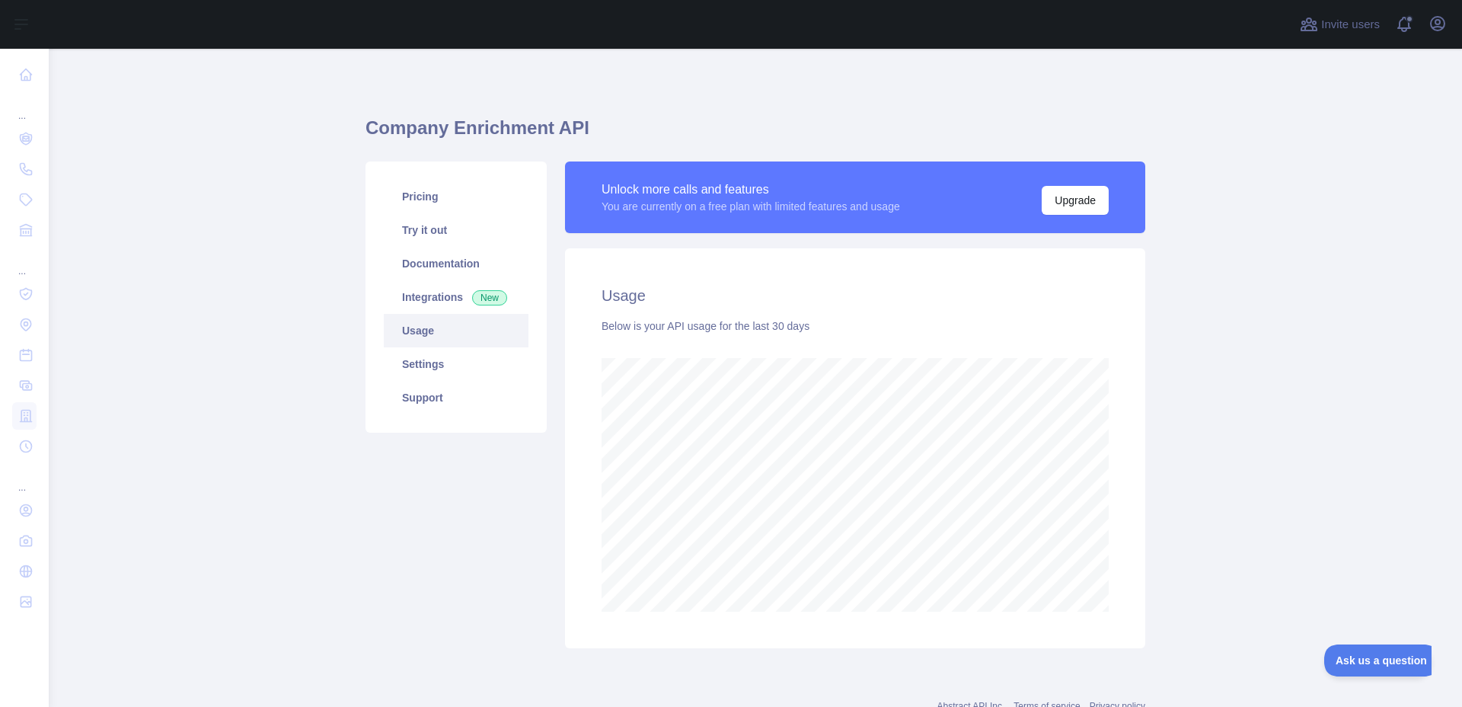
scroll to position [658, 1413]
click at [482, 332] on link "Usage" at bounding box center [456, 331] width 145 height 34
click at [468, 305] on link "Integrations New" at bounding box center [456, 297] width 145 height 34
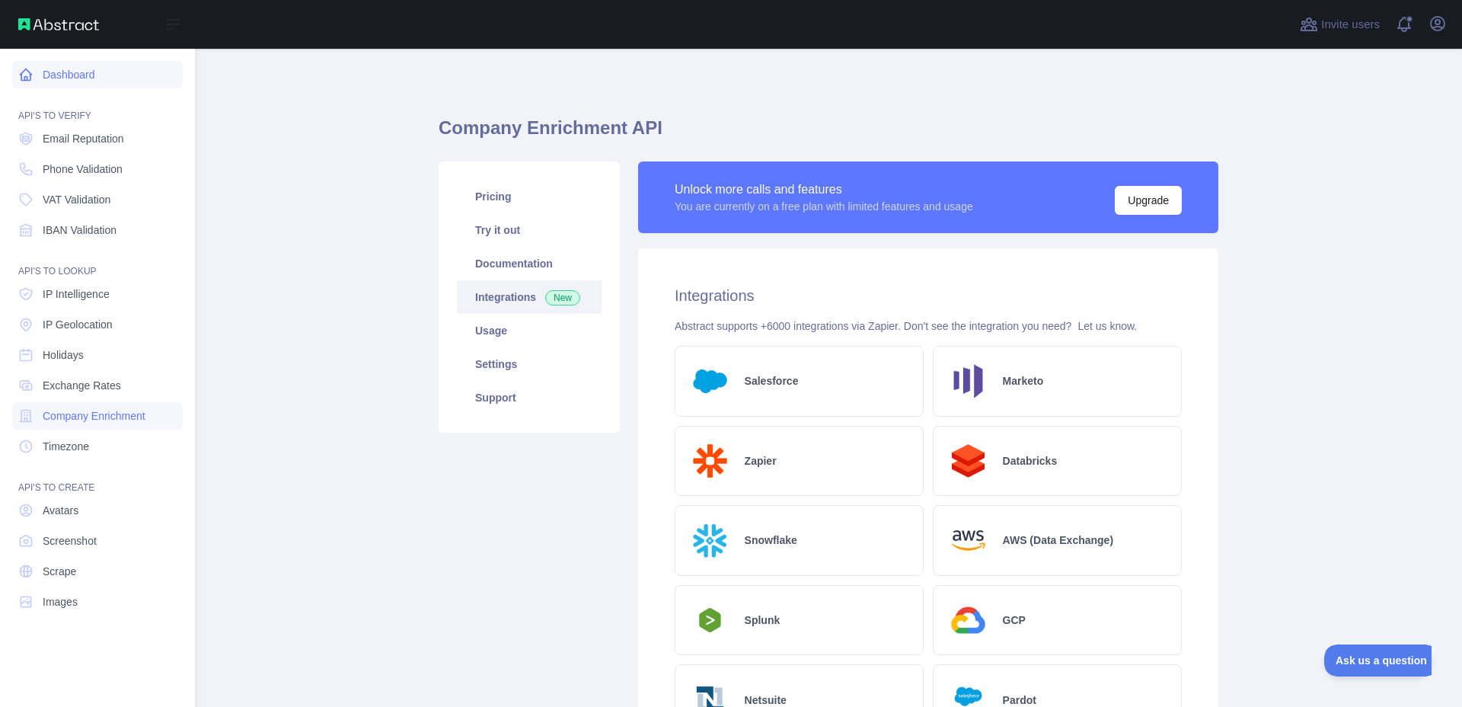
click at [36, 78] on link "Dashboard" at bounding box center [97, 74] width 171 height 27
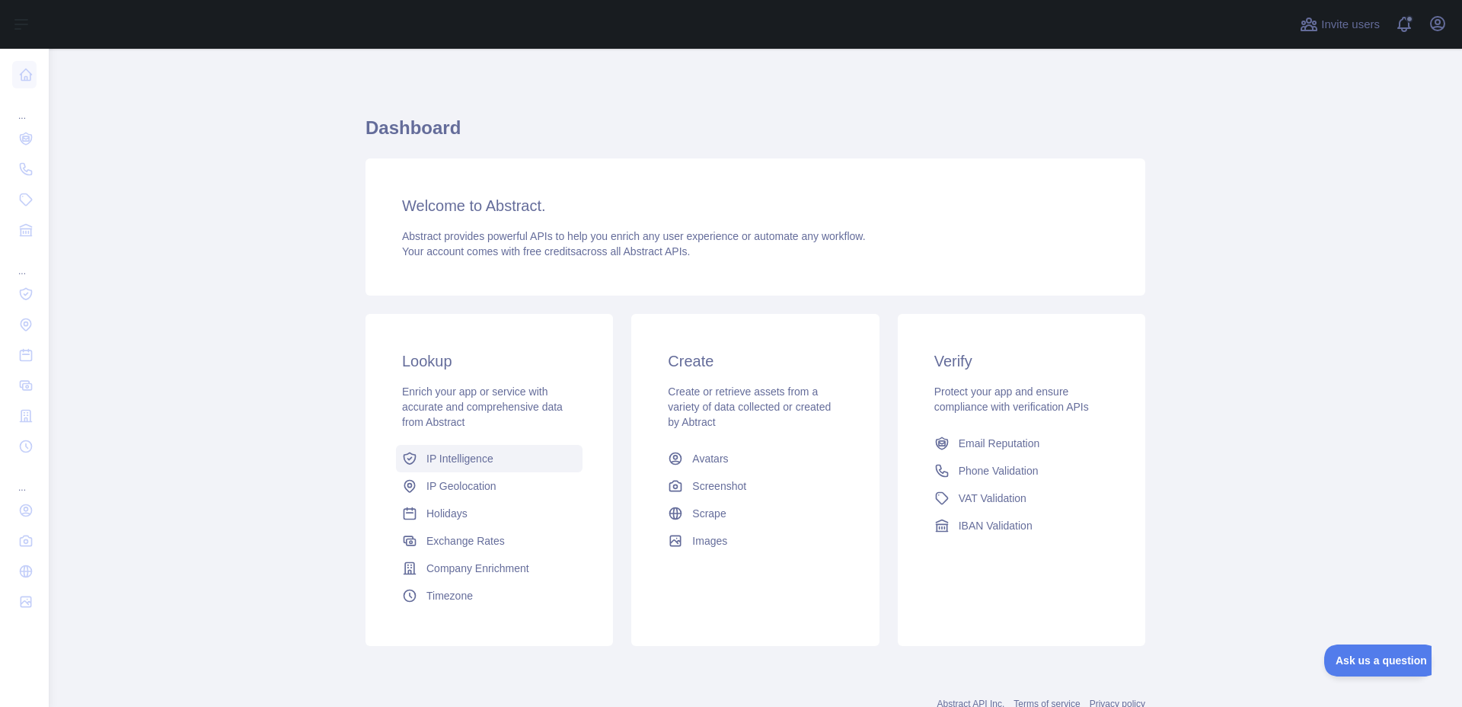
click at [461, 465] on span "IP Intelligence" at bounding box center [459, 458] width 67 height 15
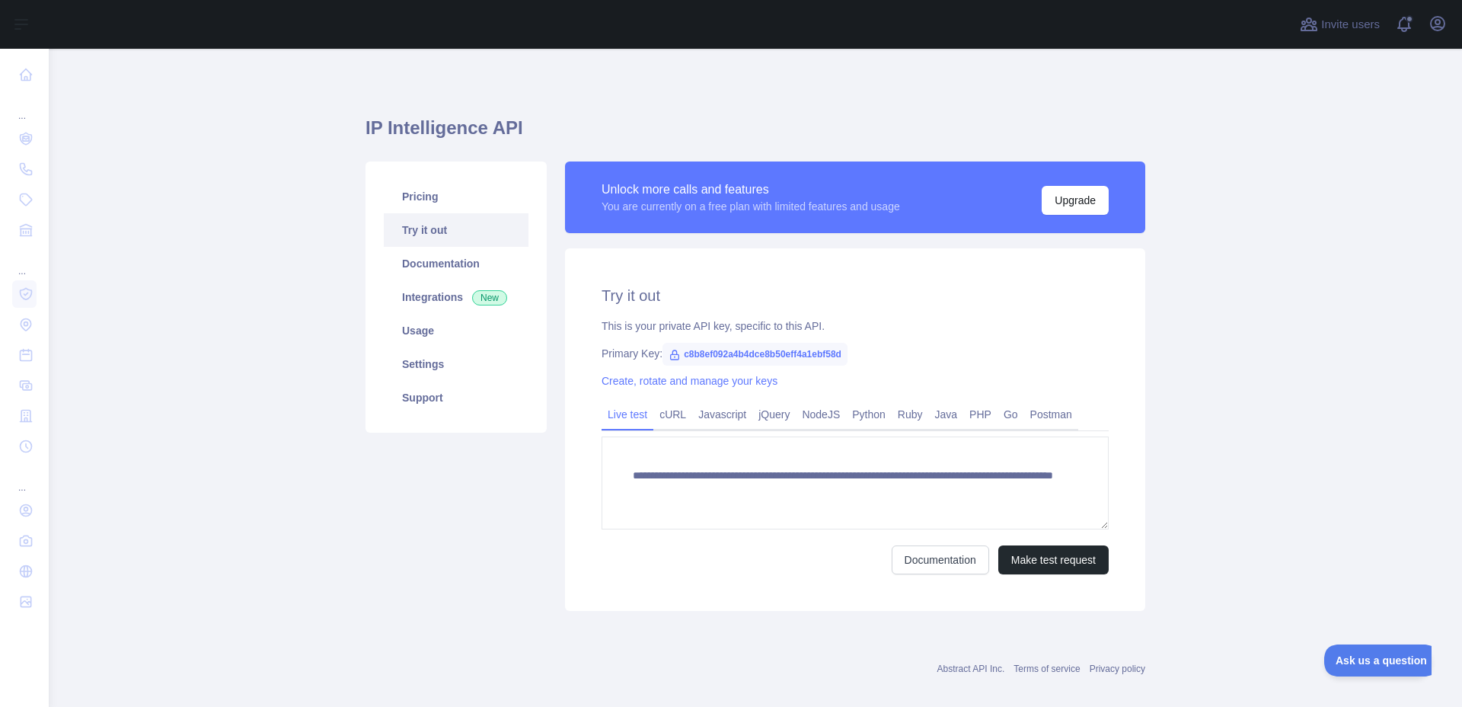
drag, startPoint x: 679, startPoint y: 412, endPoint x: 624, endPoint y: 401, distance: 55.3
click at [677, 412] on link "cURL" at bounding box center [672, 414] width 39 height 24
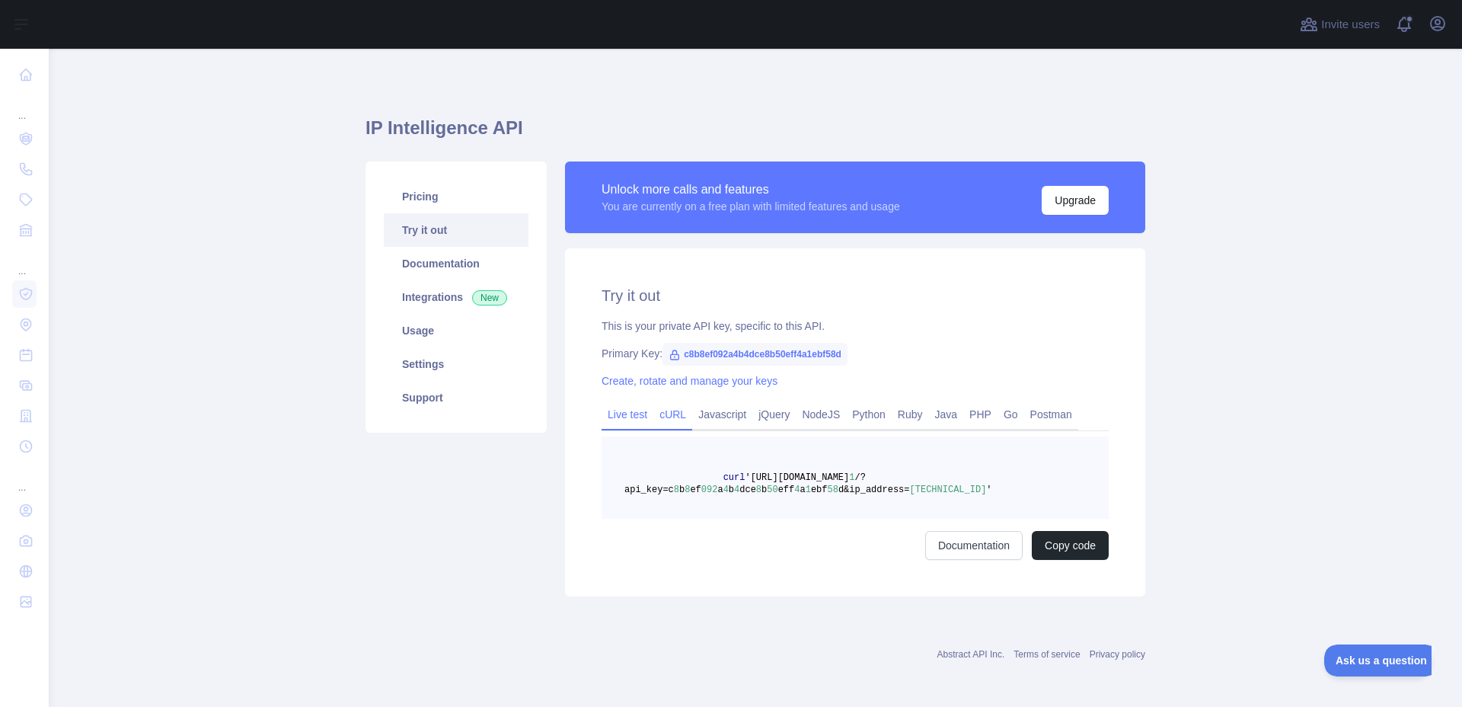
click at [634, 409] on link "Live test" at bounding box center [628, 414] width 52 height 24
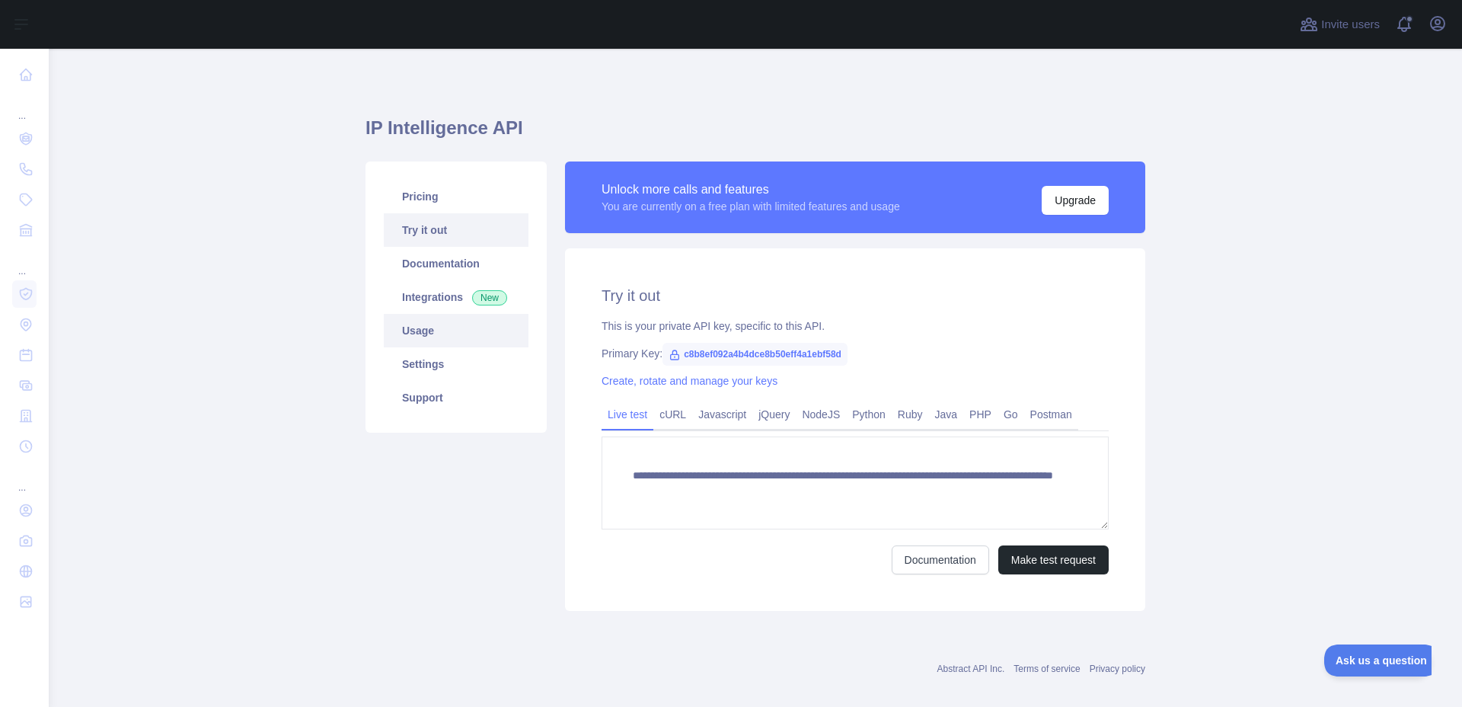
click at [441, 333] on link "Usage" at bounding box center [456, 331] width 145 height 34
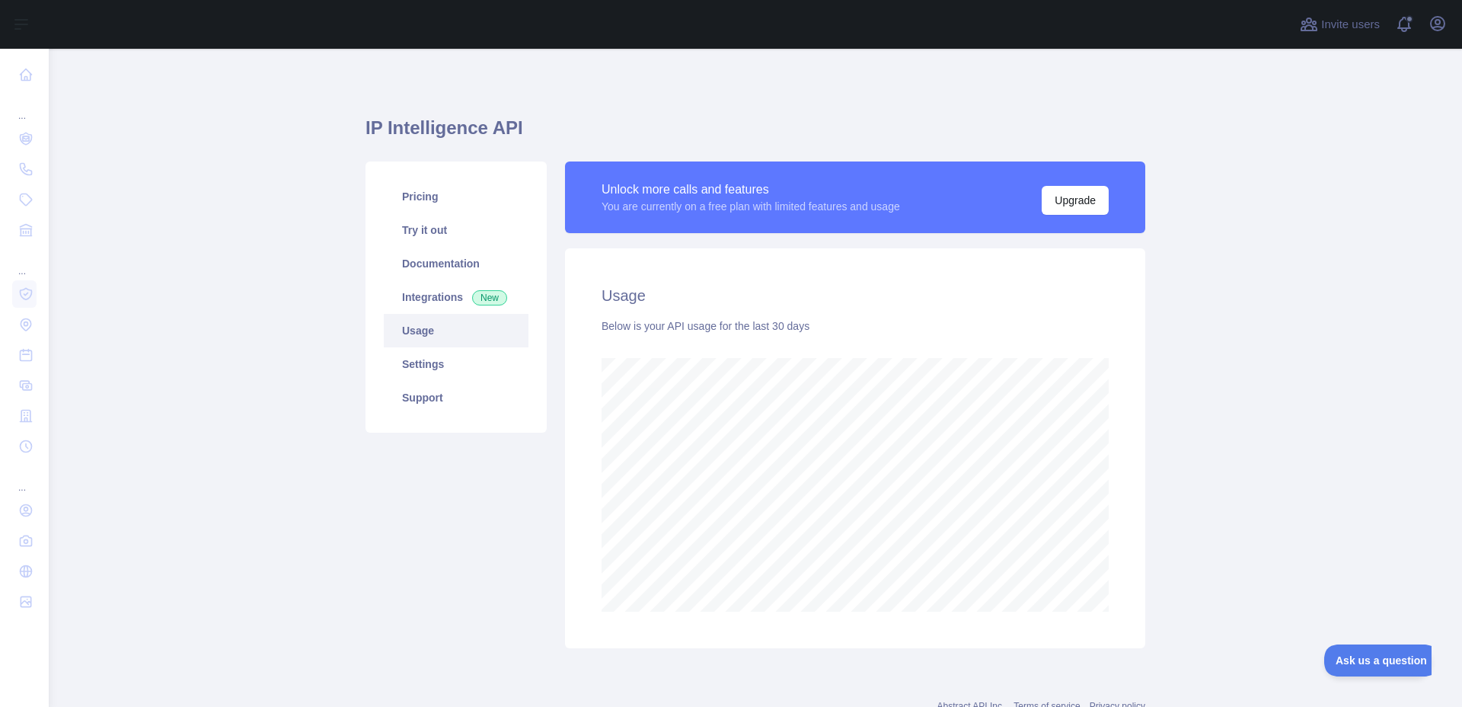
scroll to position [658, 1413]
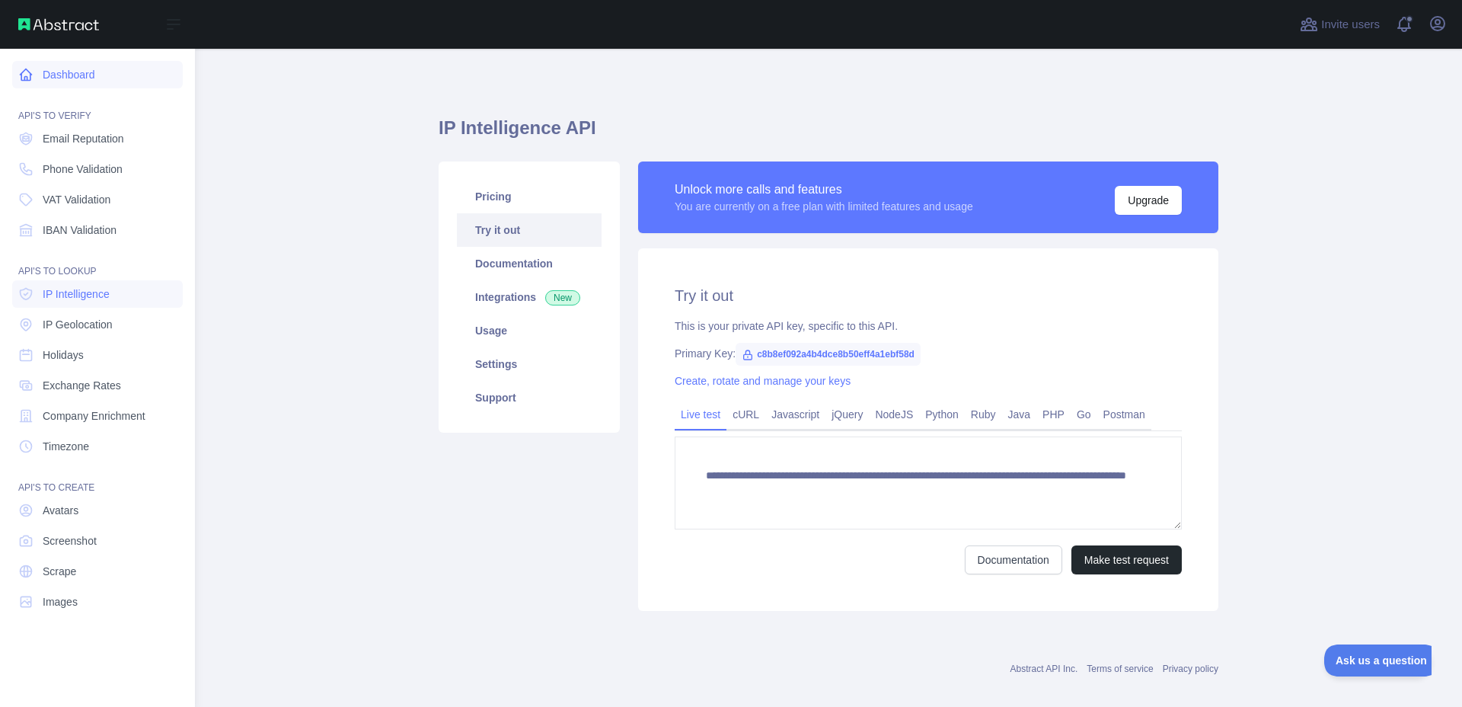
click at [19, 72] on icon at bounding box center [25, 74] width 15 height 15
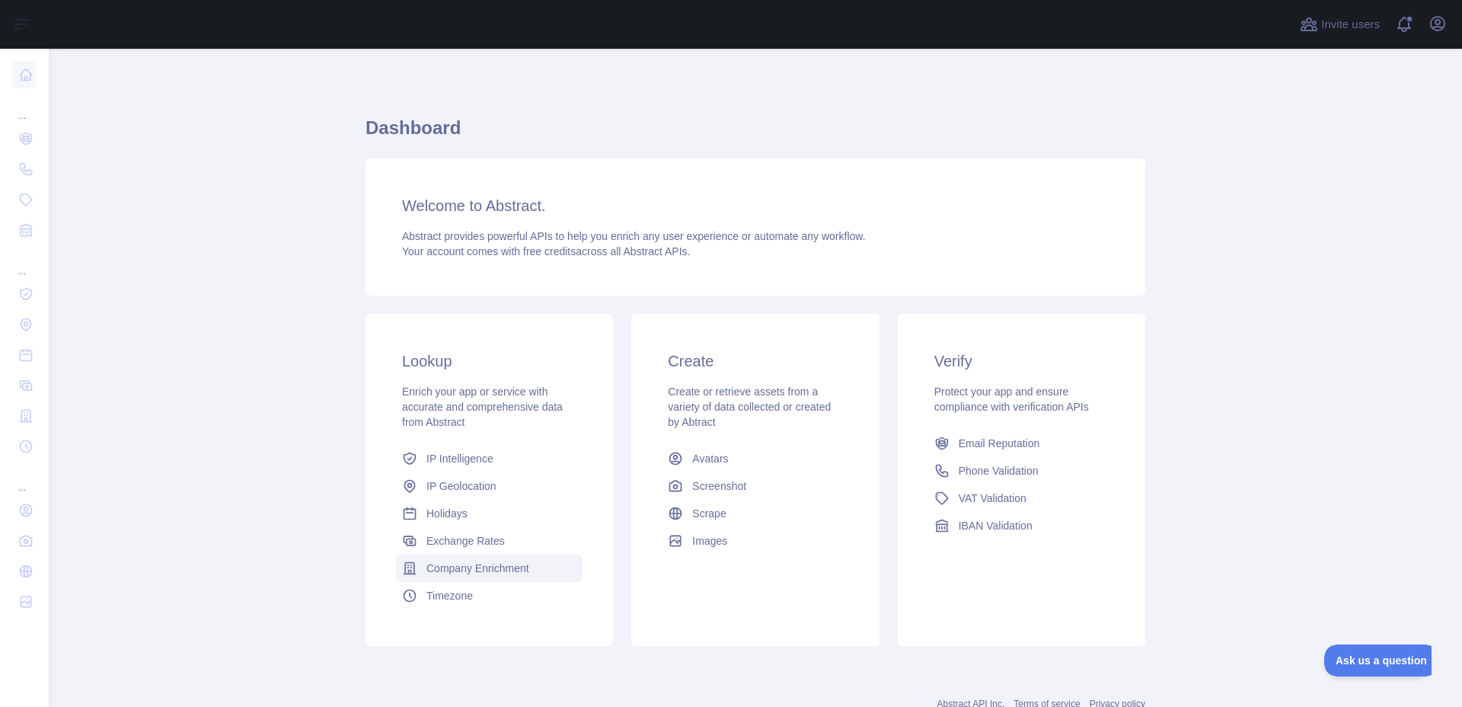
click at [455, 571] on span "Company Enrichment" at bounding box center [477, 568] width 103 height 15
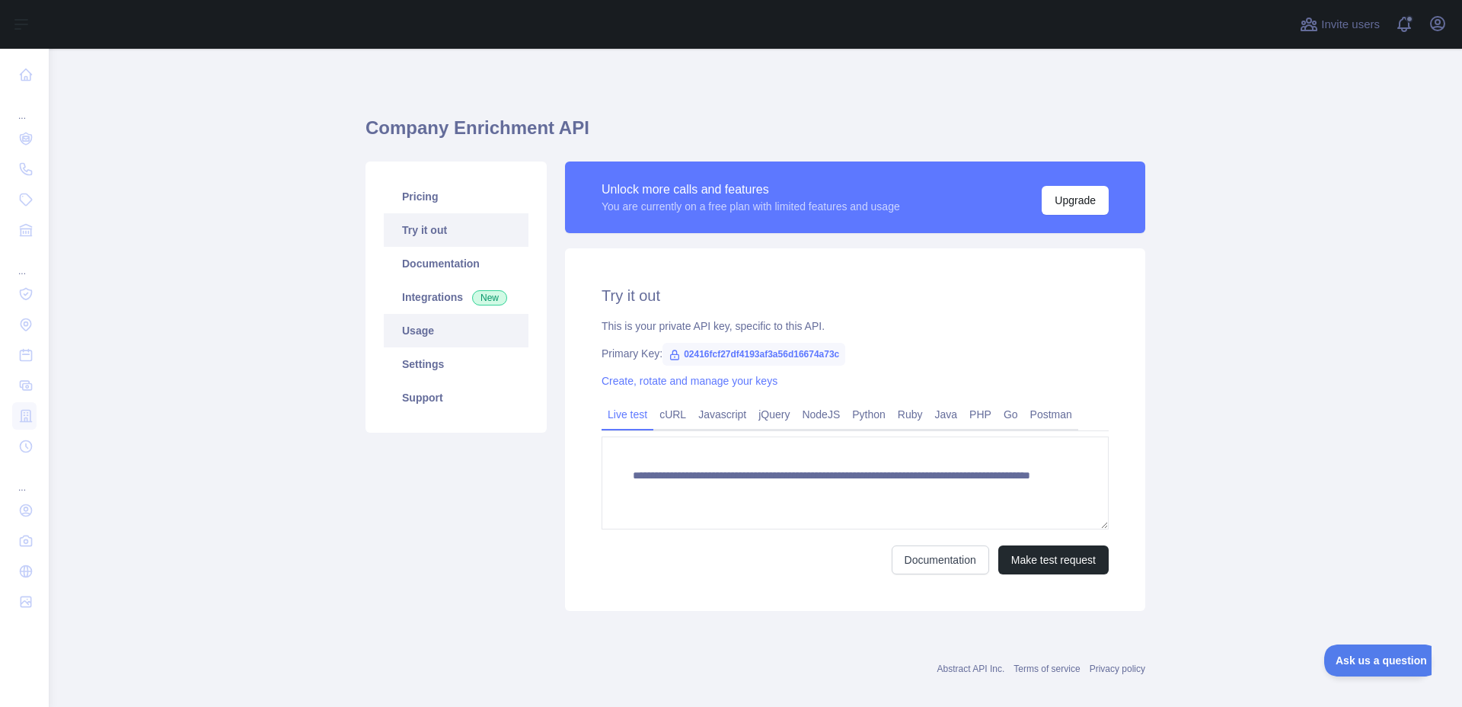
click at [457, 337] on link "Usage" at bounding box center [456, 331] width 145 height 34
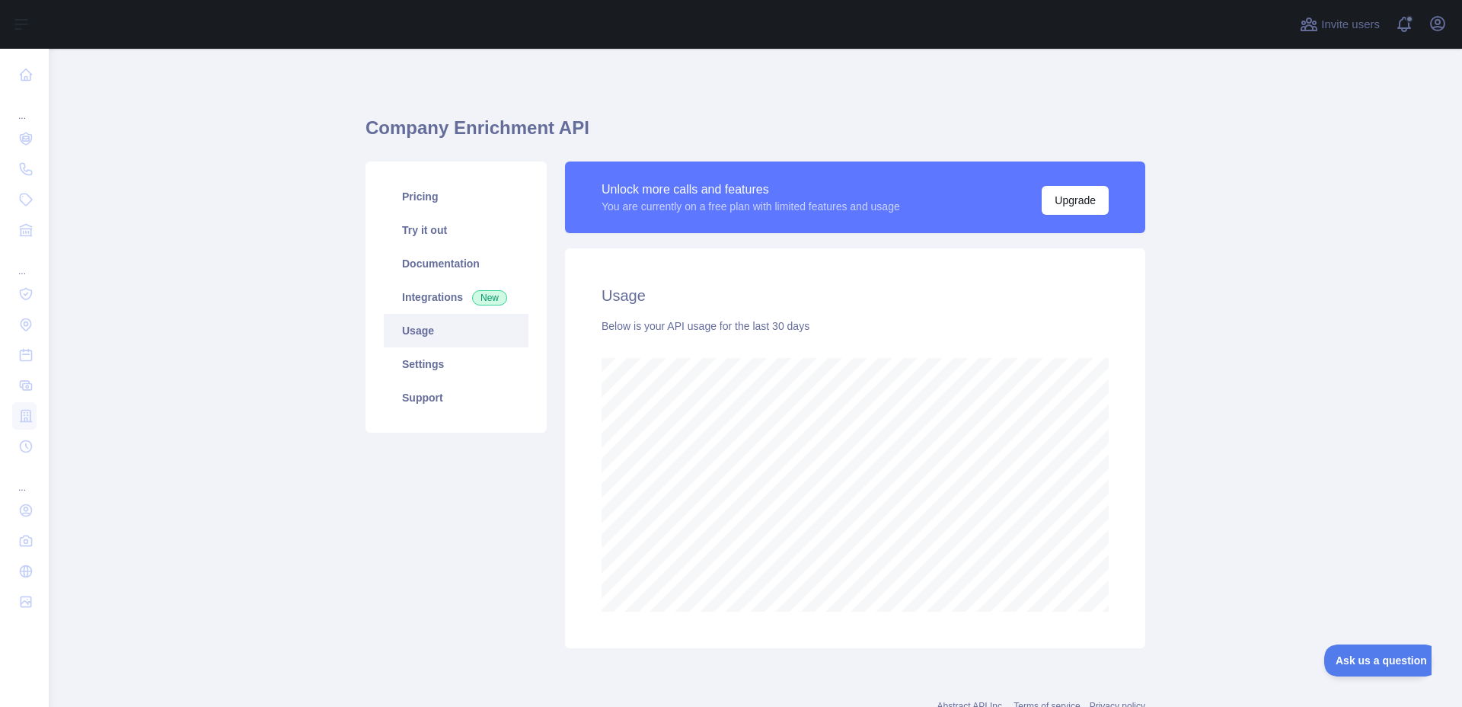
scroll to position [658, 1413]
click at [418, 328] on link "Usage" at bounding box center [456, 331] width 145 height 34
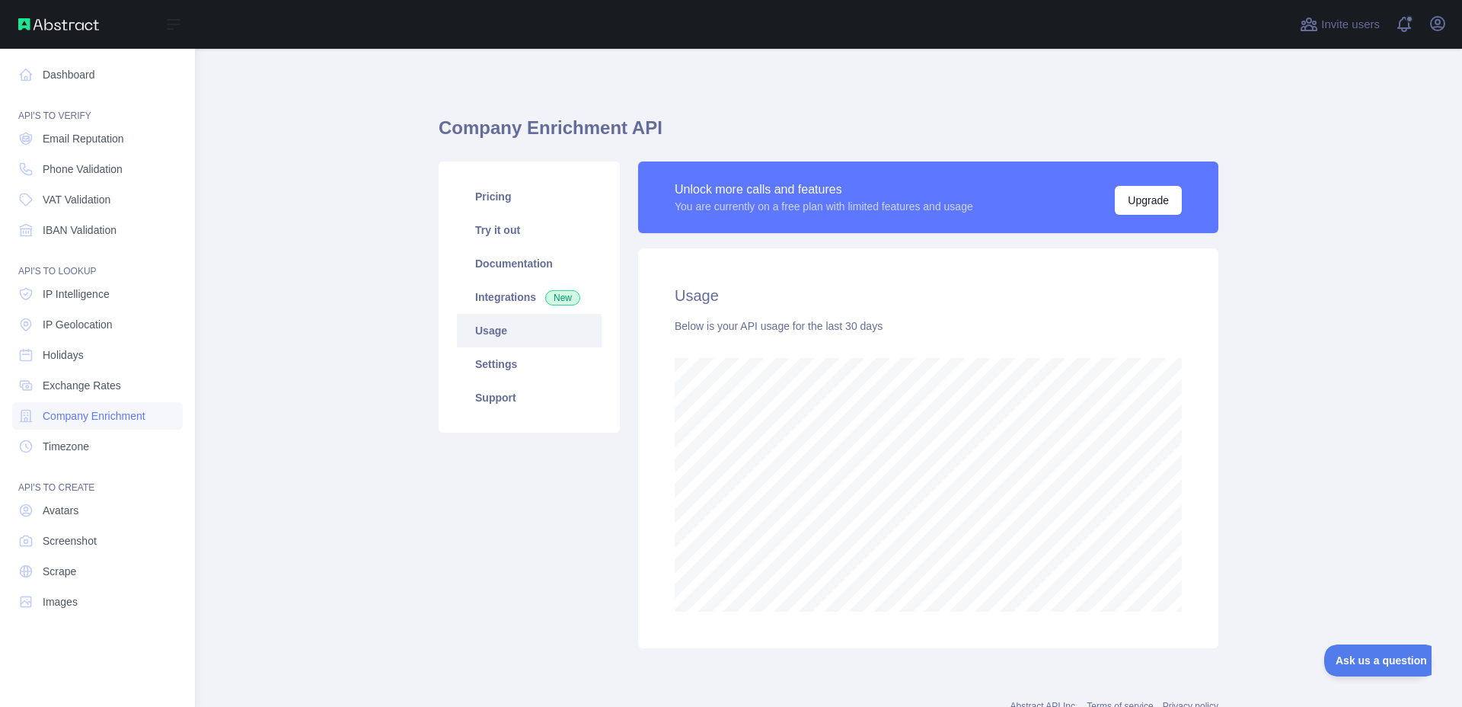
scroll to position [760897, 760288]
click at [74, 75] on link "Dashboard" at bounding box center [97, 74] width 171 height 27
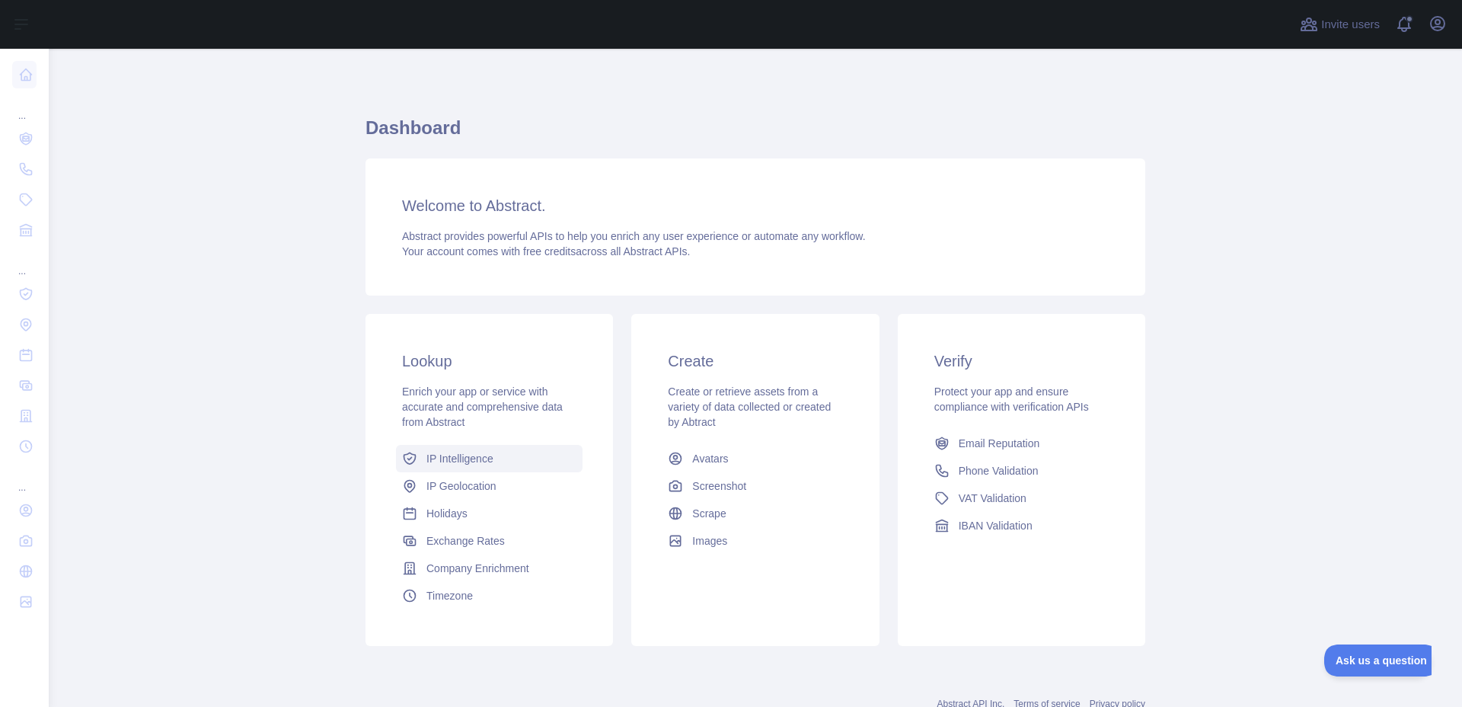
click at [437, 457] on span "IP Intelligence" at bounding box center [459, 458] width 67 height 15
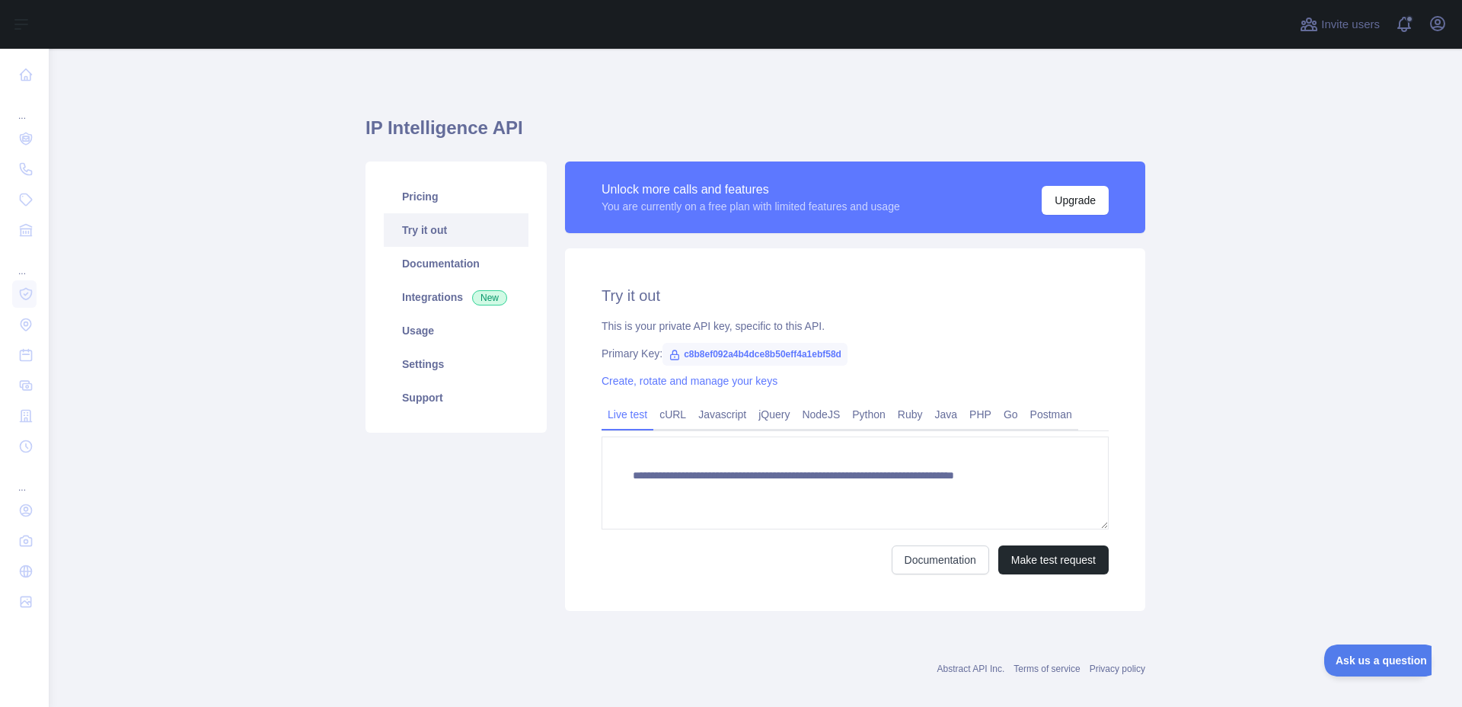
type textarea "**********"
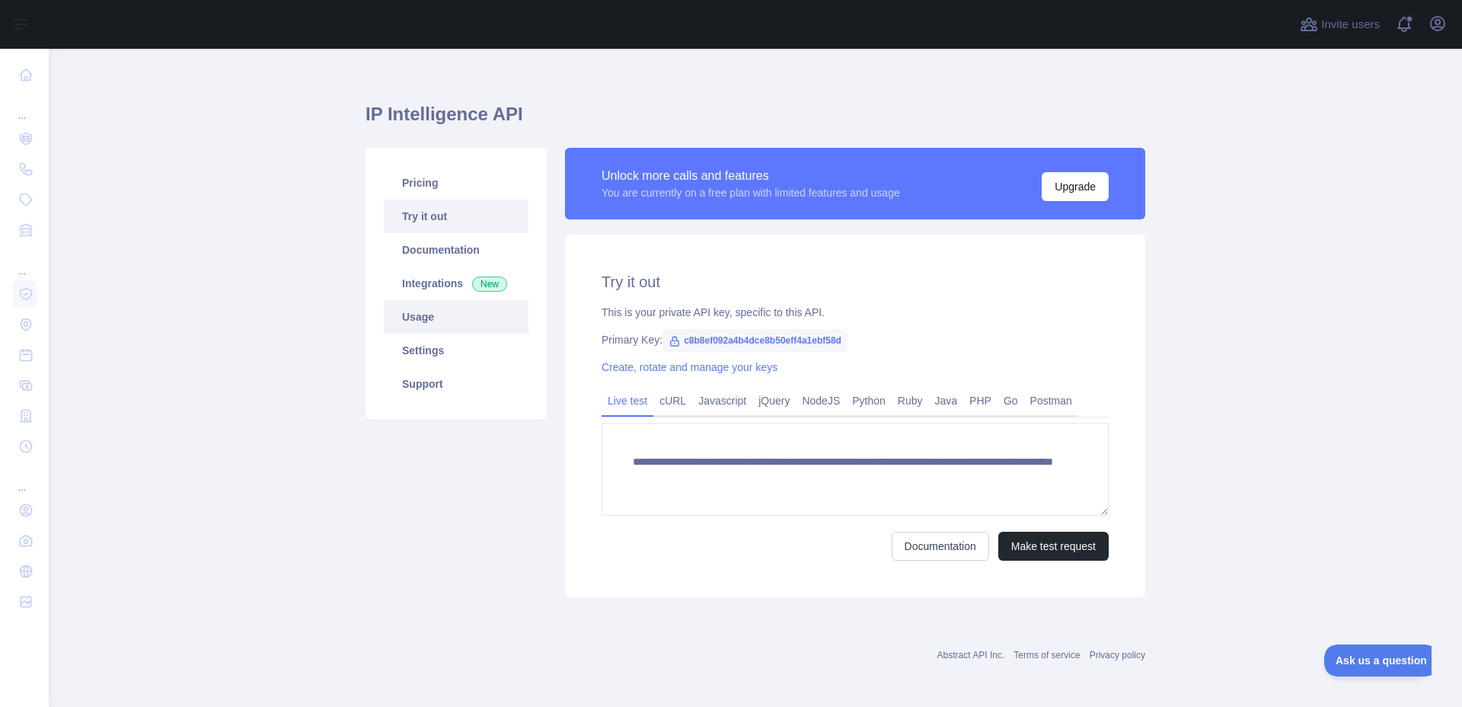
click at [446, 314] on link "Usage" at bounding box center [456, 317] width 145 height 34
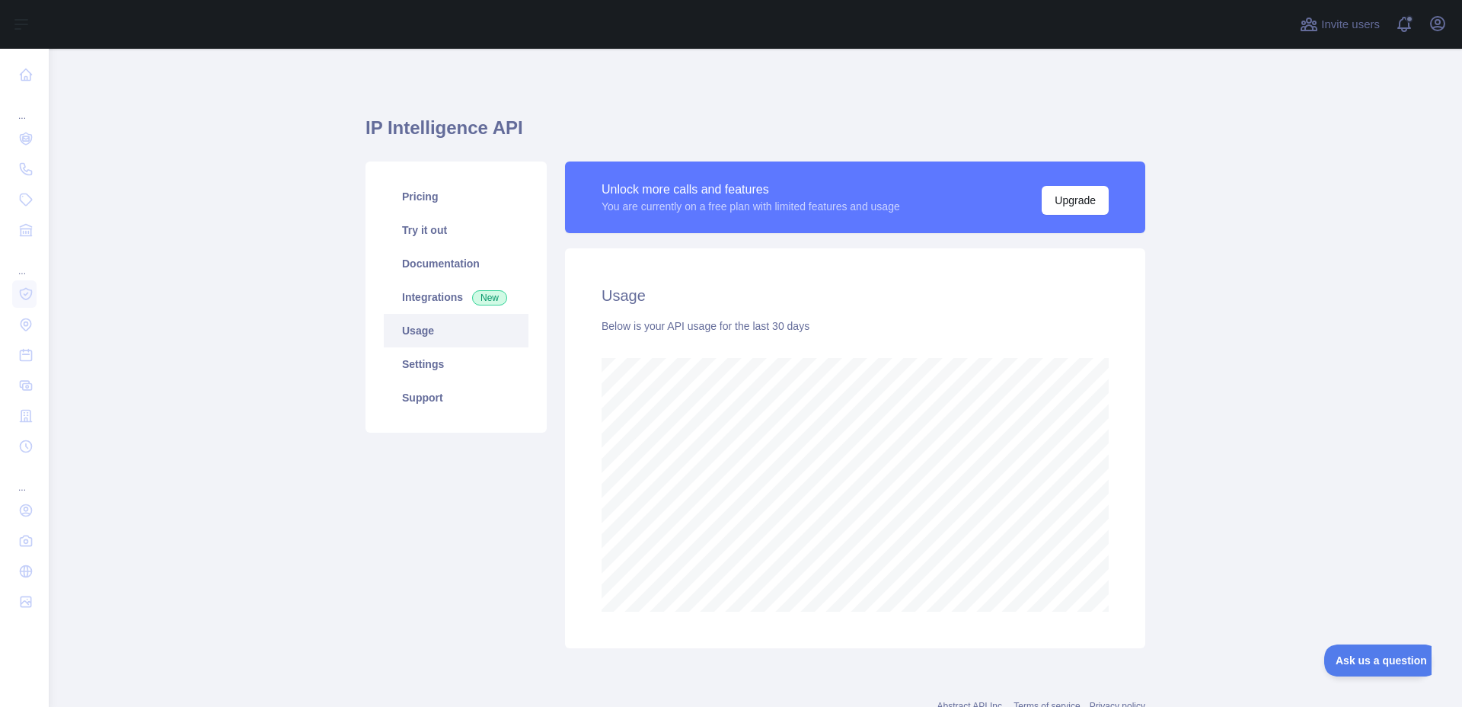
scroll to position [658, 1413]
